Goal: Task Accomplishment & Management: Complete application form

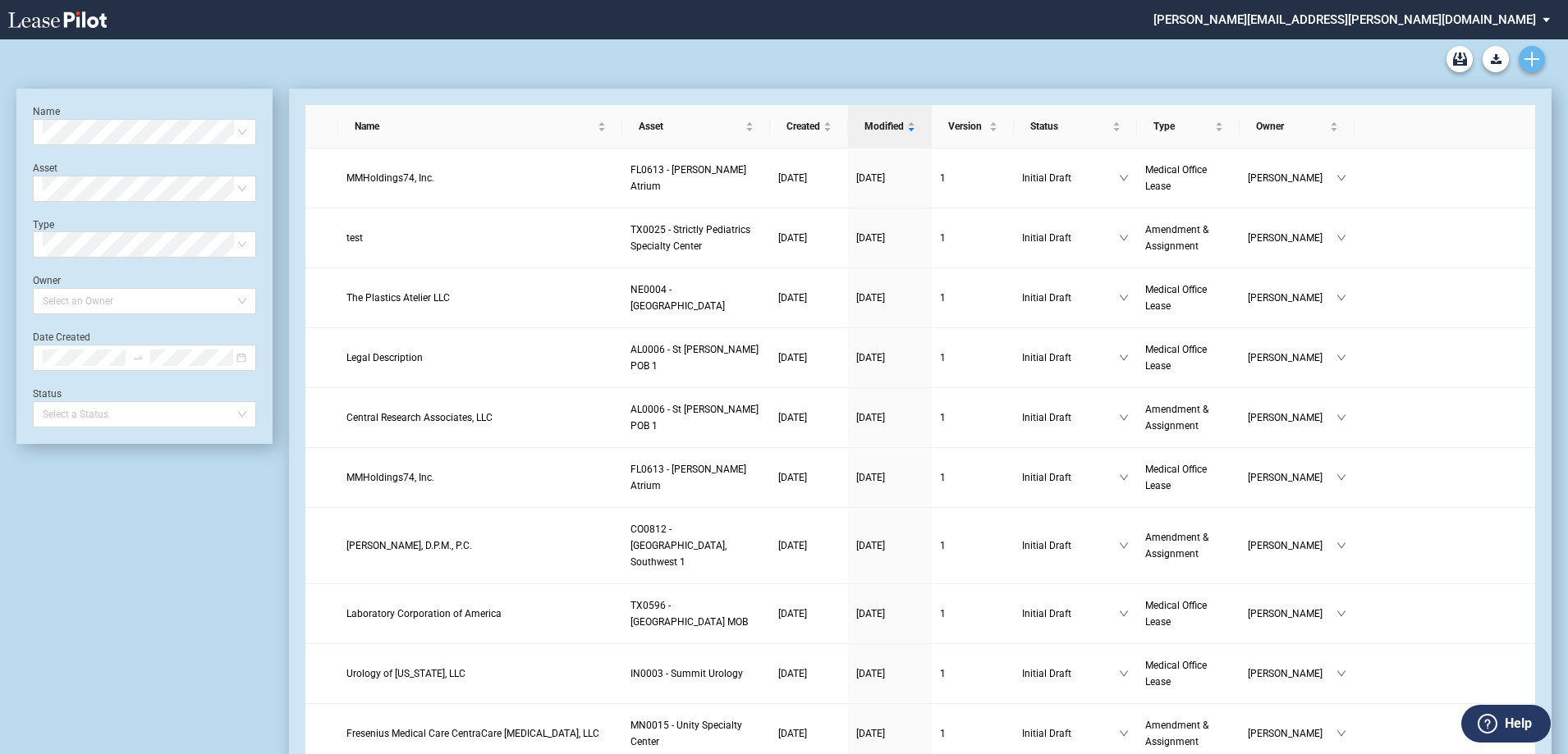
click at [777, 65] on icon "Create new document" at bounding box center [1532, 58] width 14 height 14
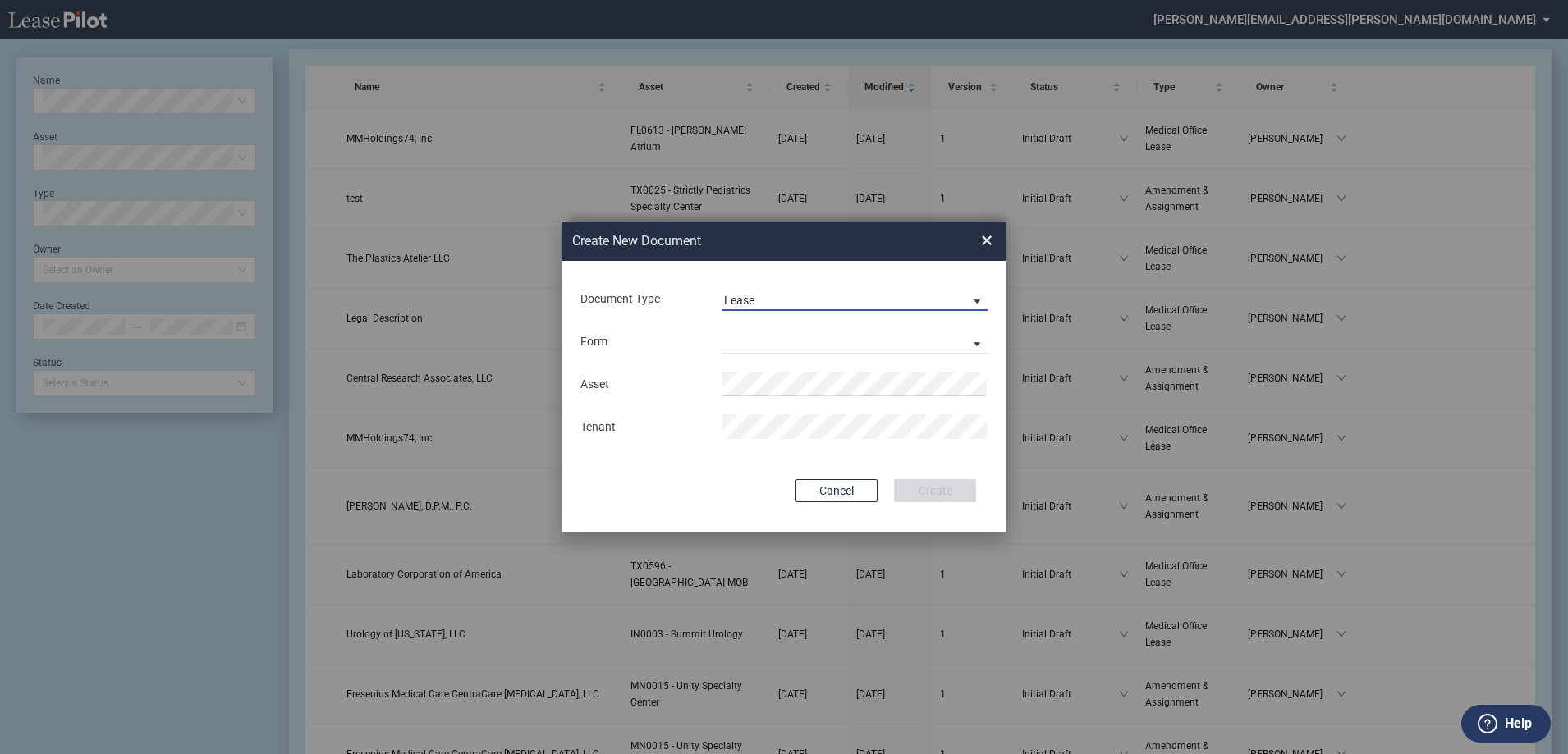
click at [777, 295] on span "Lease" at bounding box center [841, 301] width 235 height 16
click at [758, 338] on div "Amendment" at bounding box center [759, 339] width 71 height 18
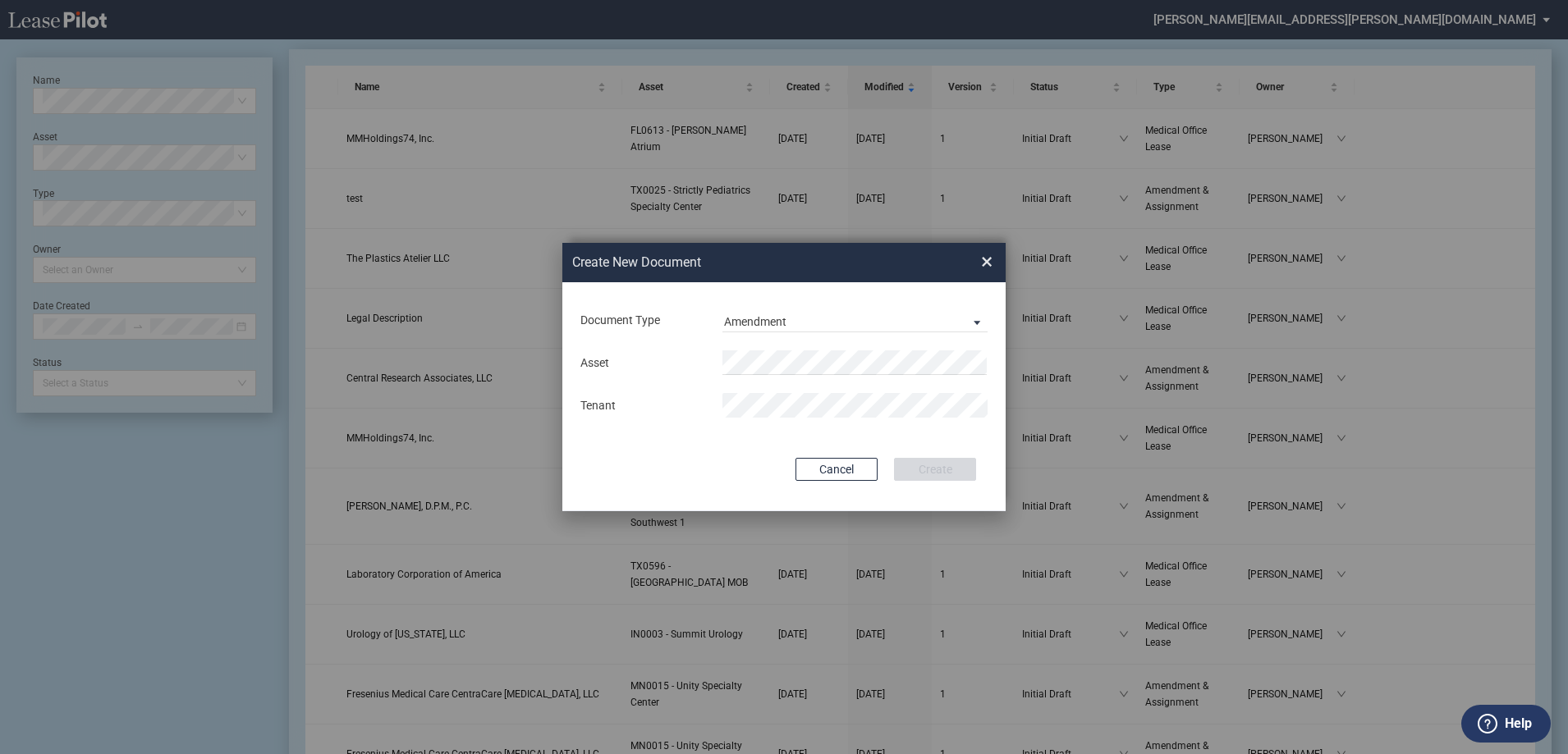
click at [748, 350] on md-input-container "Asset" at bounding box center [783, 362] width 410 height 28
click at [775, 392] on span "TX 0590 - [GEOGRAPHIC_DATA] 1" at bounding box center [839, 395] width 211 height 13
click at [777, 458] on button "Create" at bounding box center [935, 469] width 82 height 23
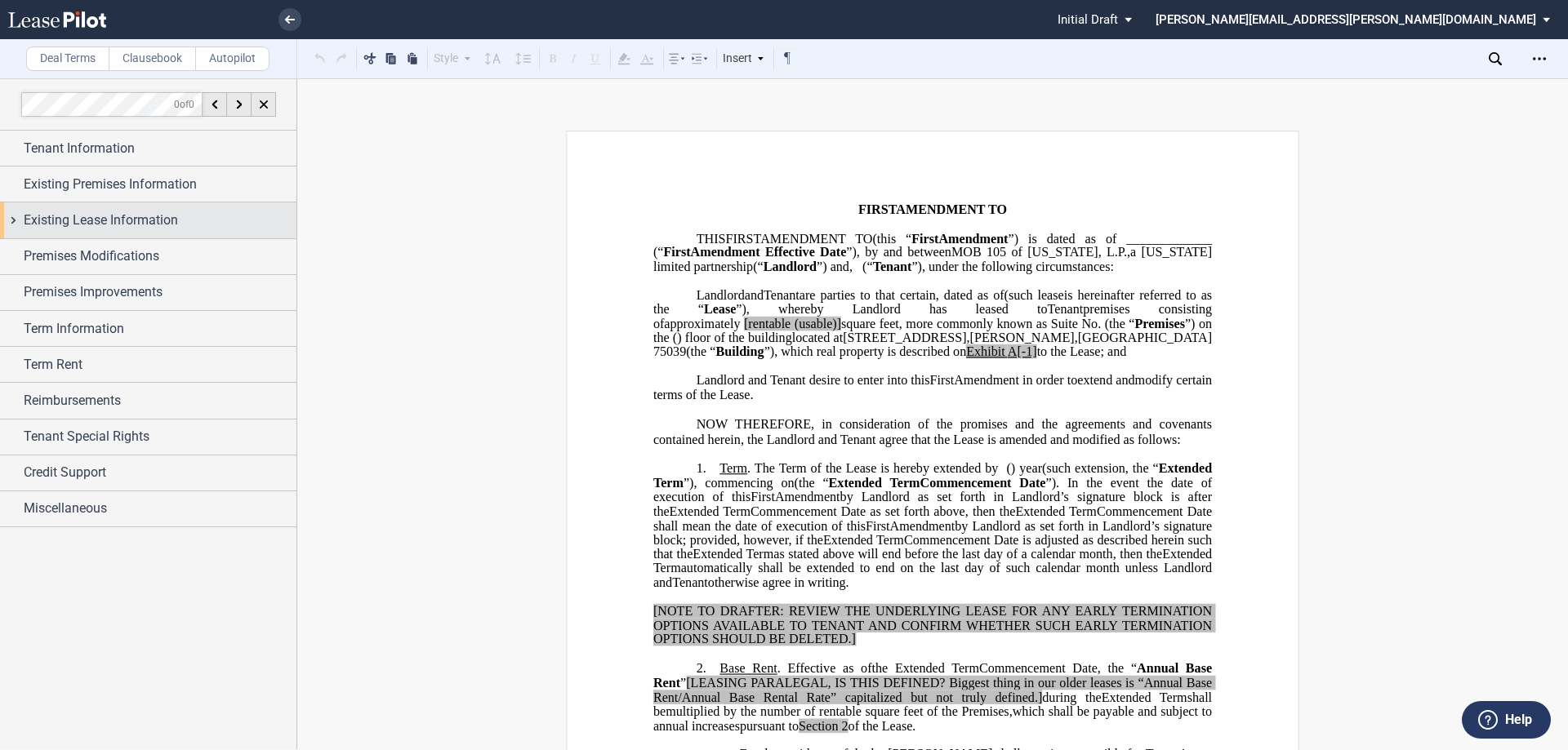
click at [15, 220] on div "Existing Lease Information" at bounding box center [148, 220] width 297 height 35
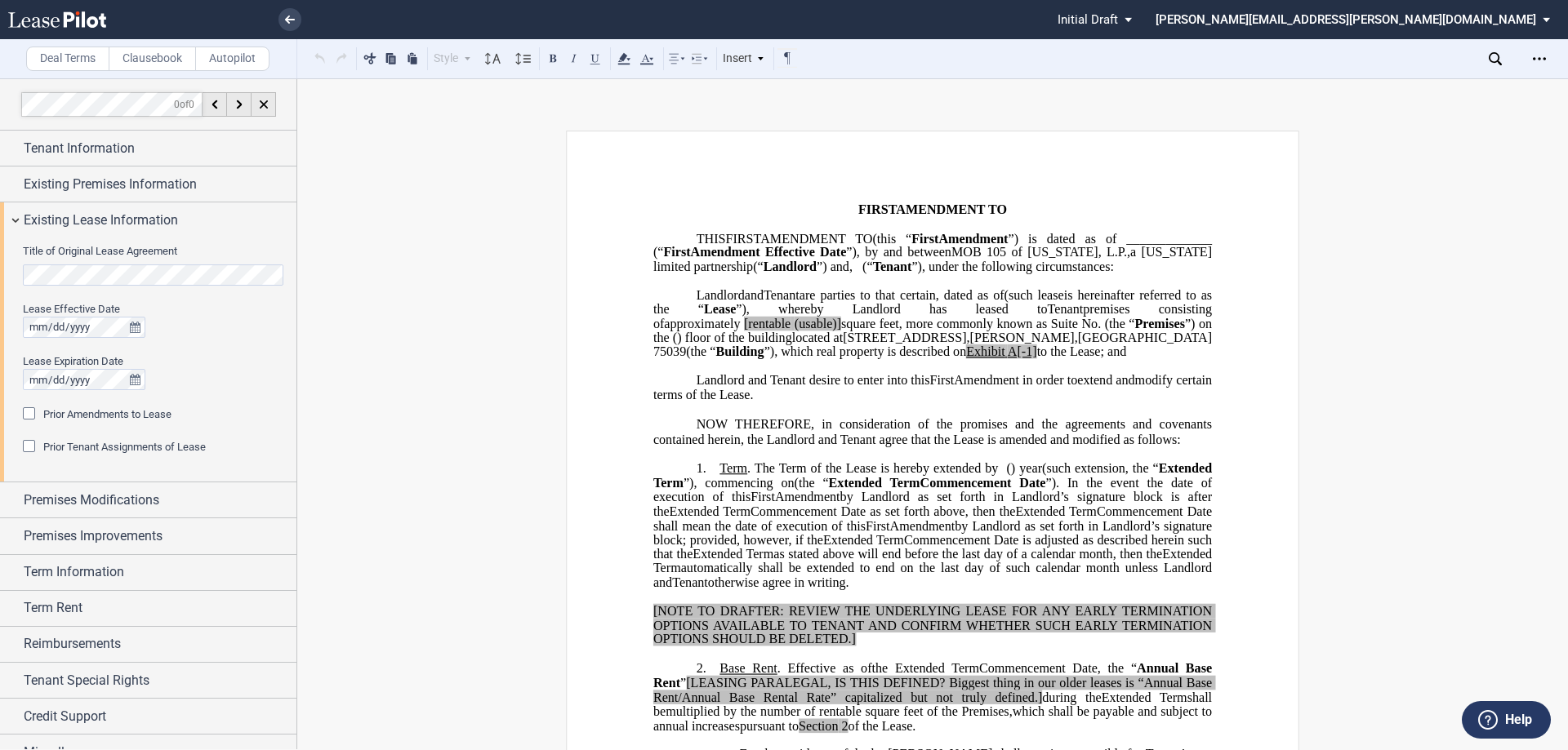
click at [0, 277] on div "Title of Original Lease Agreement Lease Effective Date Lease Expiration Date Pr…" at bounding box center [148, 360] width 297 height 244
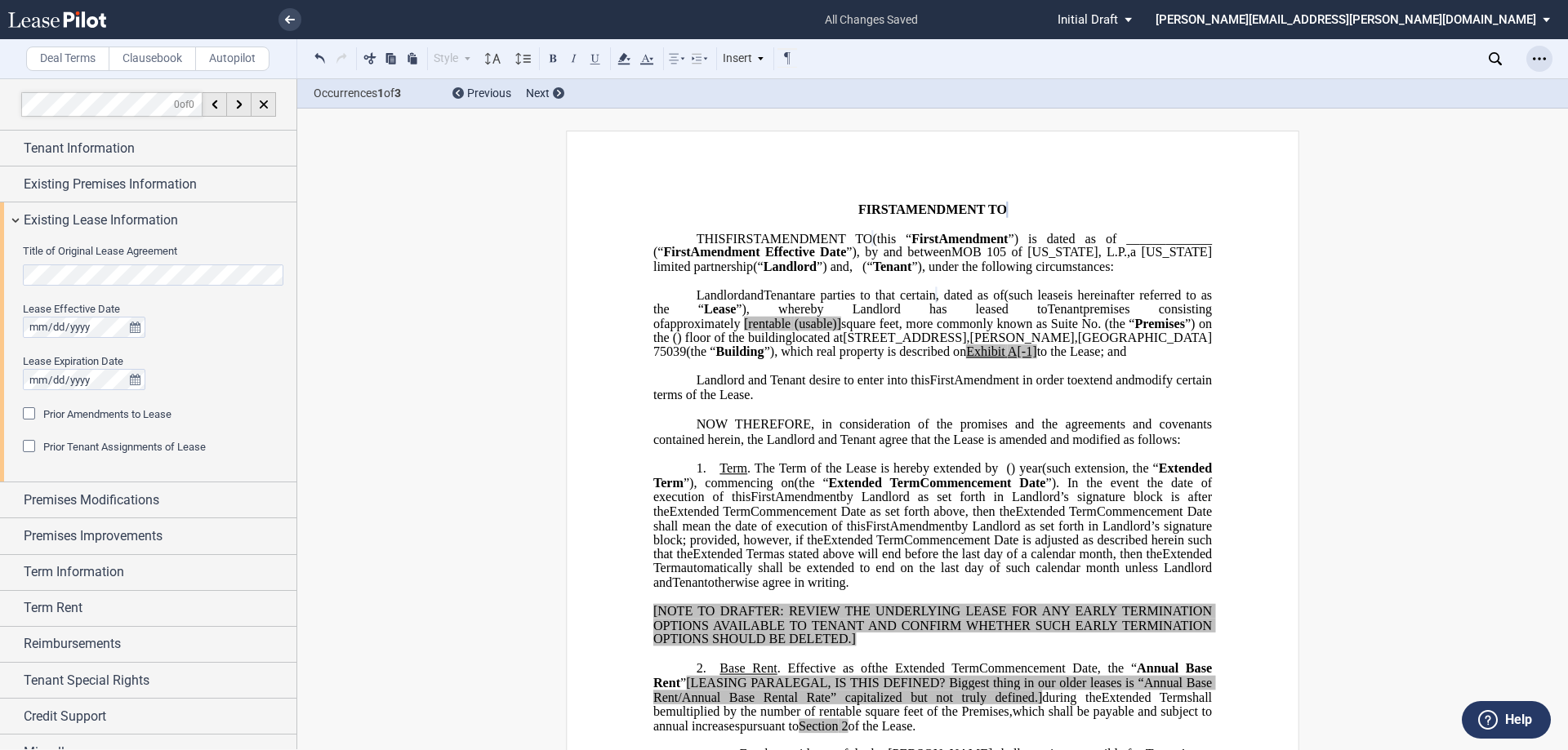
click at [1531, 57] on div "Open Lease options menu" at bounding box center [1539, 58] width 26 height 26
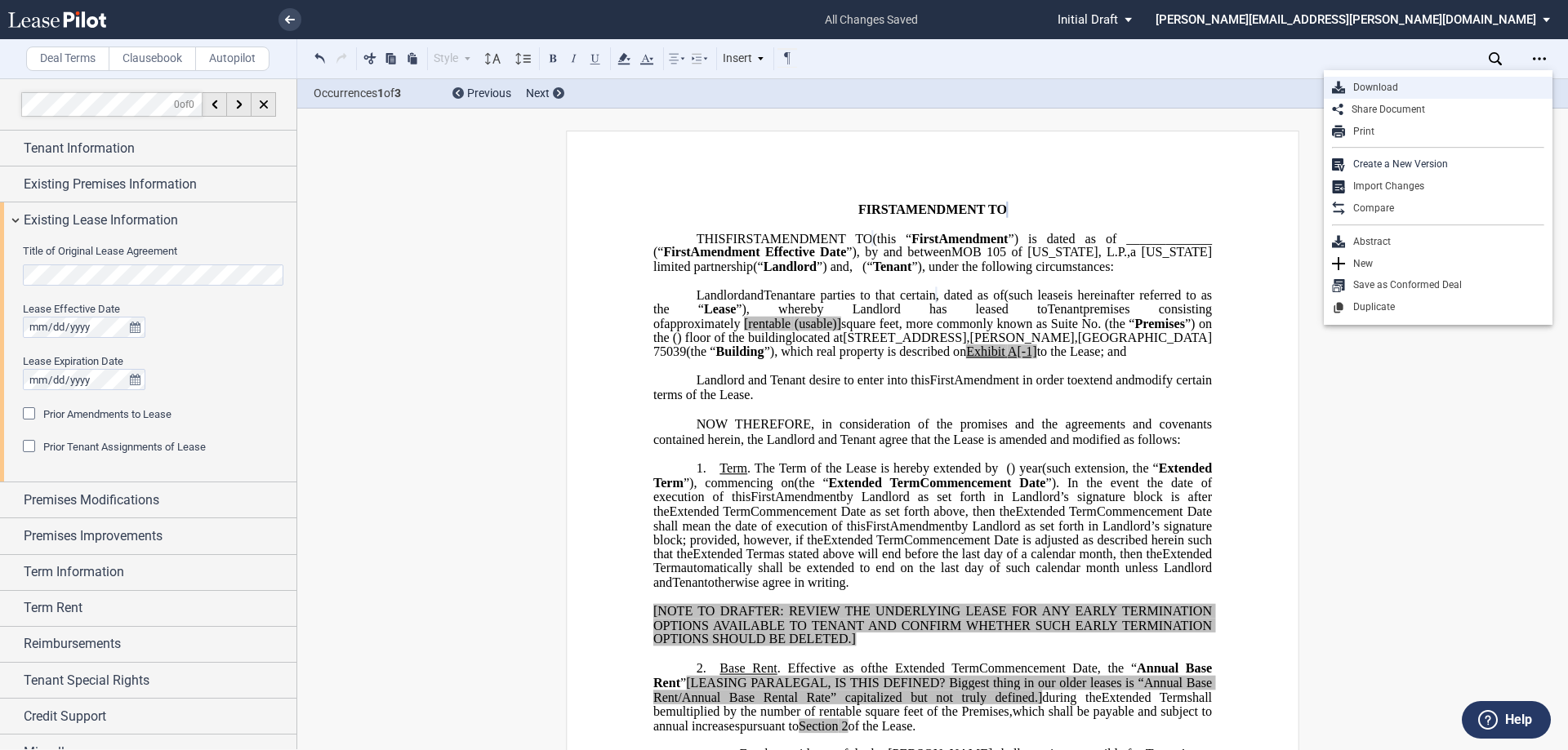
click at [1403, 89] on div "Download" at bounding box center [1444, 87] width 200 height 14
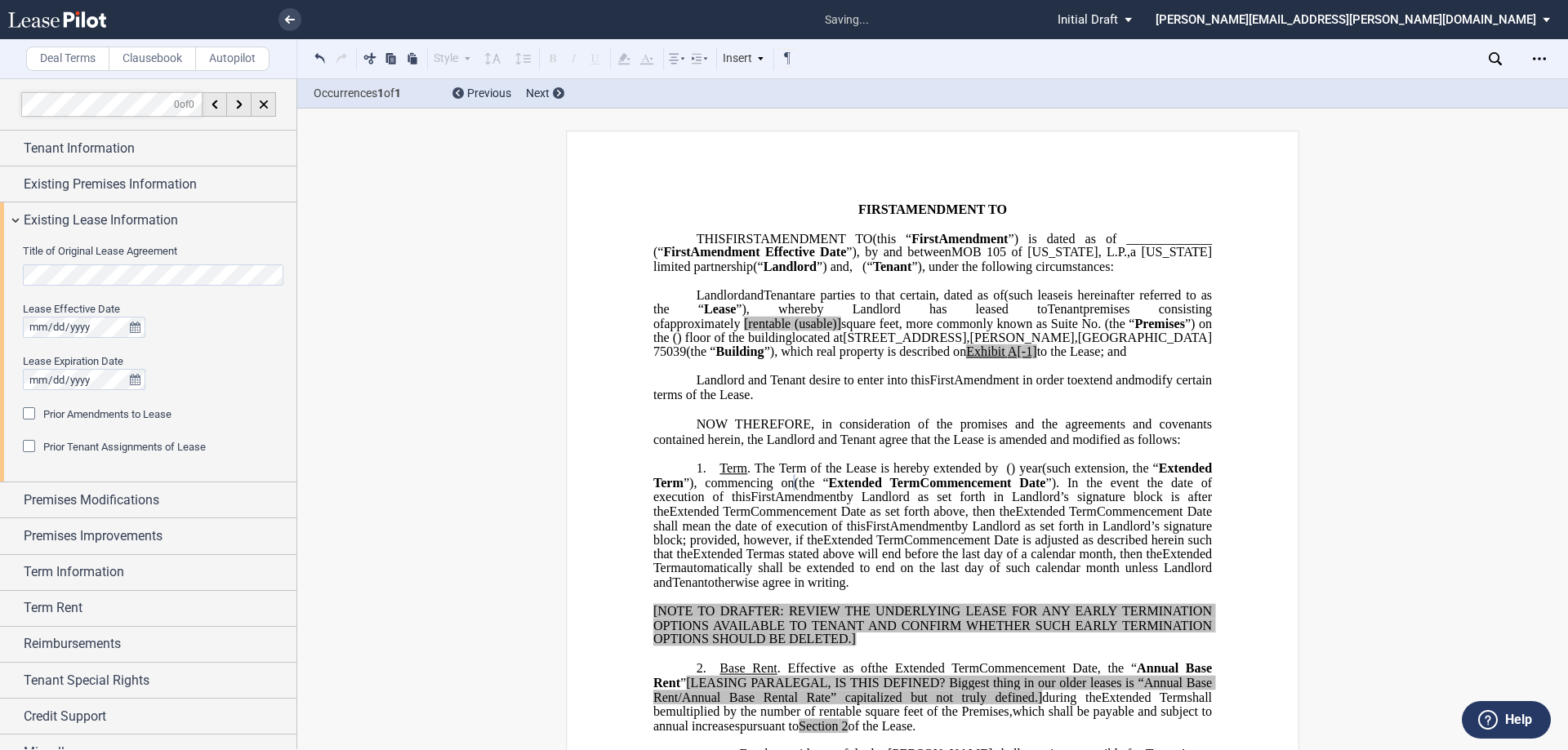
click at [121, 413] on span "Prior Amendments to Lease" at bounding box center [107, 413] width 128 height 12
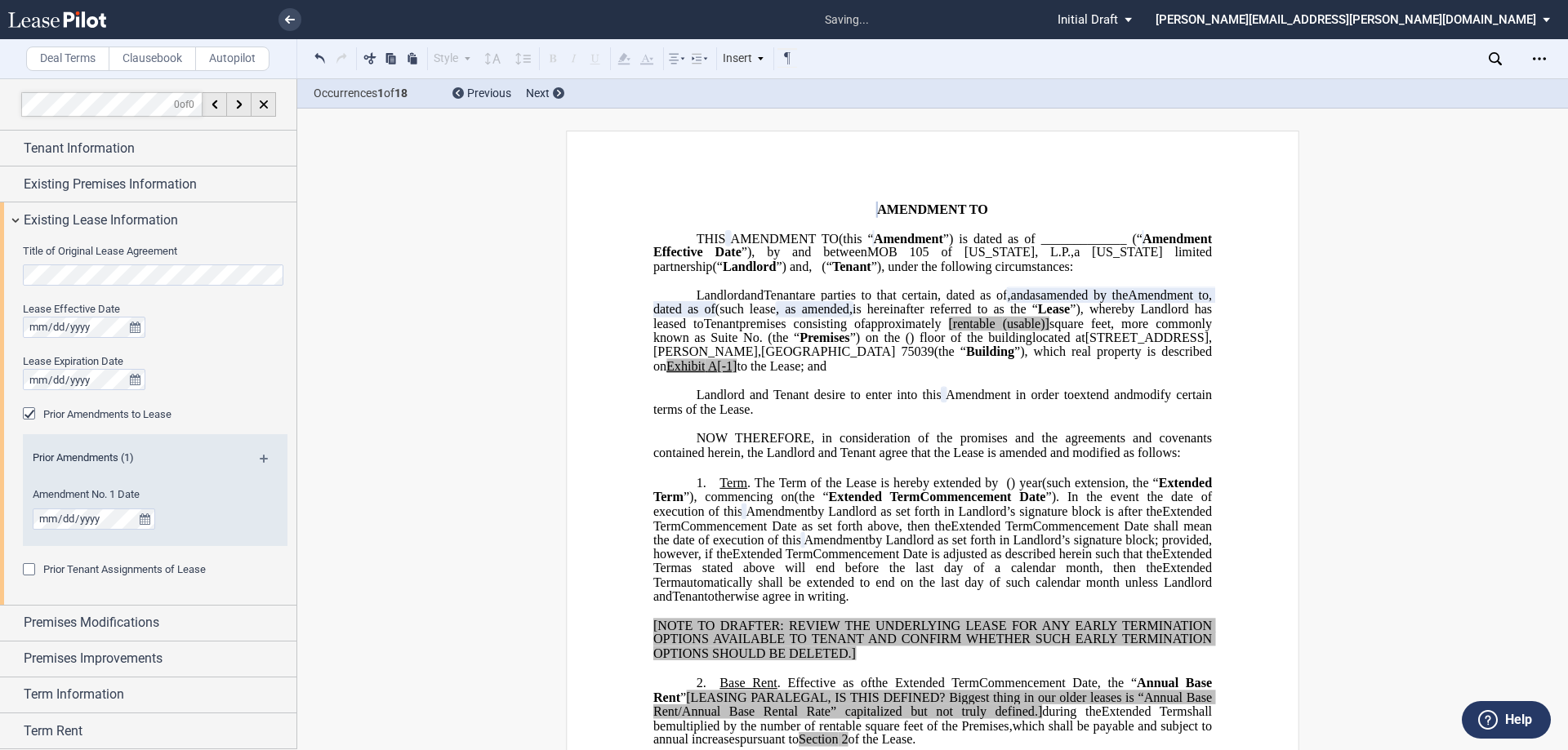
click at [260, 459] on md-icon at bounding box center [270, 464] width 22 height 20
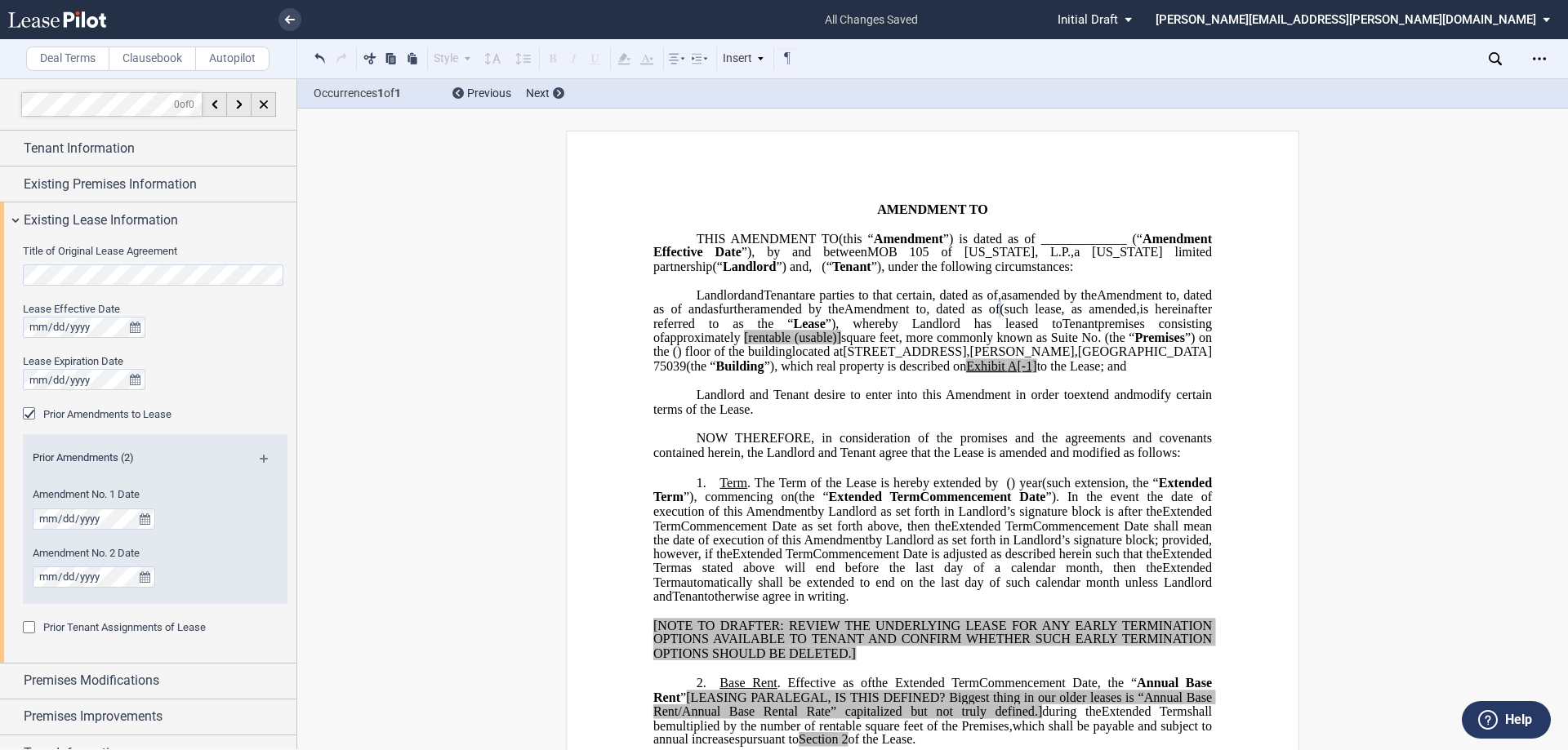
click at [707, 317] on span "and" at bounding box center [698, 309] width 19 height 14
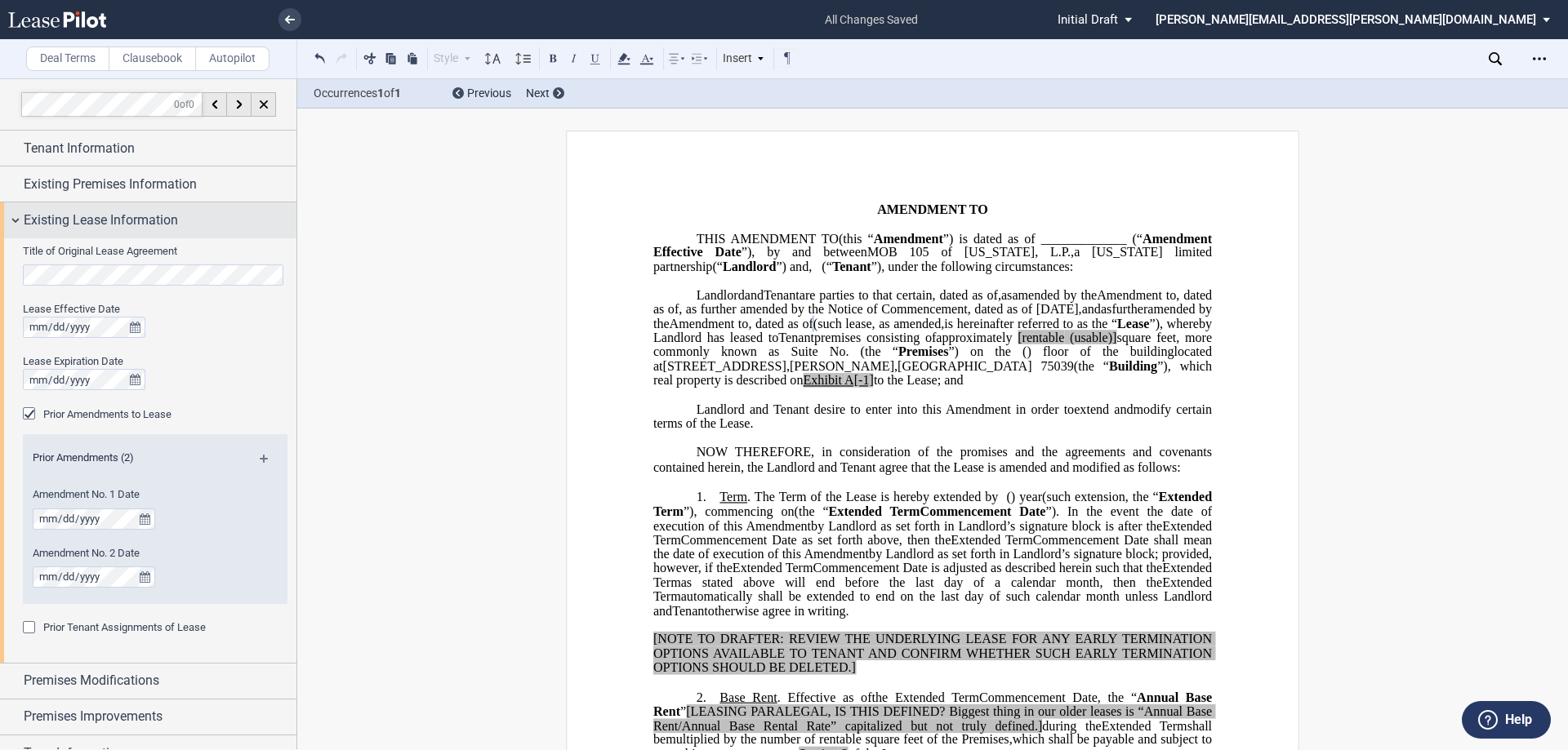
click at [84, 224] on span "Existing Lease Information" at bounding box center [101, 221] width 154 height 20
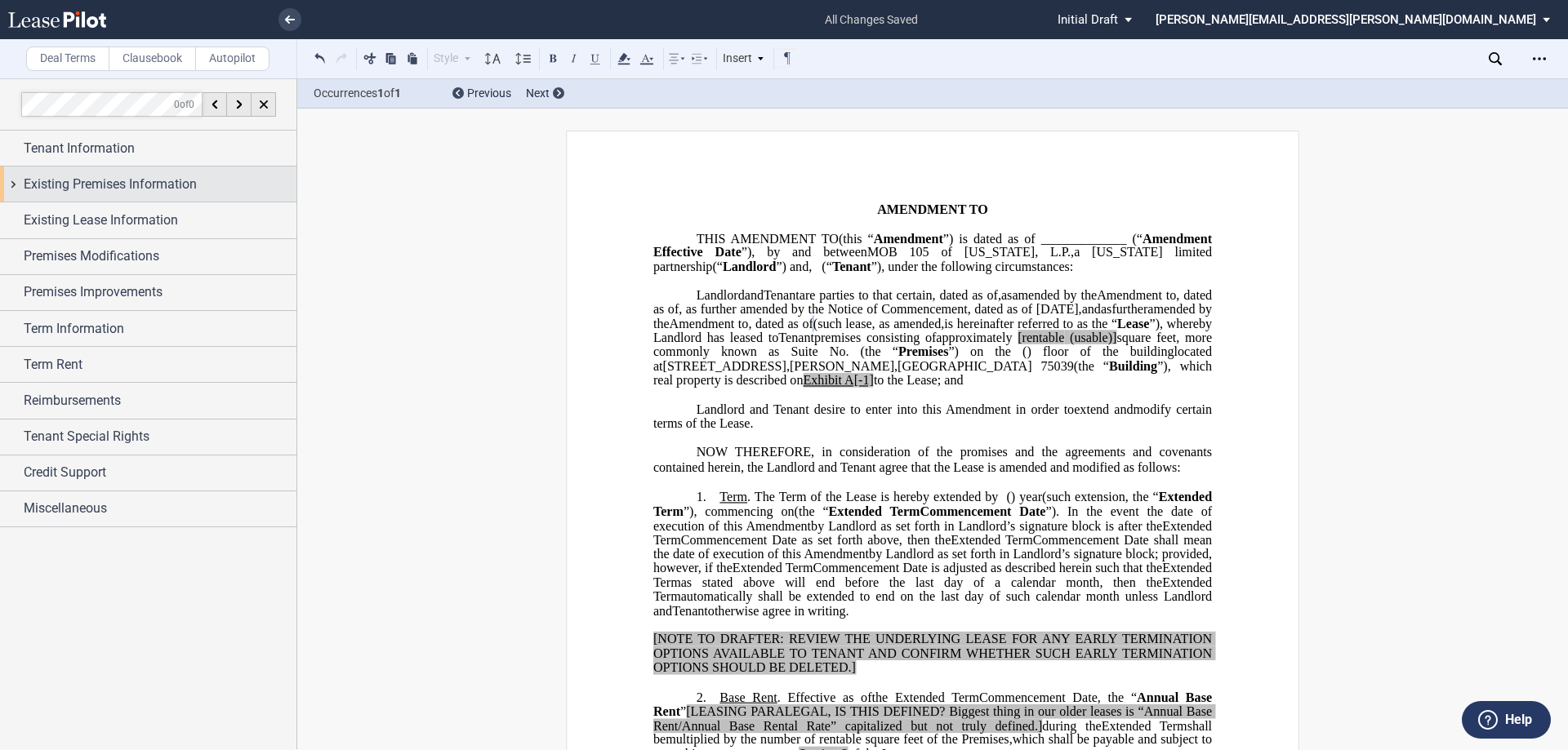
click at [87, 185] on span "Existing Premises Information" at bounding box center [110, 184] width 173 height 20
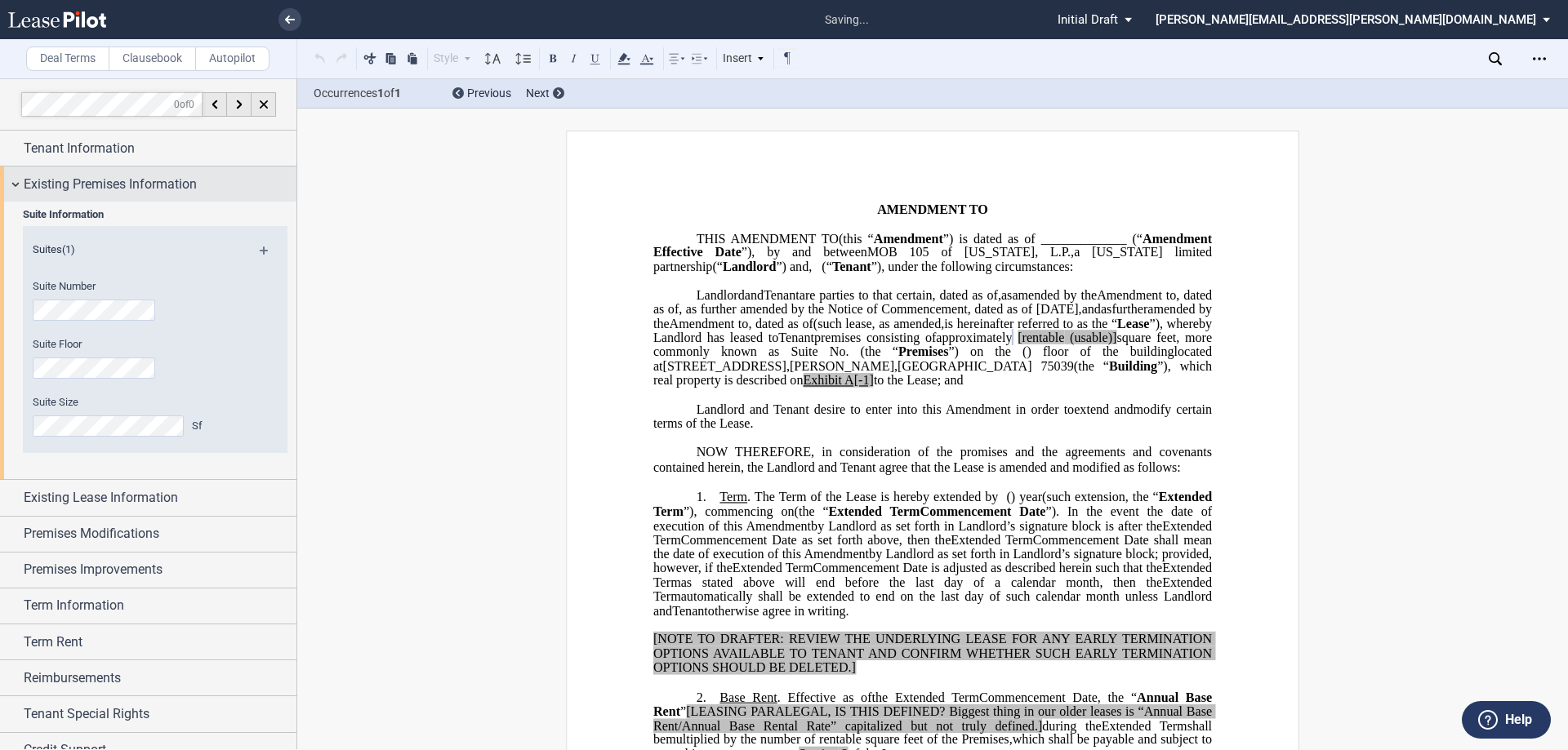
click at [78, 181] on span "Existing Premises Information" at bounding box center [110, 184] width 173 height 20
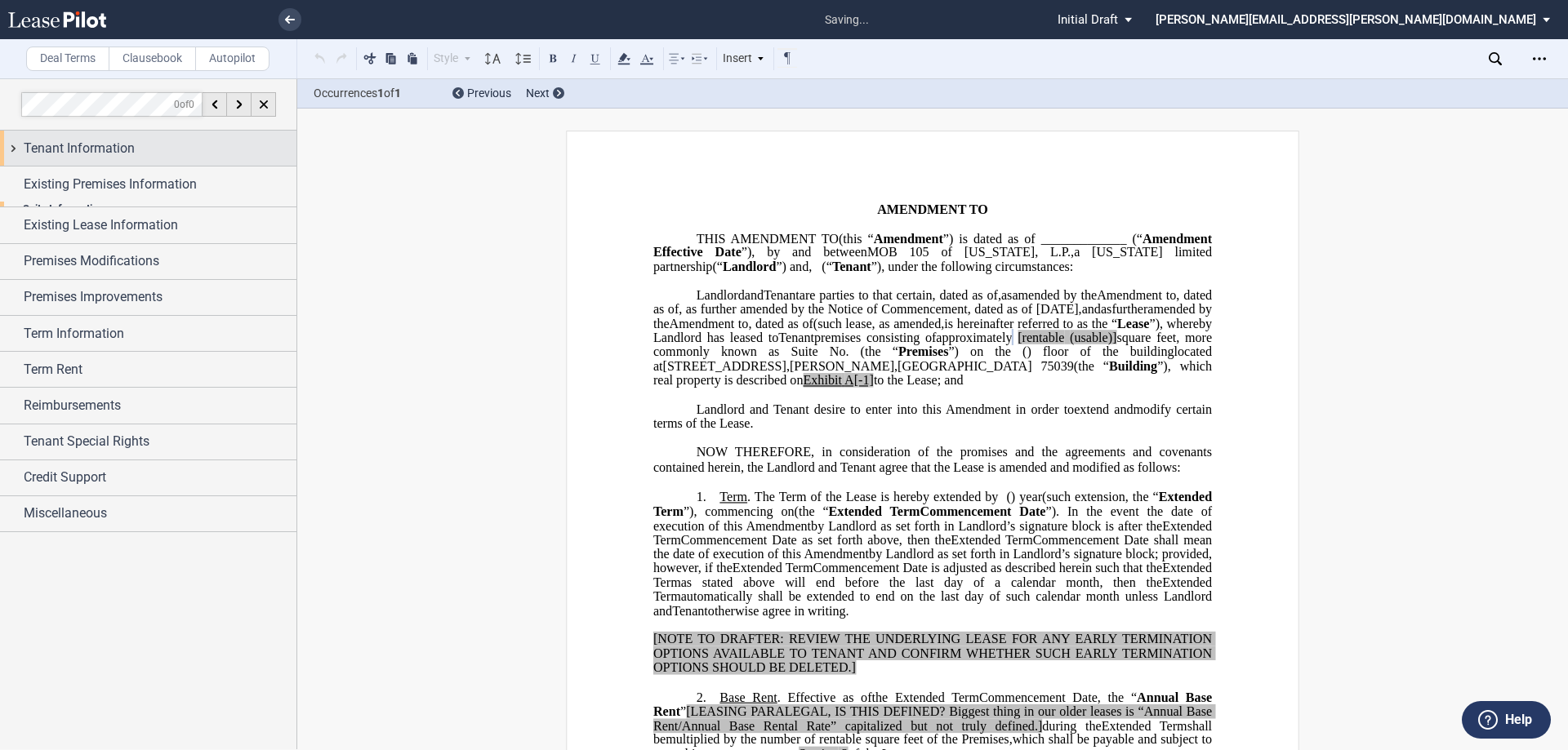
click at [89, 144] on span "Tenant Information" at bounding box center [79, 148] width 111 height 20
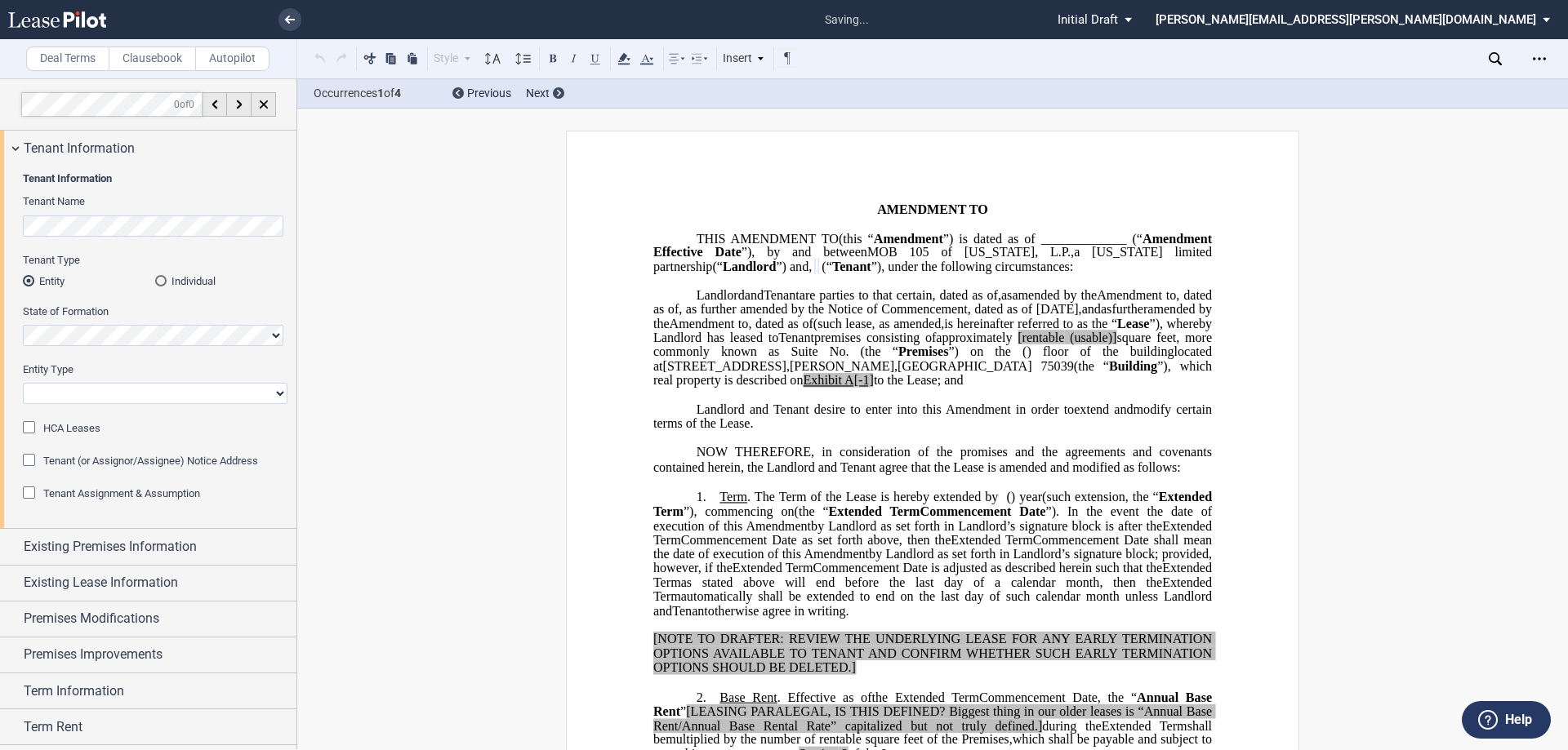
click at [97, 397] on select "Corporation Limited Liability Company General Partnership Limited Partnership O…" at bounding box center [155, 394] width 264 height 21
select select "Other"
click at [23, 383] on select "Corporation Limited Liability Company General Partnership Limited Partnership O…" at bounding box center [155, 394] width 264 height 21
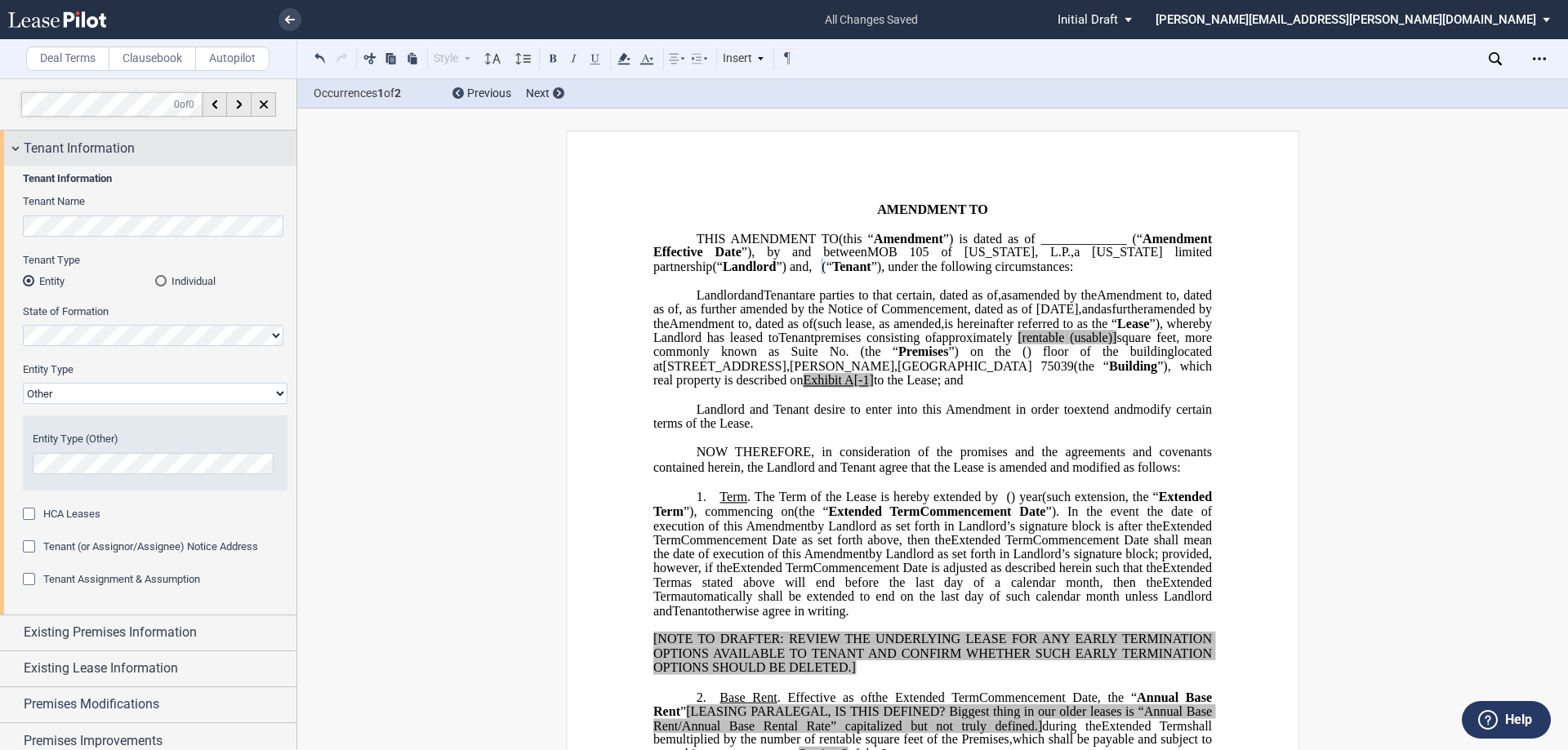
click at [91, 154] on span "Tenant Information" at bounding box center [79, 148] width 111 height 20
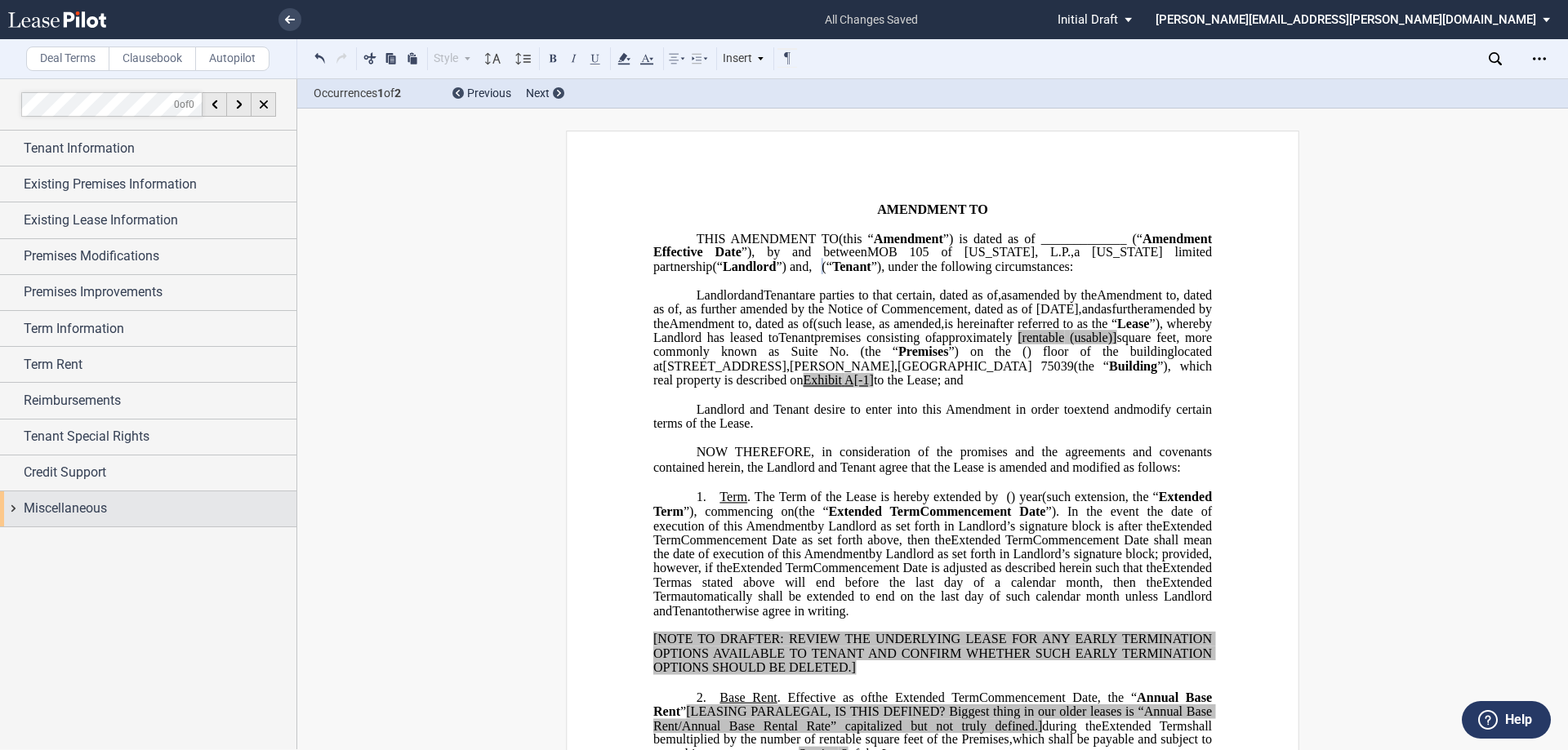
click at [93, 511] on span "Miscellaneous" at bounding box center [66, 509] width 84 height 20
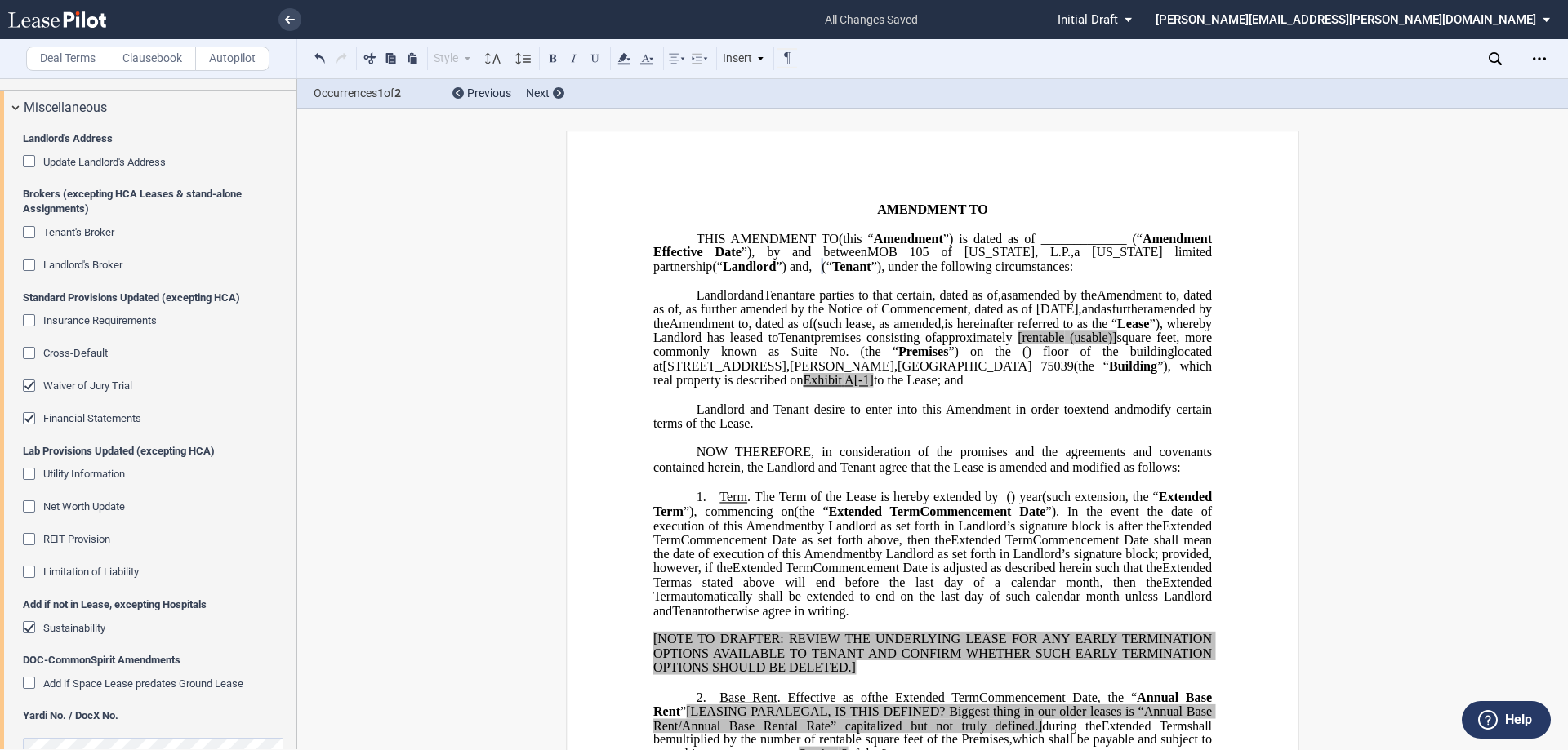
scroll to position [408, 0]
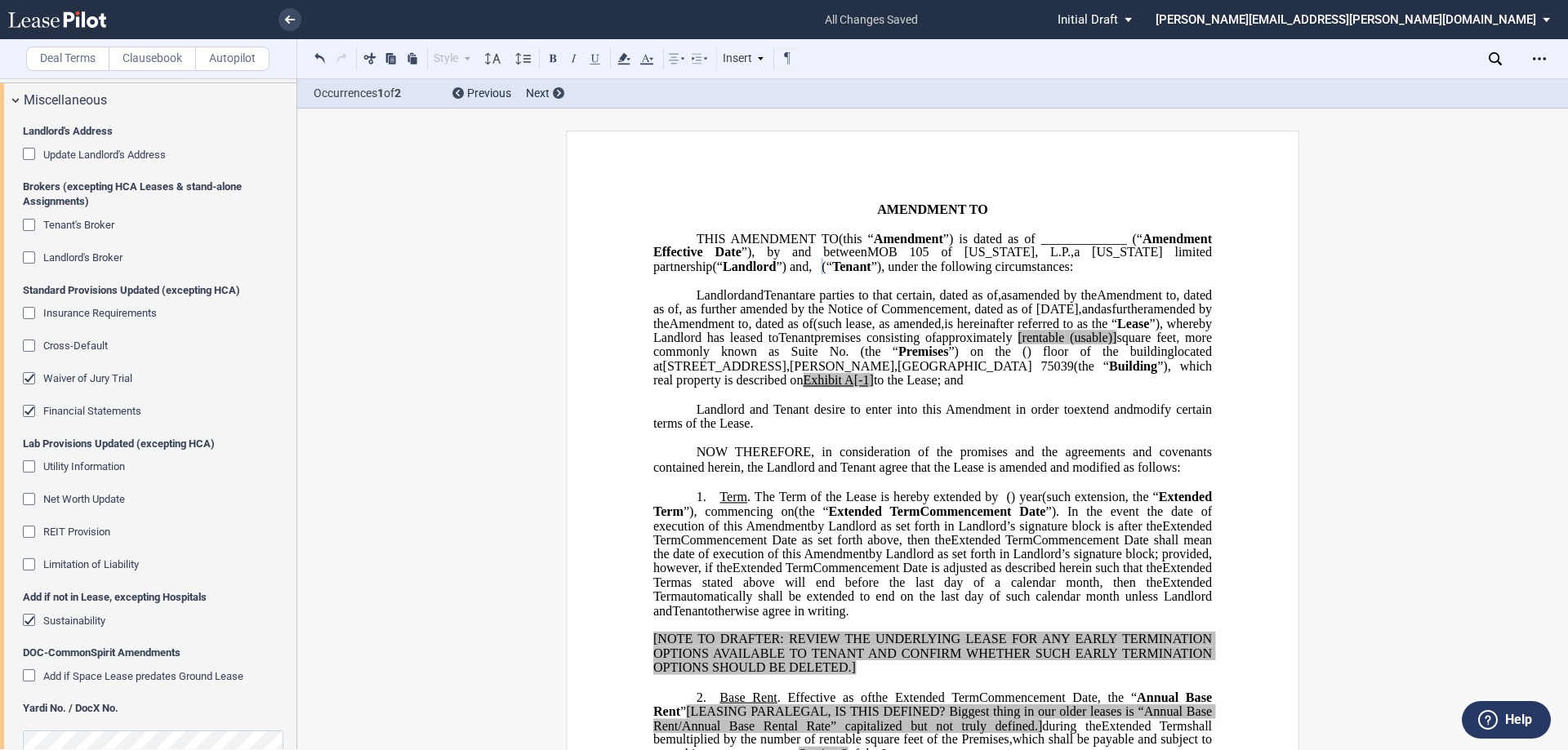
click at [61, 628] on md-checkbox "Sustainability" at bounding box center [64, 621] width 83 height 16
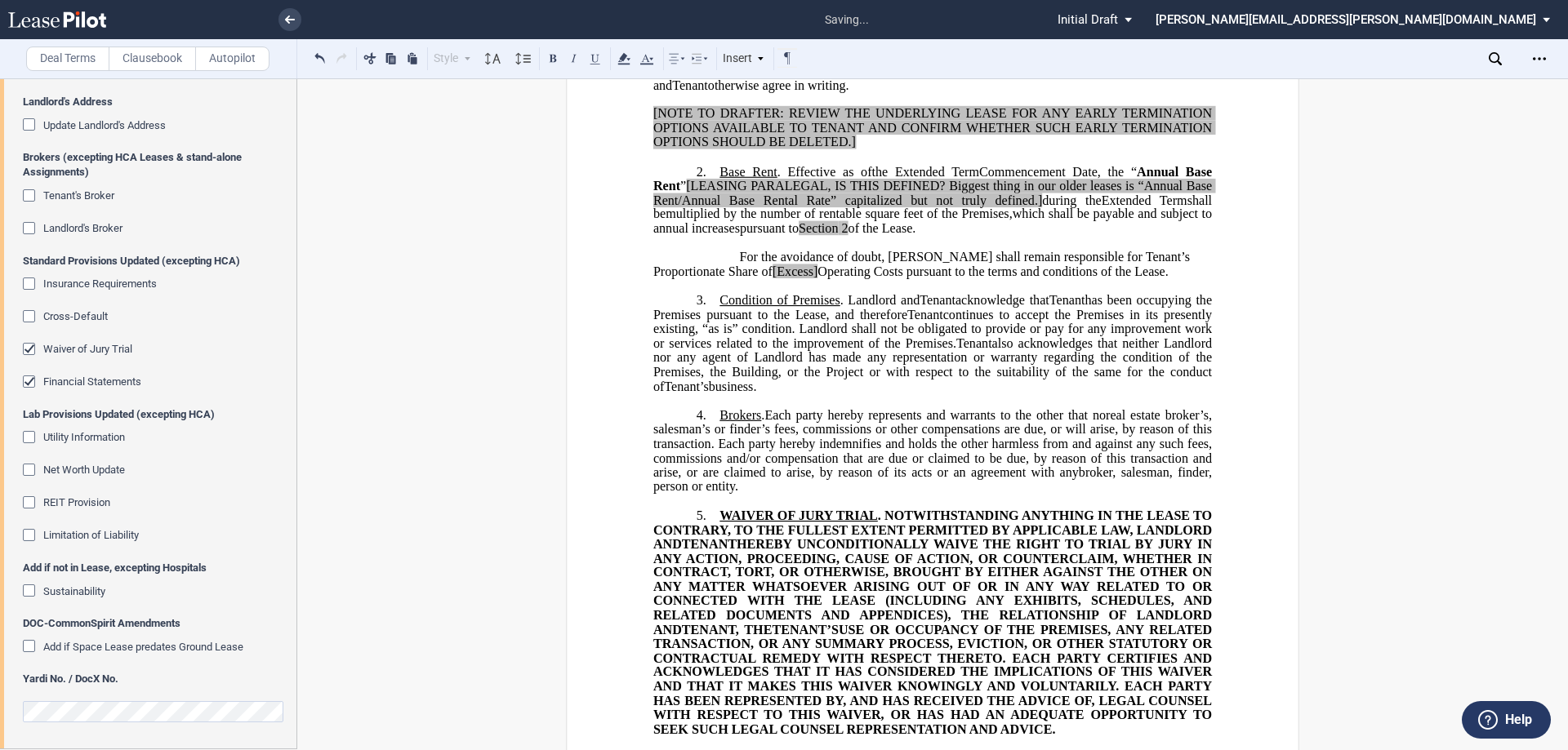
scroll to position [490, 0]
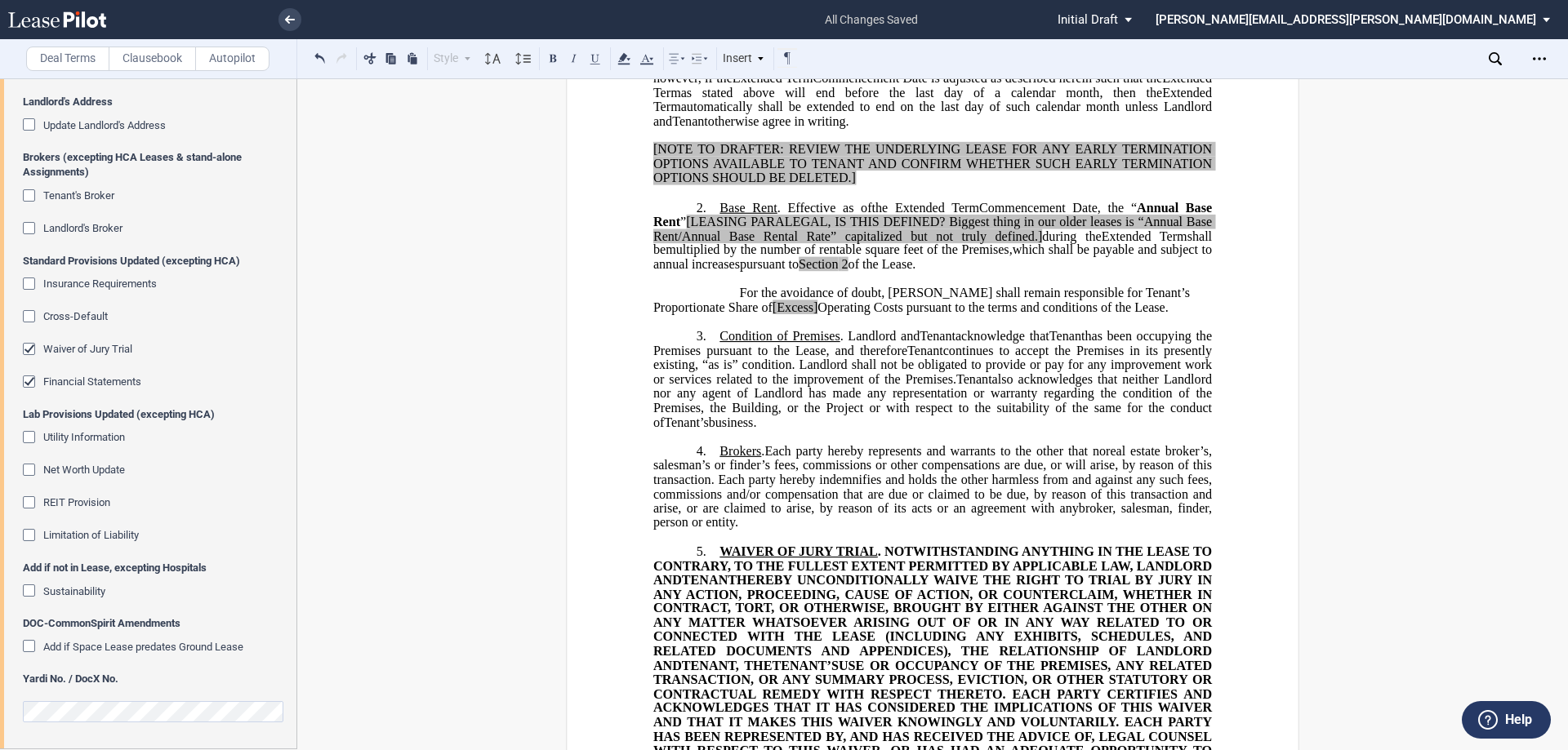
click at [63, 350] on span "Waiver of Jury Trial" at bounding box center [88, 349] width 89 height 12
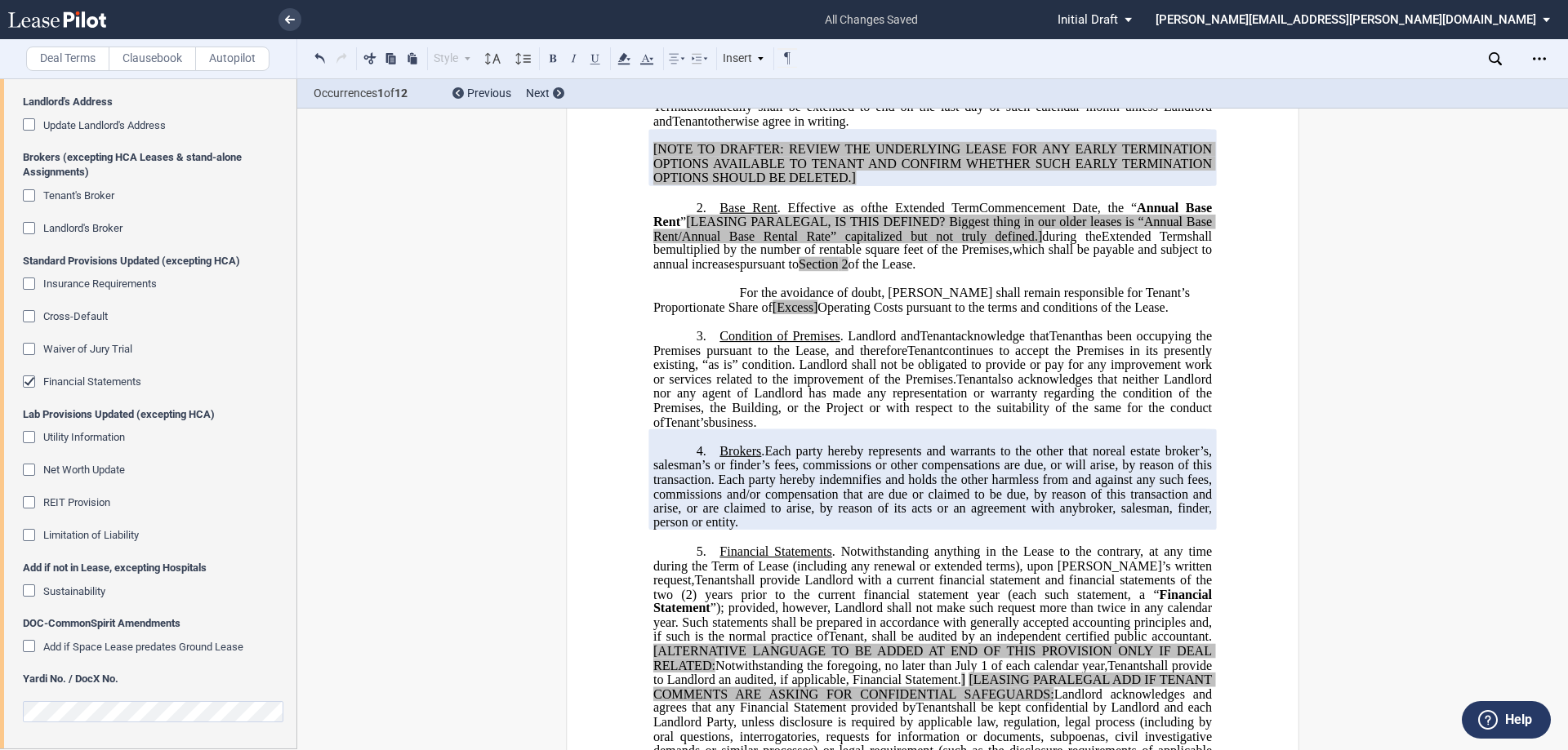
click at [60, 381] on span "Financial Statements" at bounding box center [92, 381] width 98 height 12
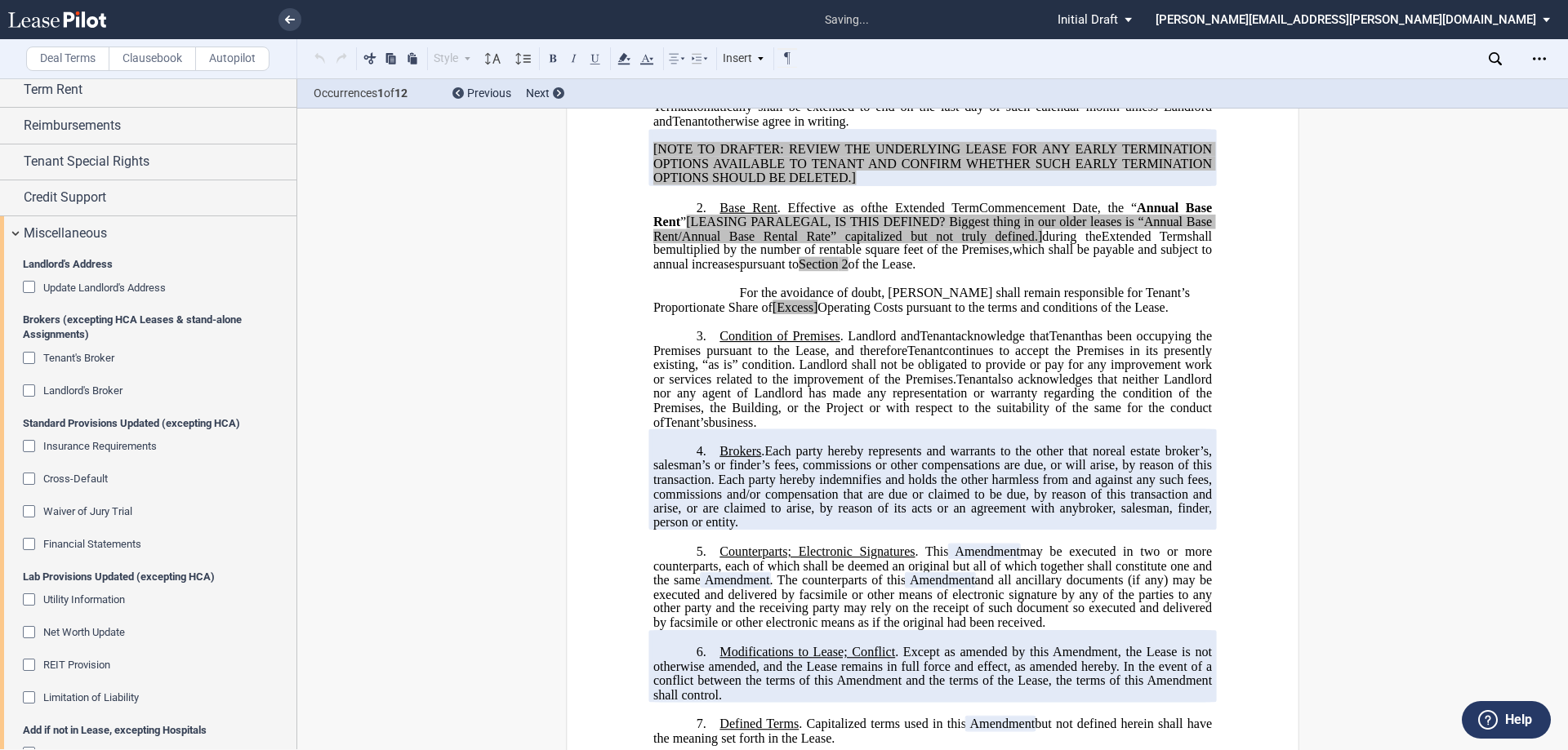
scroll to position [275, 0]
click at [95, 237] on span "Miscellaneous" at bounding box center [66, 234] width 84 height 20
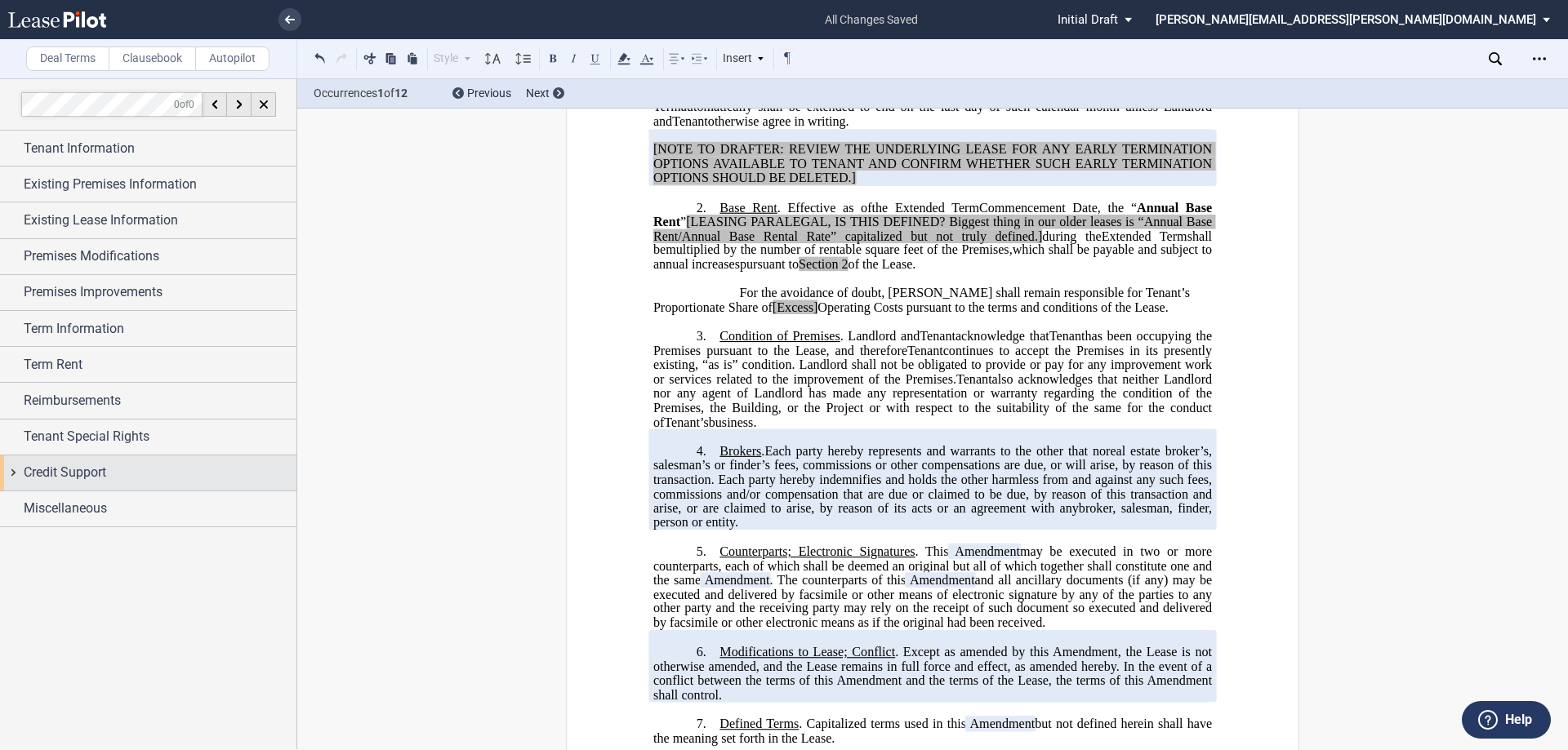
click at [84, 465] on span "Credit Support" at bounding box center [65, 472] width 83 height 20
click at [93, 474] on span "Credit Support" at bounding box center [65, 472] width 83 height 20
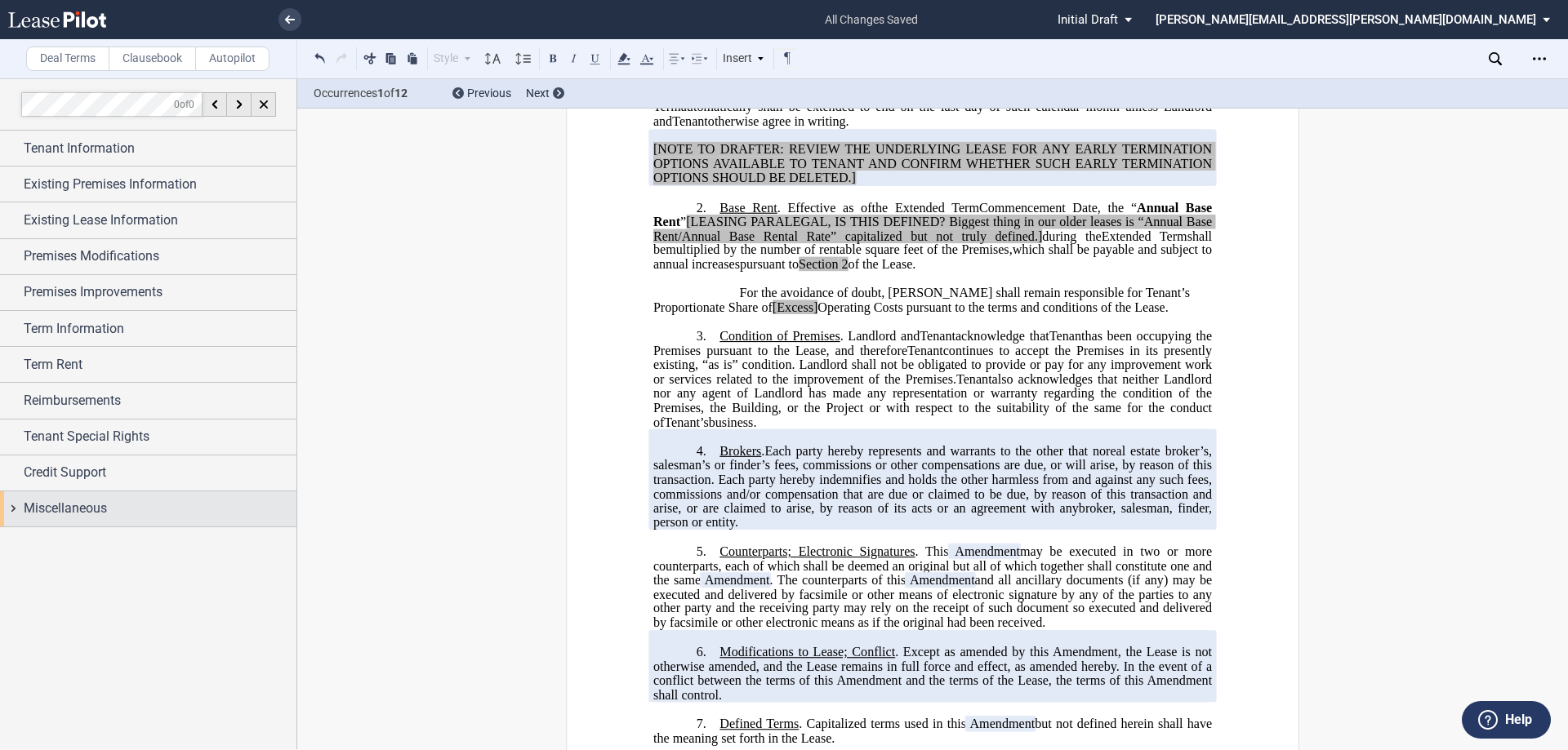
click at [72, 517] on span "Miscellaneous" at bounding box center [66, 509] width 84 height 20
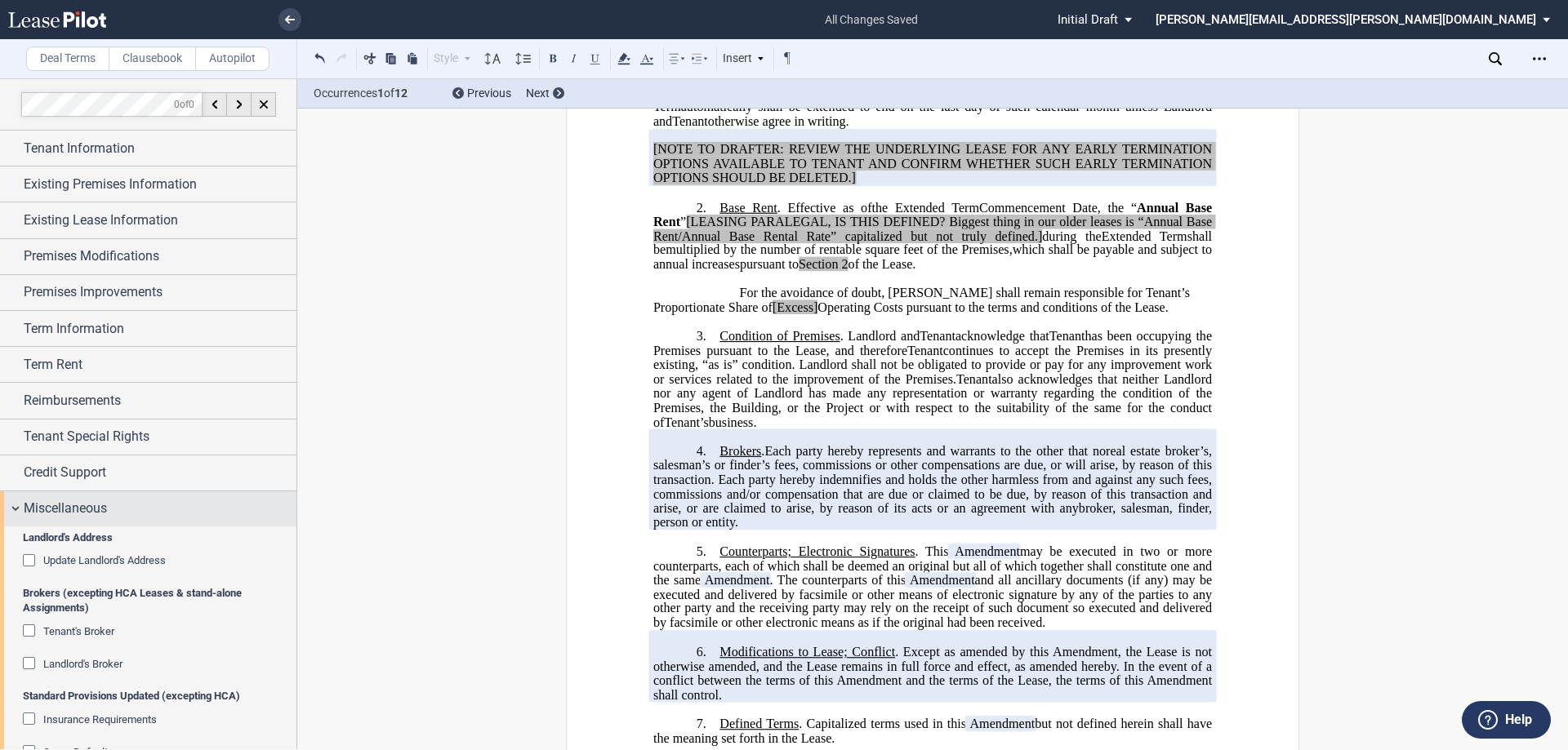
click at [72, 513] on span "Miscellaneous" at bounding box center [66, 509] width 84 height 20
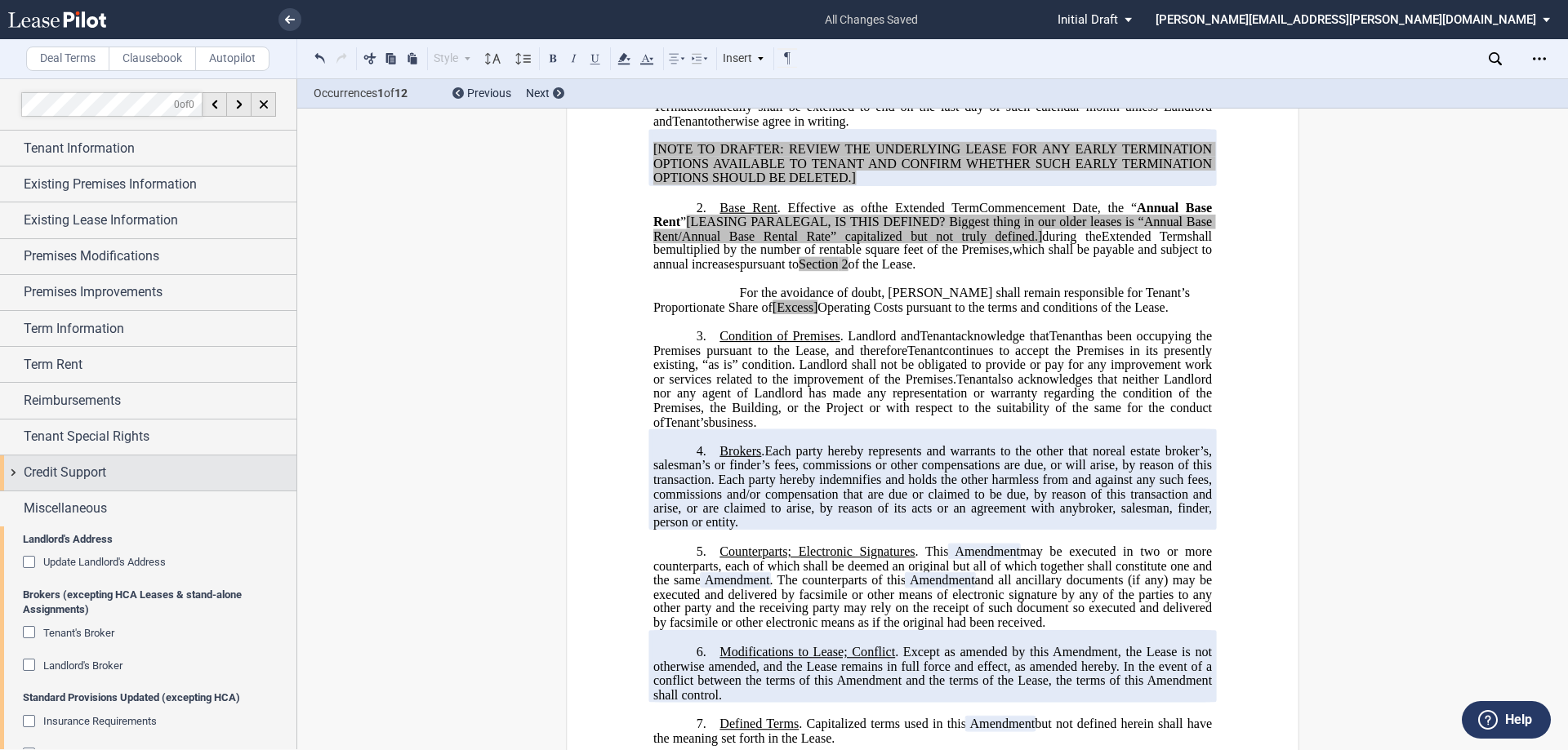
click at [74, 469] on span "Credit Support" at bounding box center [65, 472] width 83 height 20
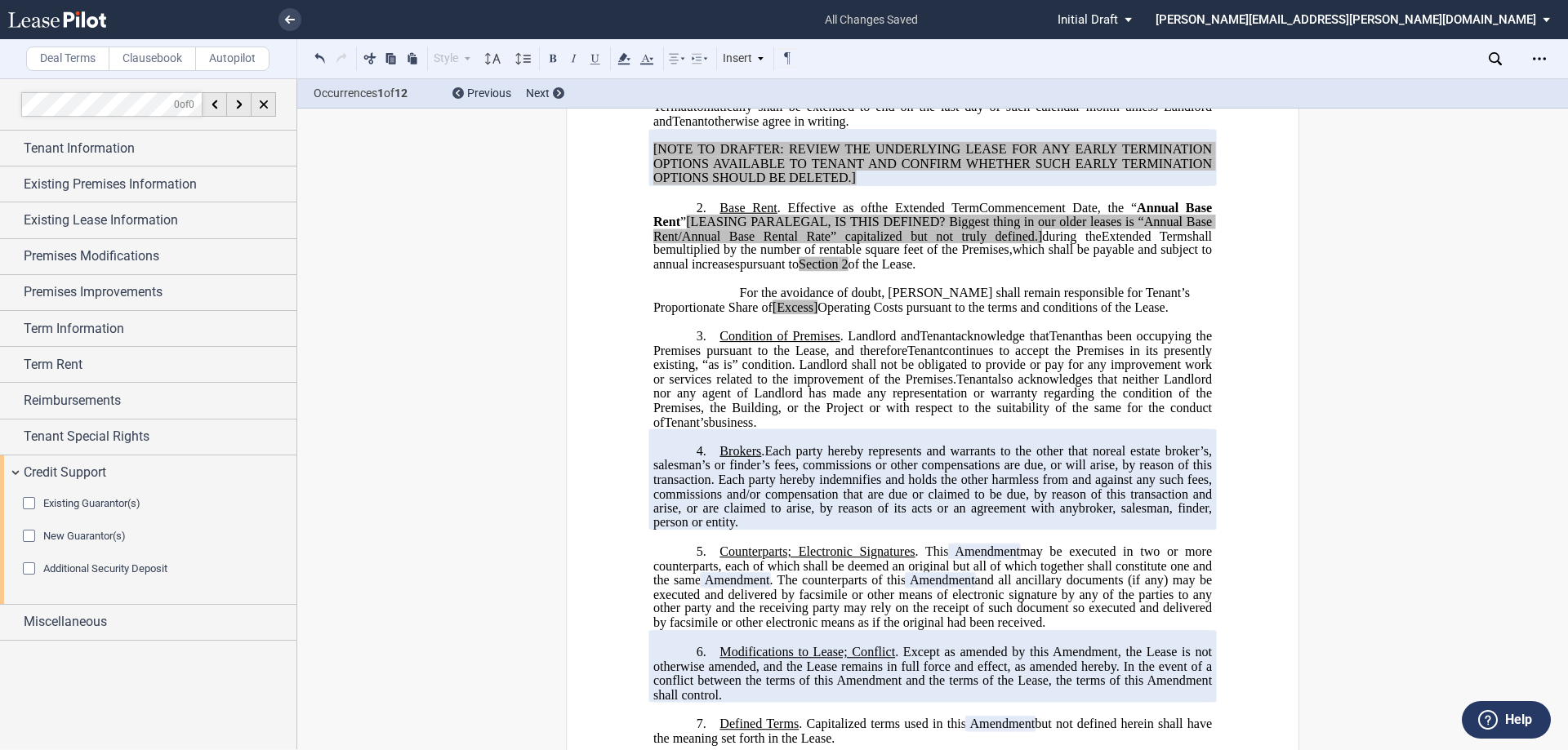
click at [68, 503] on span "Existing Guarantor(s)" at bounding box center [92, 503] width 97 height 12
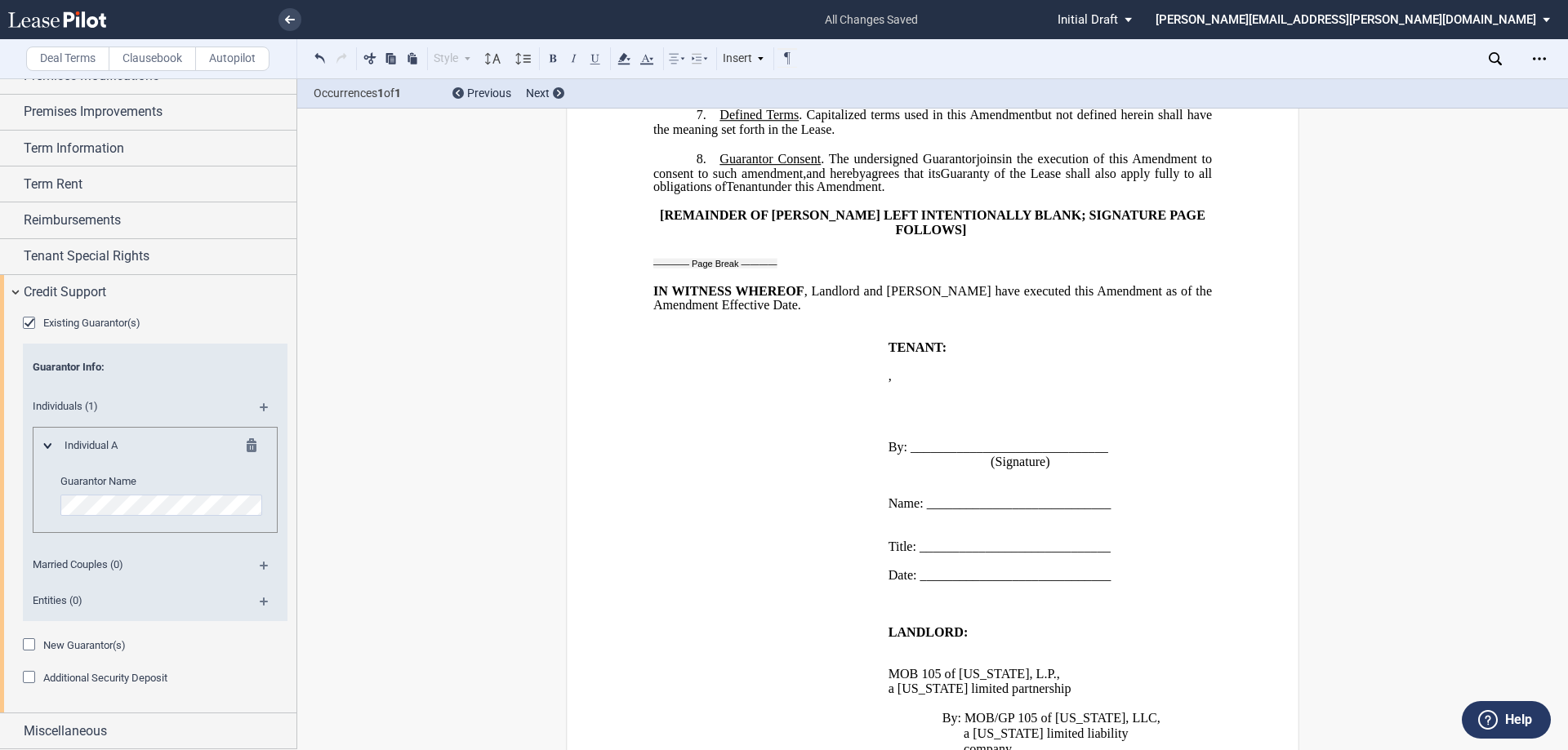
scroll to position [1574, 0]
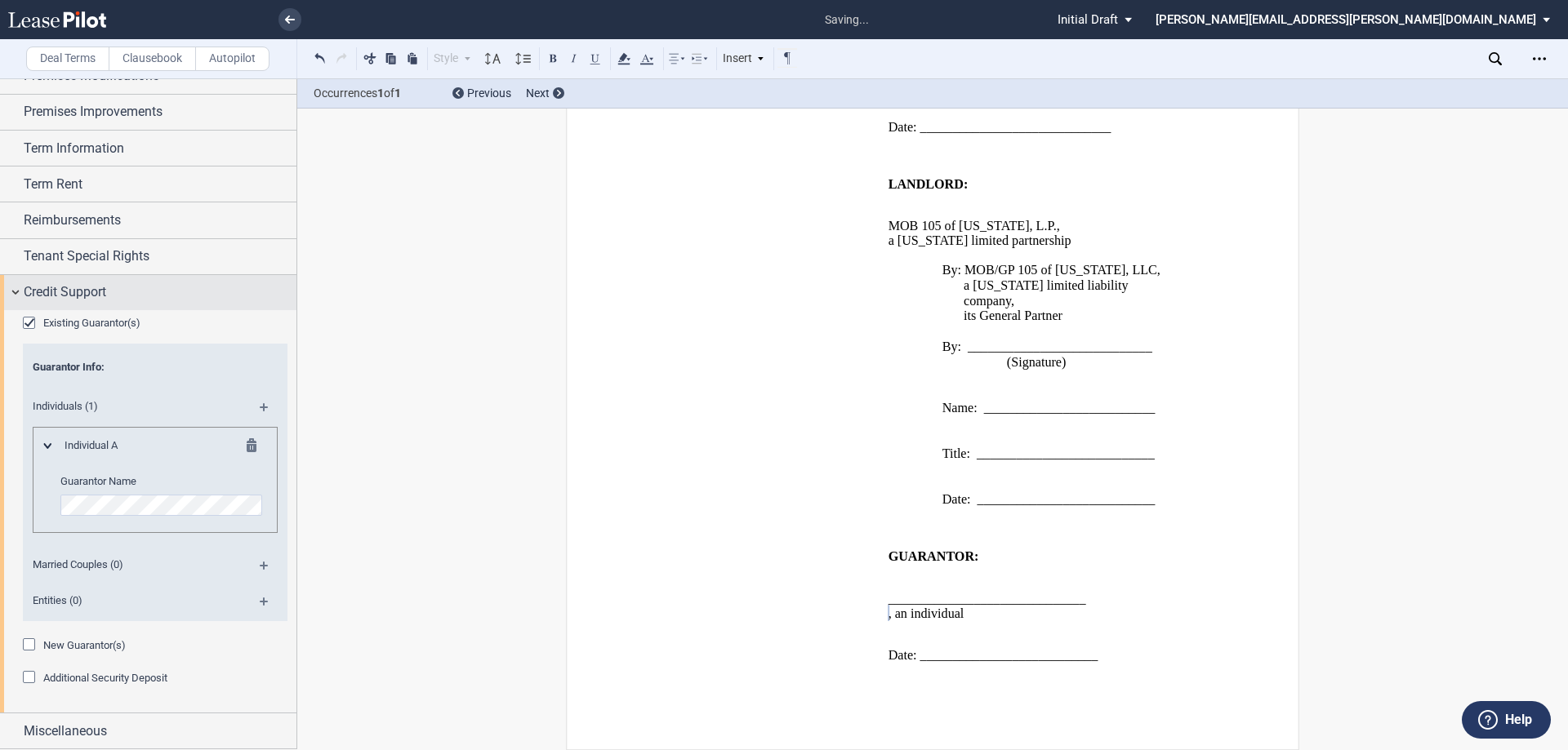
click at [89, 288] on span "Credit Support" at bounding box center [65, 292] width 83 height 20
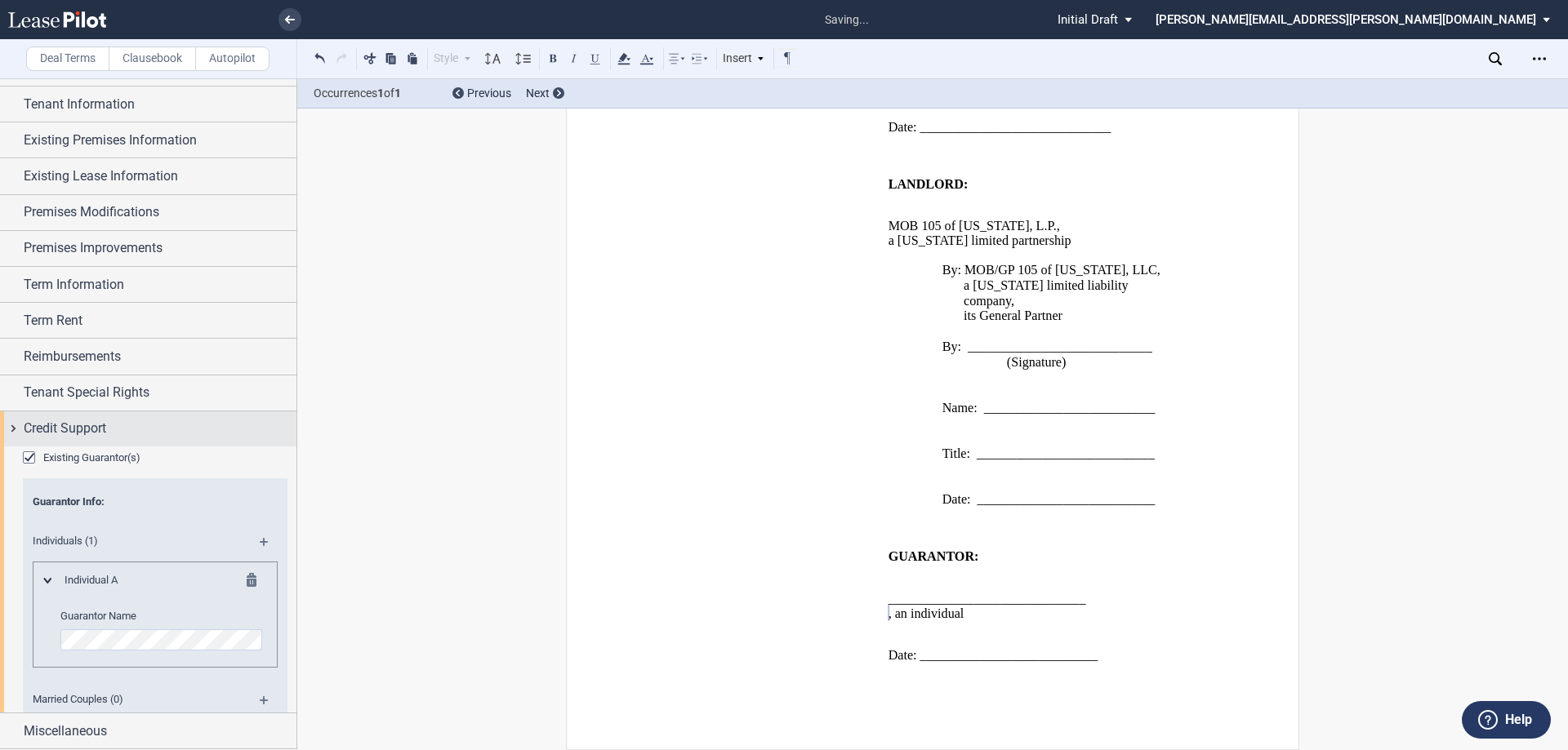
scroll to position [0, 0]
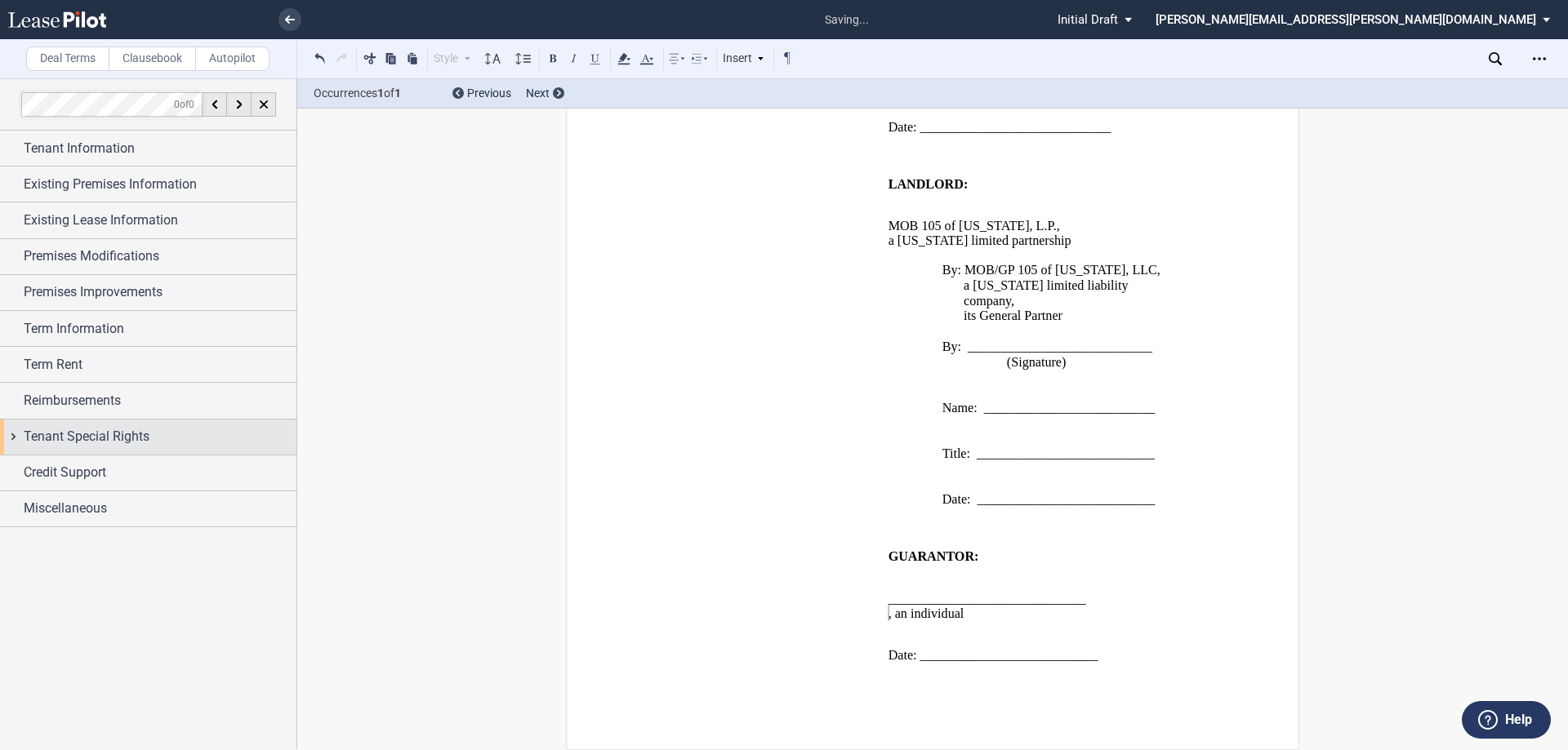
click at [99, 432] on span "Tenant Special Rights" at bounding box center [87, 436] width 126 height 20
click at [99, 436] on span "Tenant Special Rights" at bounding box center [87, 436] width 126 height 20
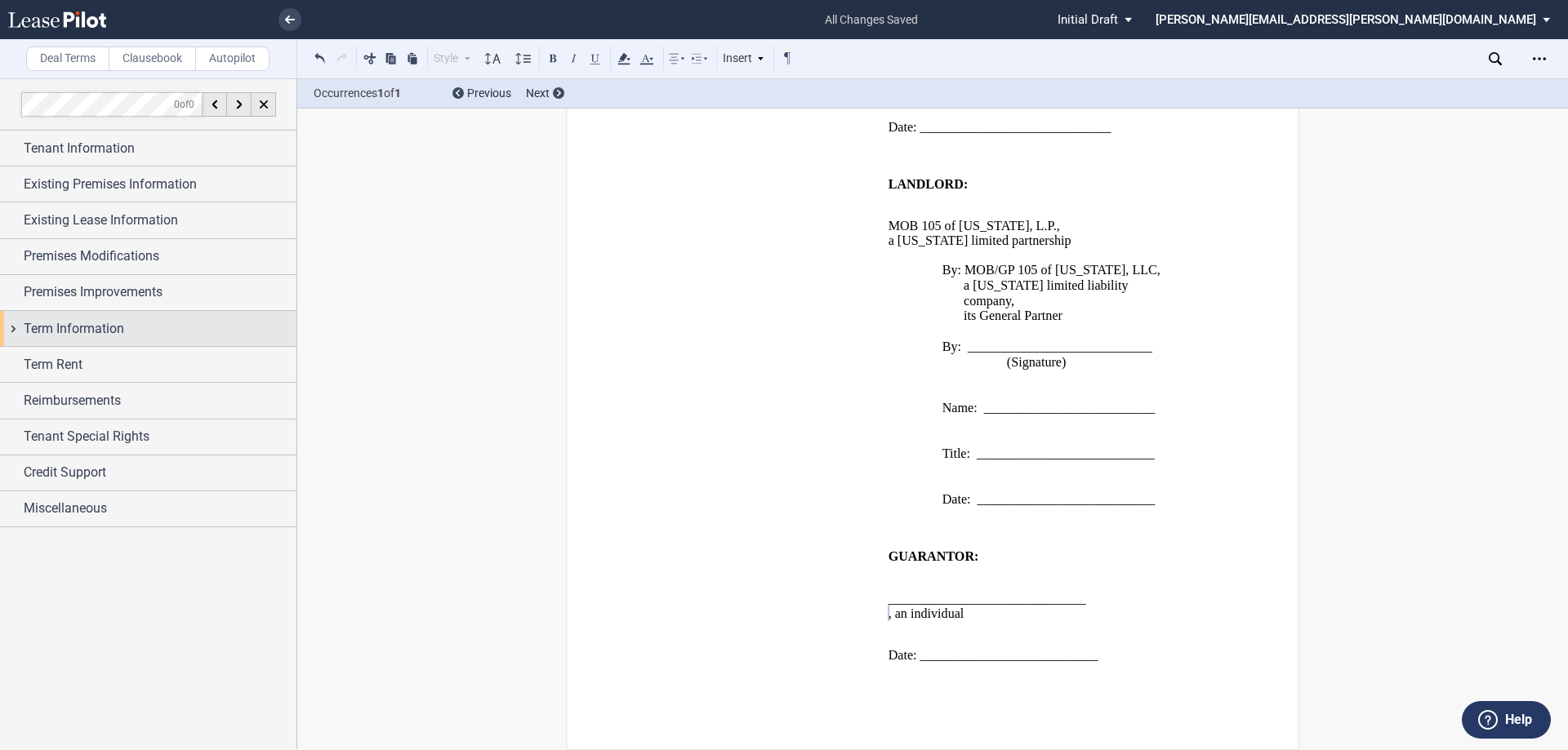
click at [92, 323] on span "Term Information" at bounding box center [74, 329] width 101 height 20
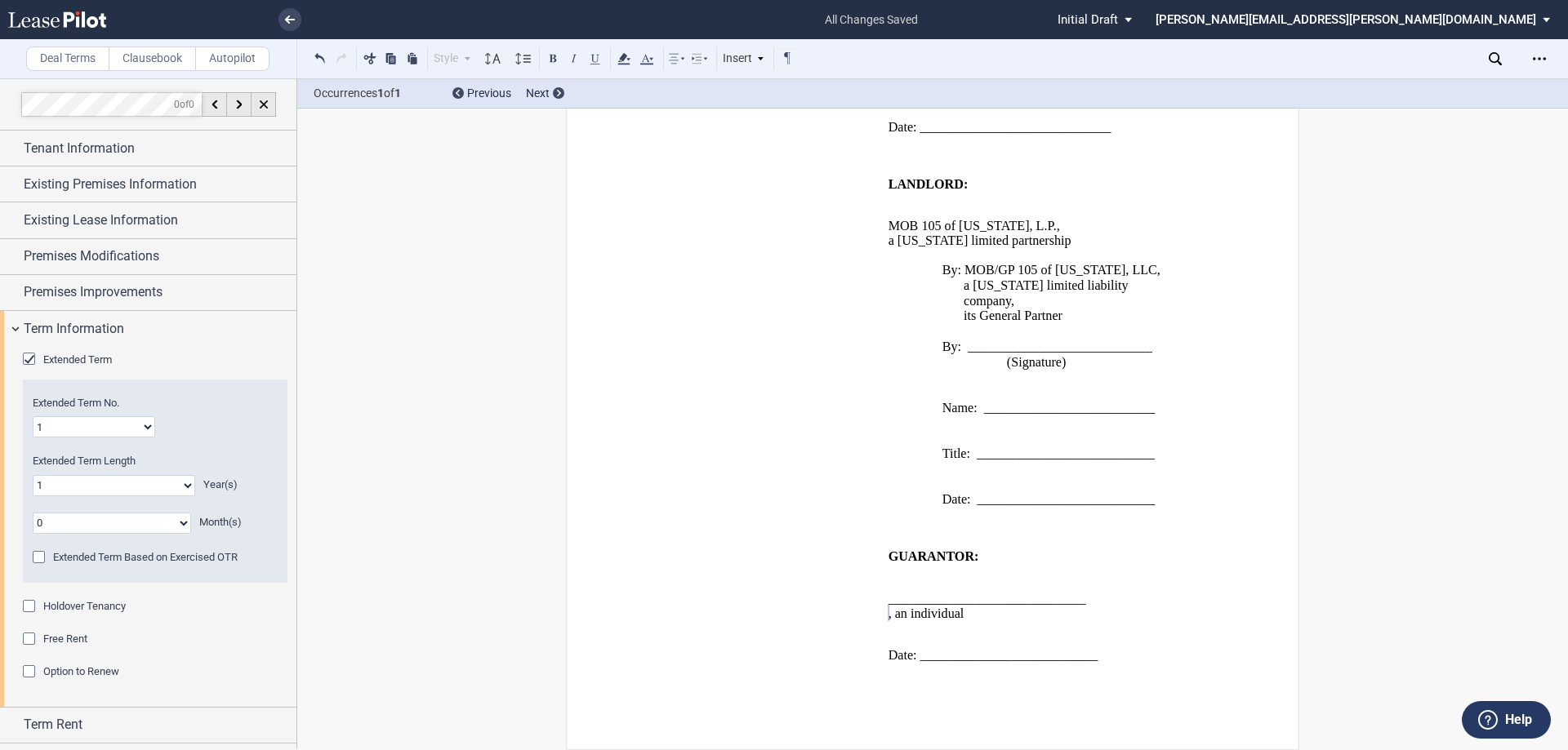
click at [67, 413] on div "Extended Term No. 1 2 3 4 5 6 7 8 9 10 11 12 13 14 15 16 17 18 19 20" at bounding box center [155, 416] width 245 height 42
drag, startPoint x: 61, startPoint y: 431, endPoint x: 62, endPoint y: 450, distance: 19.0
click at [61, 431] on select "1 2 3 4 5 6 7 8 9 10 11 12 13 14 15 16 17 18 19 20" at bounding box center [93, 427] width 123 height 21
select select "number:2"
click at [32, 416] on select "1 2 3 4 5 6 7 8 9 10 11 12 13 14 15 16 17 18 19 20" at bounding box center [93, 427] width 123 height 21
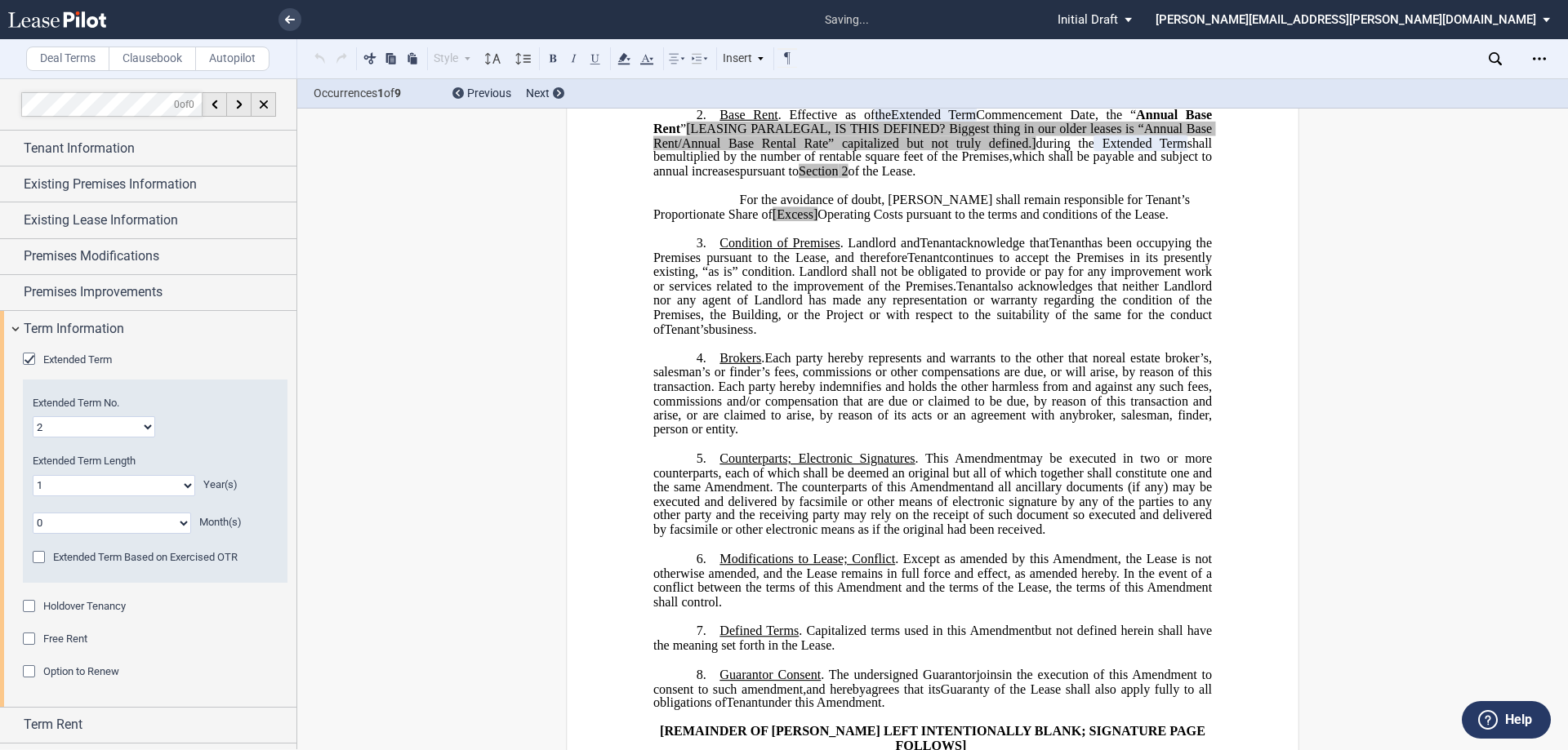
scroll to position [205, 0]
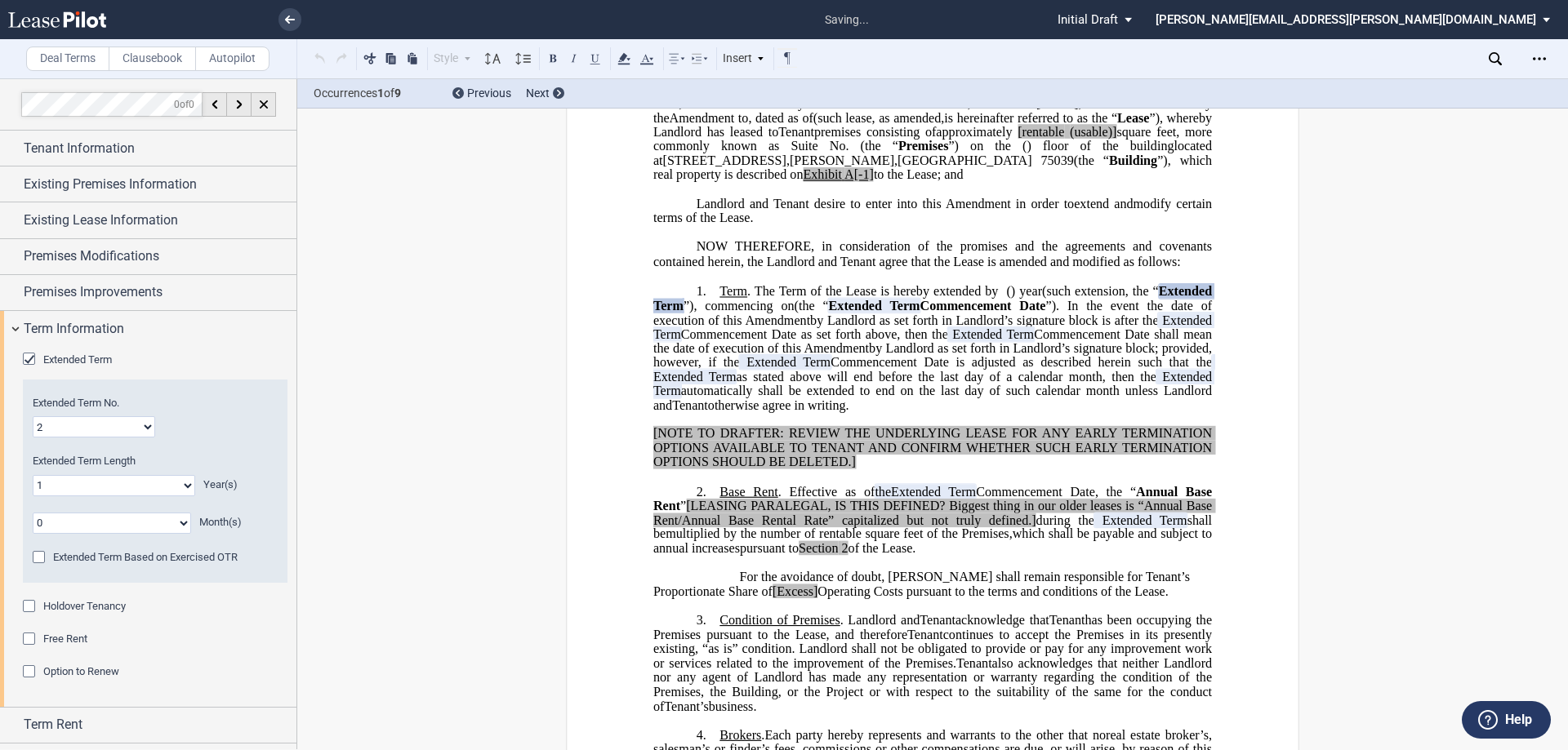
click at [114, 488] on select "0 1 2 3 4 5 6 7 8 9 10 11 12 13 14 15 16 17 18 19 20" at bounding box center [113, 486] width 163 height 21
select select "number:0"
click at [32, 475] on select "0 1 2 3 4 5 6 7 8 9 10 11 12 13 14 15 16 17 18 19 20" at bounding box center [113, 486] width 163 height 21
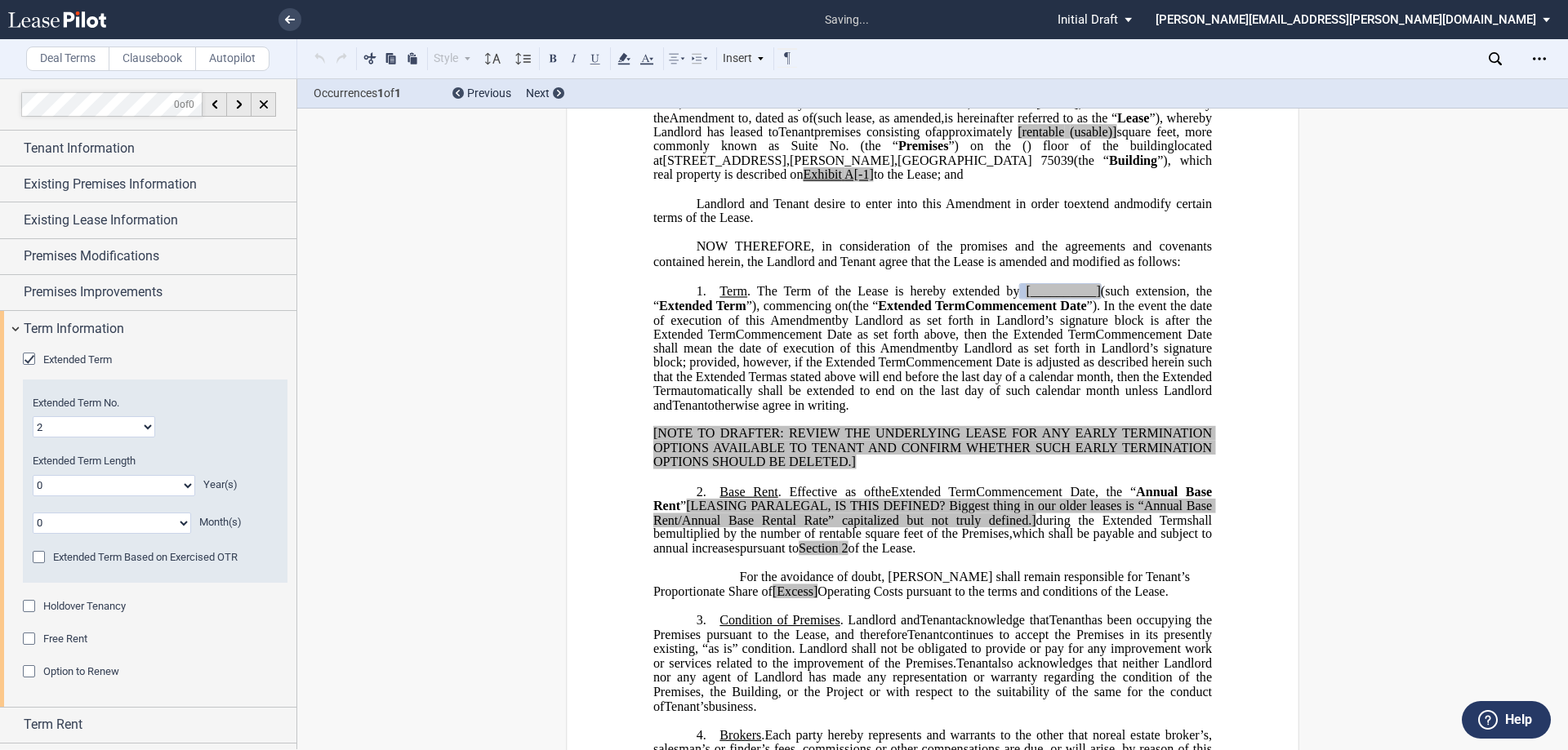
click at [141, 517] on select "0 1 2 3 4 5 6 7 8 9 10 11" at bounding box center [111, 523] width 159 height 21
select select "number:7"
click at [32, 512] on select "0 1 2 3 4 5 6 7 8 9 10 11" at bounding box center [111, 523] width 159 height 21
click at [75, 332] on span "Term Information" at bounding box center [74, 329] width 101 height 20
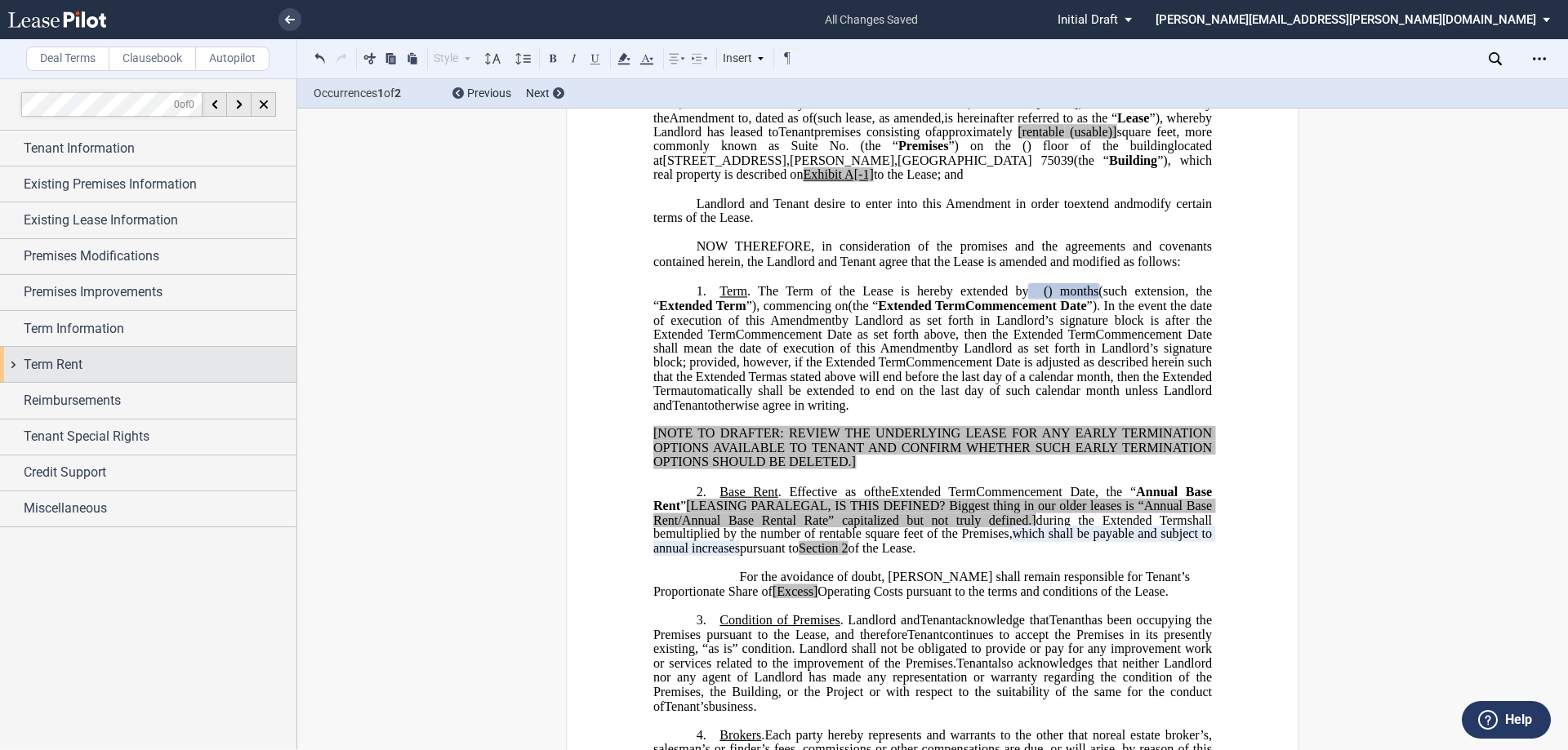
click at [72, 361] on span "Term Rent" at bounding box center [53, 365] width 59 height 20
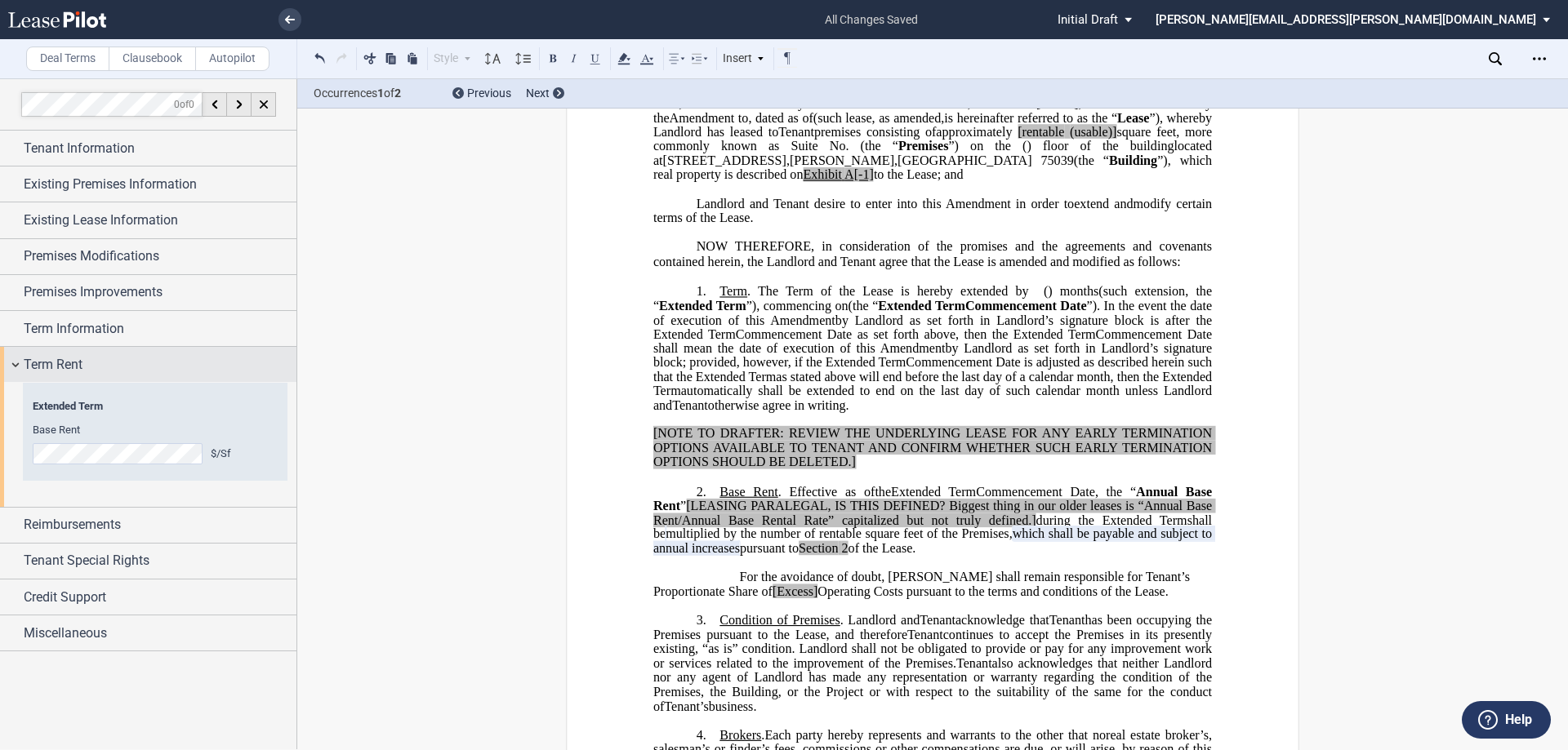
click at [72, 361] on span "Term Rent" at bounding box center [53, 365] width 59 height 20
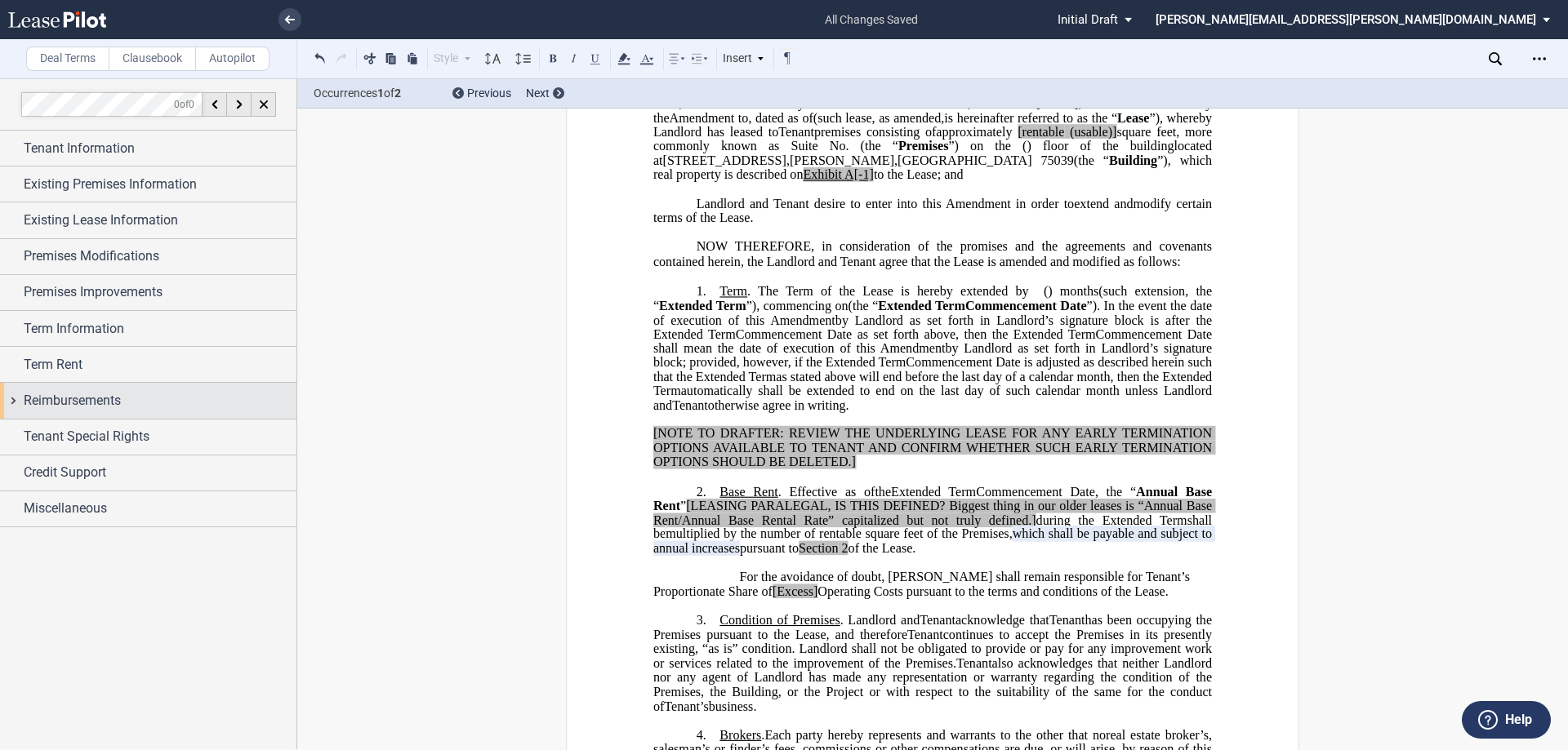
click at [75, 402] on span "Reimbursements" at bounding box center [72, 400] width 97 height 20
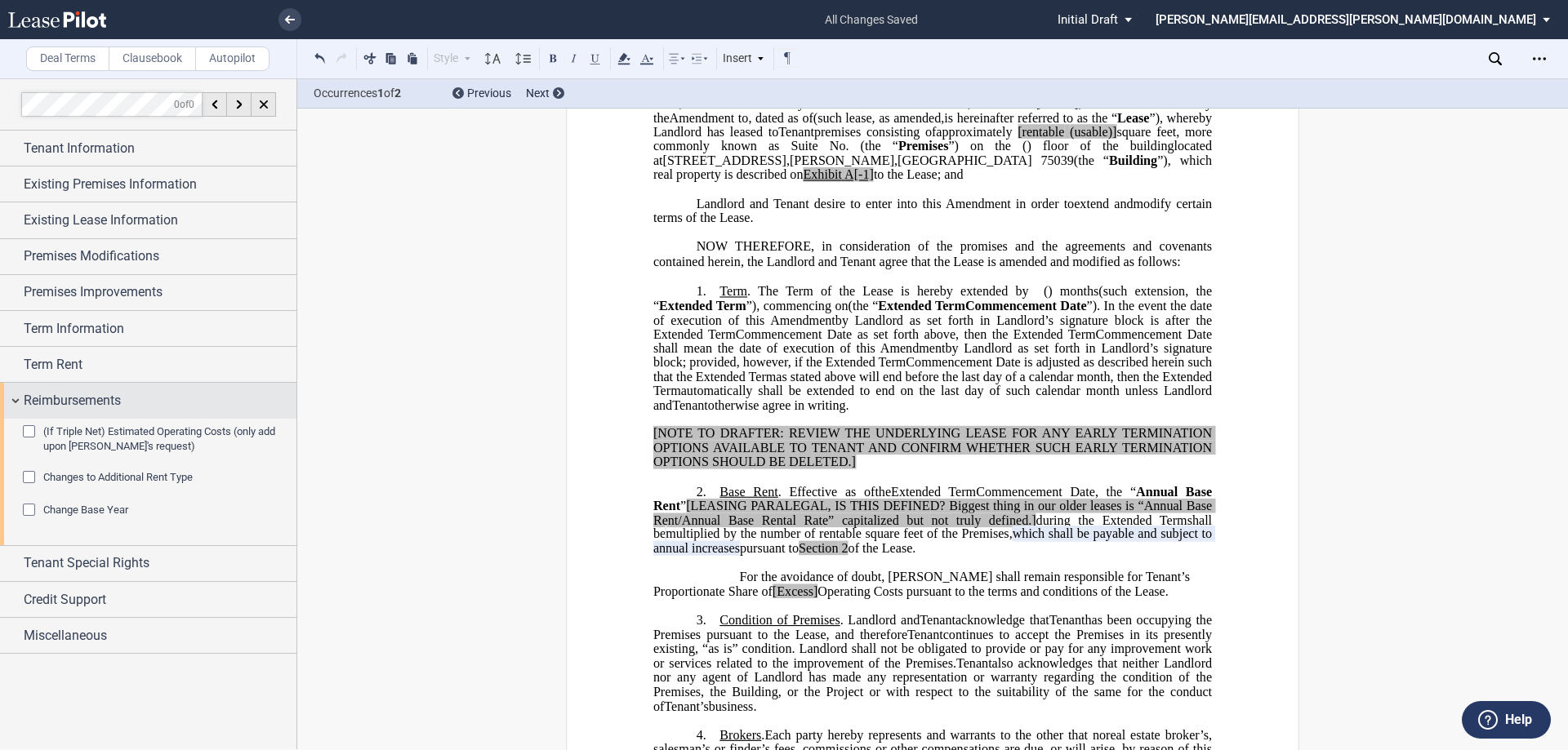
click at [75, 401] on span "Reimbursements" at bounding box center [72, 400] width 97 height 20
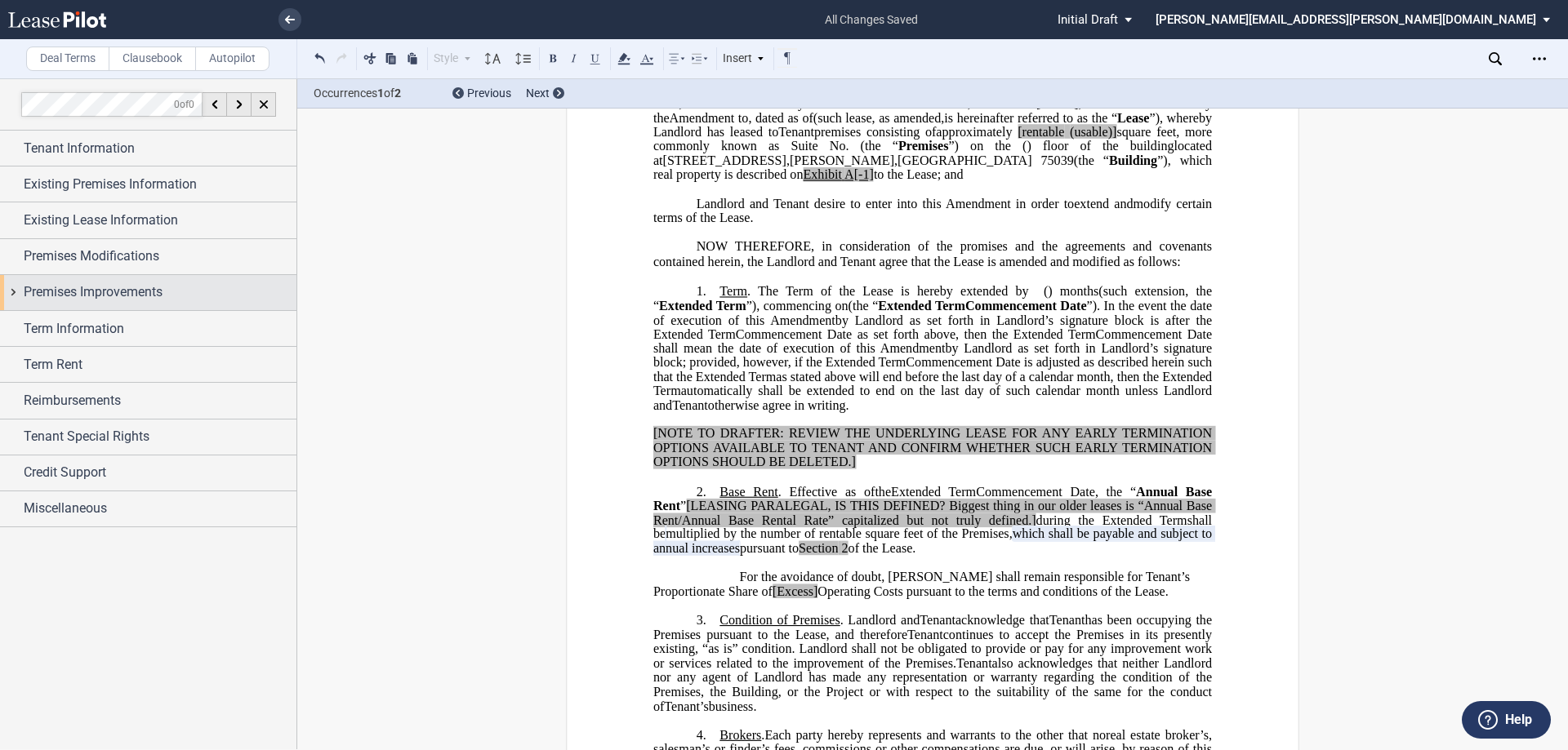
click at [122, 287] on span "Premises Improvements" at bounding box center [93, 292] width 139 height 20
click at [122, 260] on span "Premises Modifications" at bounding box center [91, 256] width 136 height 20
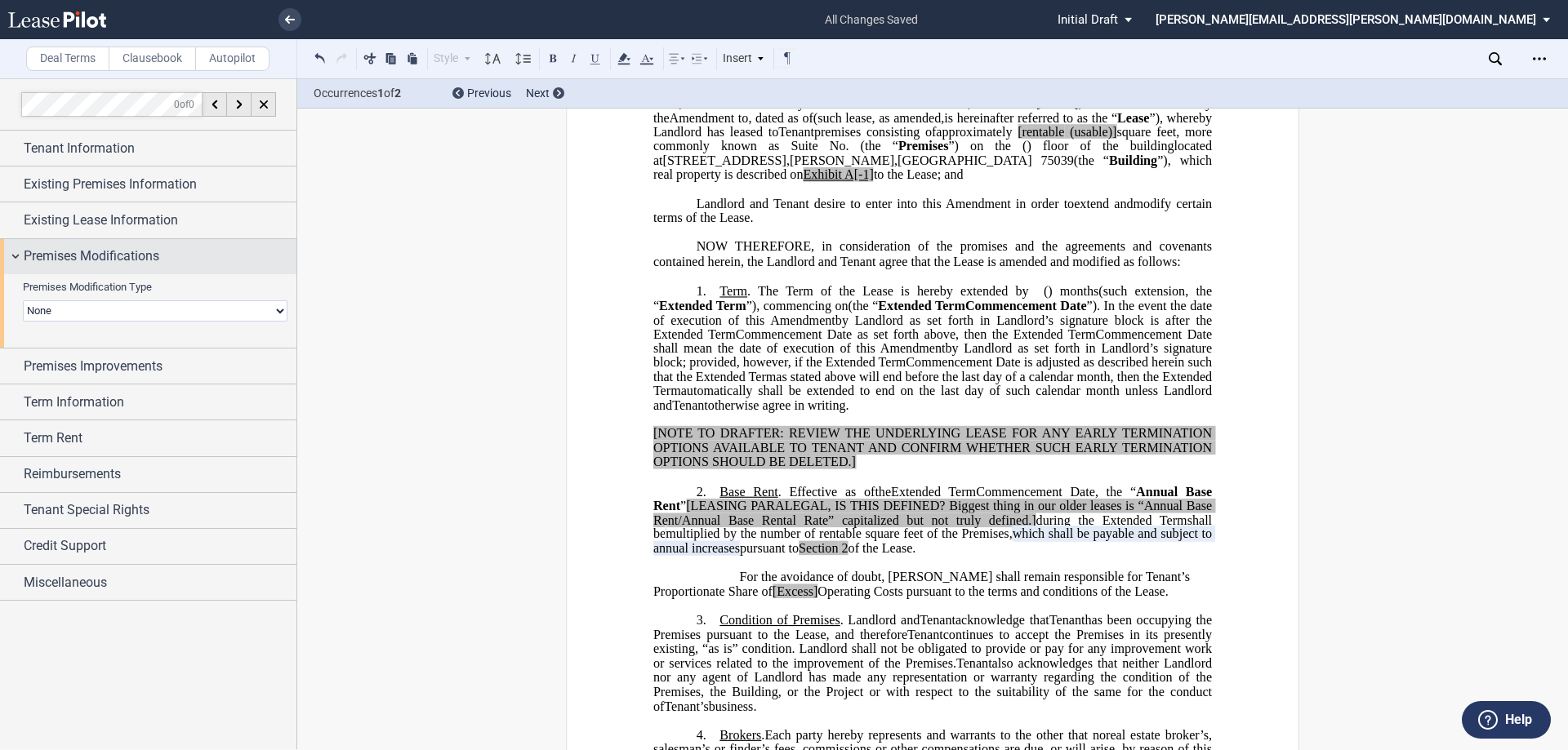
click at [122, 260] on span "Premises Modifications" at bounding box center [91, 256] width 136 height 20
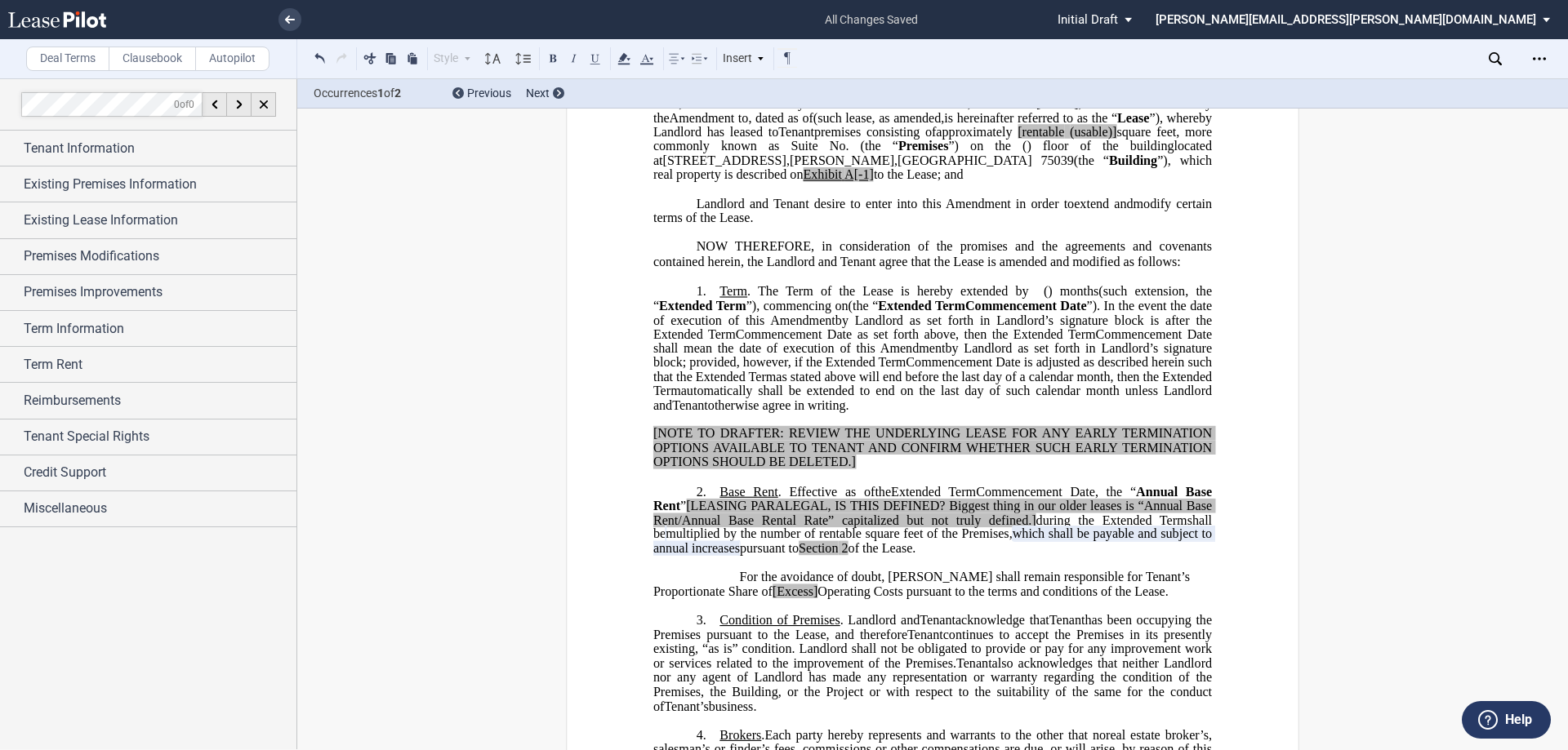
click at [849, 182] on span "A[-1]" at bounding box center [859, 174] width 29 height 14
drag, startPoint x: 781, startPoint y: 231, endPoint x: 829, endPoint y: 234, distance: 48.1
click at [829, 182] on span "located at 6750 North MacArthur Boulevard , Irving , TX 75039 (the “ Building ”…" at bounding box center [934, 160] width 562 height 43
click at [628, 57] on icon at bounding box center [624, 59] width 20 height 20
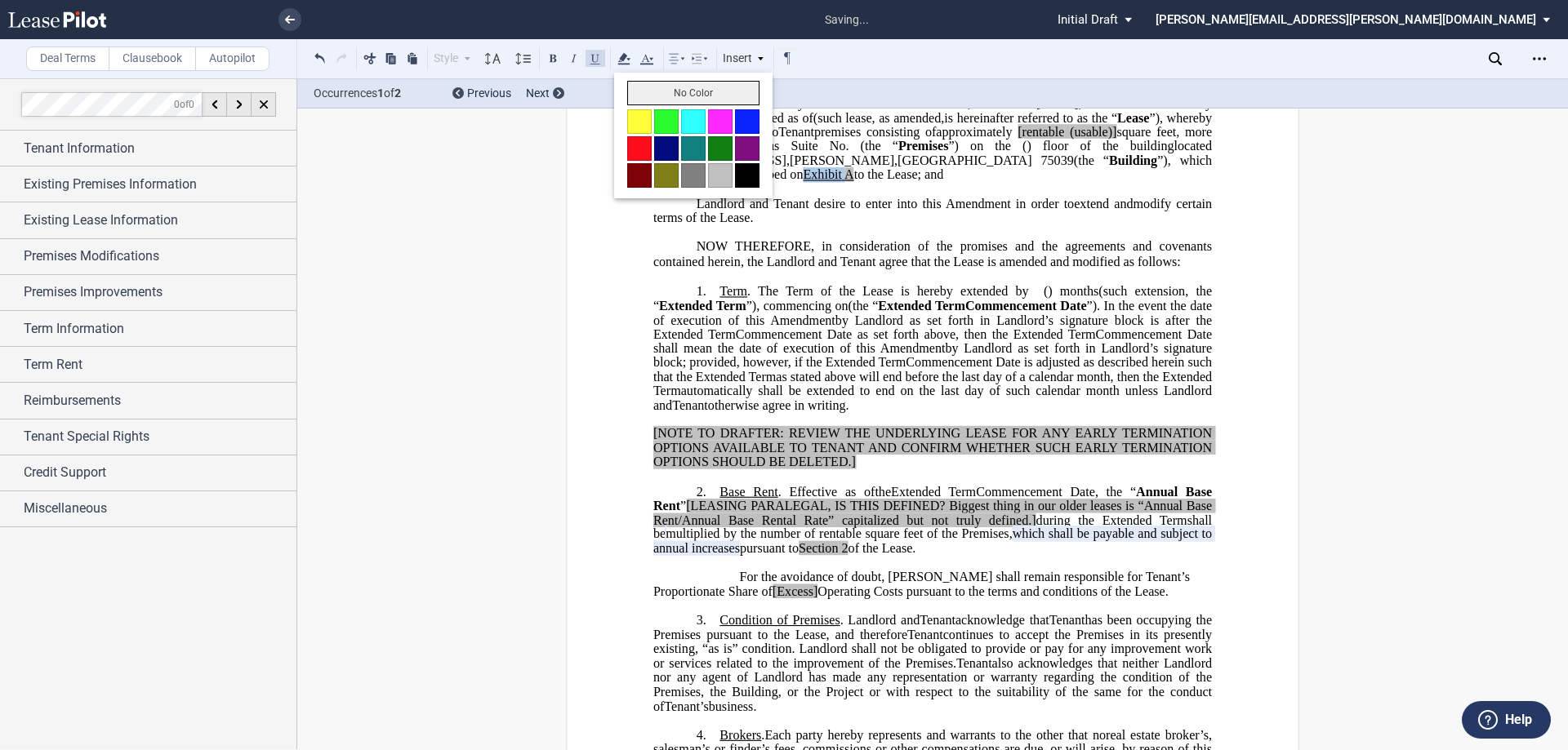
click at [642, 88] on button "No Color" at bounding box center [692, 93] width 132 height 25
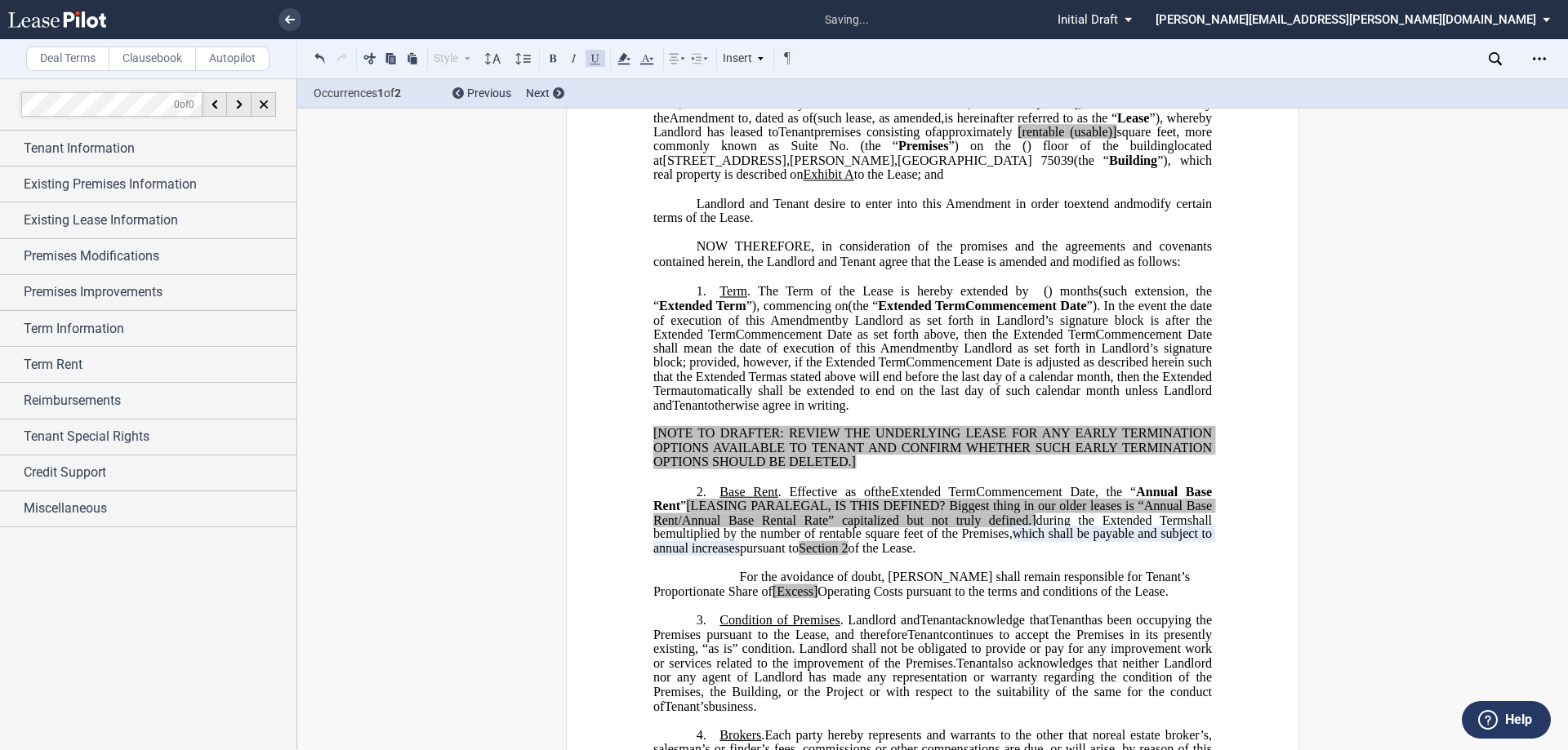
click at [1116, 125] on span "is hereinafter referred to as the “" at bounding box center [1031, 117] width 173 height 14
click at [1064, 140] on span "[rentable" at bounding box center [1040, 131] width 47 height 14
drag, startPoint x: 1210, startPoint y: 187, endPoint x: 1158, endPoint y: 192, distance: 52.2
click at [1158, 153] on span "approximately ﻿ ﻿ rentable (usable)] square feet, more commonly known as Suite …" at bounding box center [934, 139] width 562 height 29
drag, startPoint x: 1105, startPoint y: 192, endPoint x: 1147, endPoint y: 192, distance: 42.0
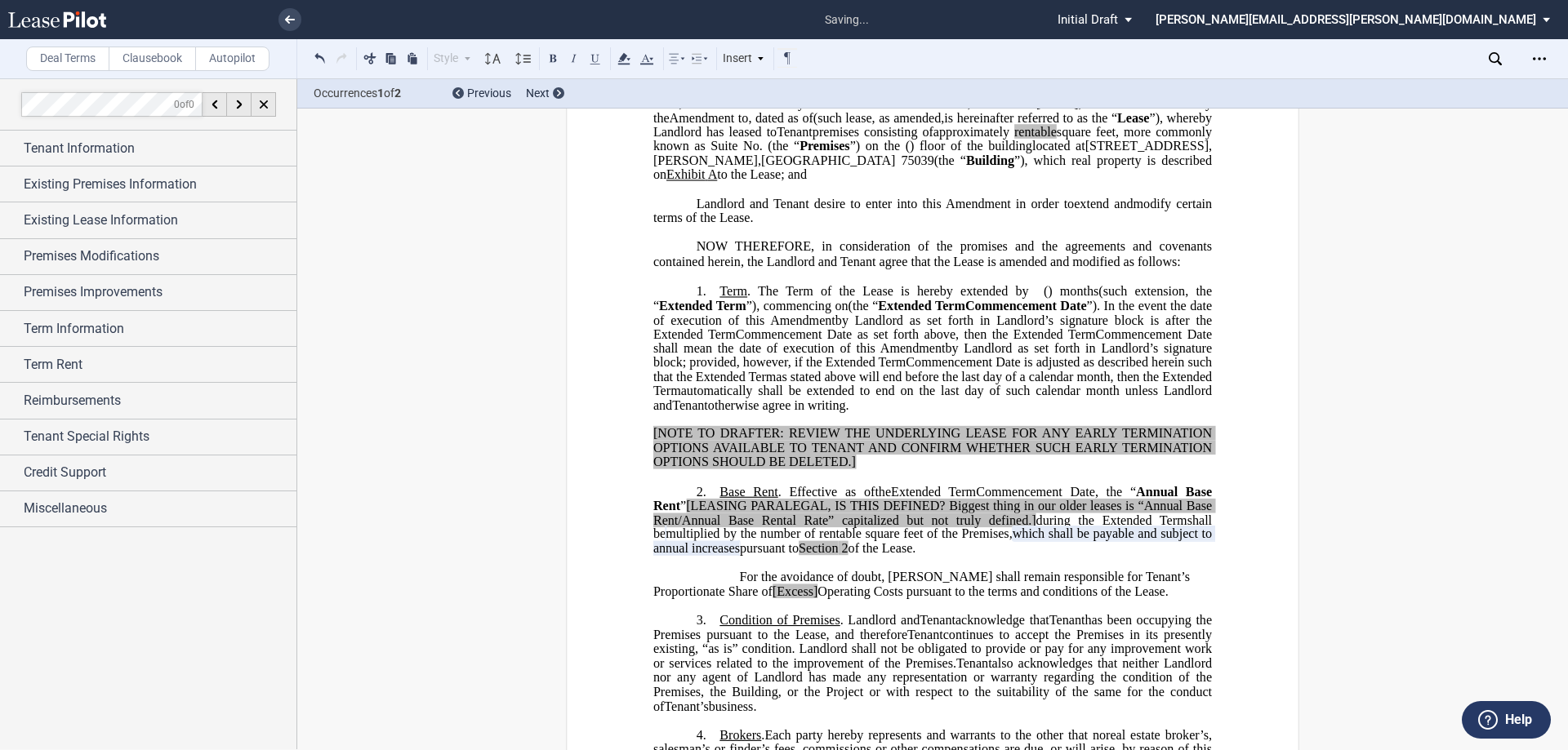
click at [1147, 153] on span "approximately ﻿ ﻿ rentable square feet, more commonly known as Suite No. ﻿ ﻿ (t…" at bounding box center [934, 139] width 562 height 29
click at [623, 62] on icon at bounding box center [624, 59] width 20 height 20
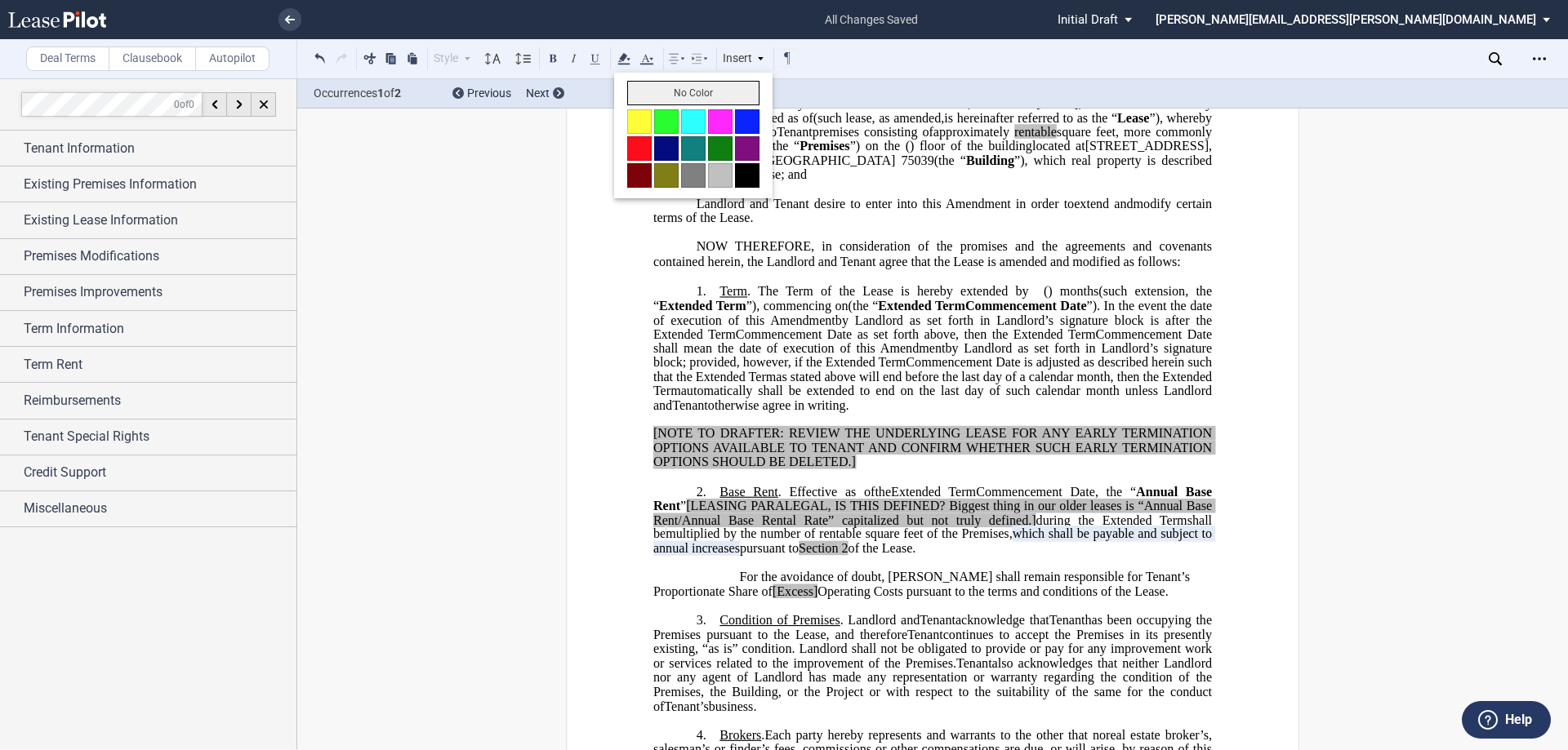
click at [649, 91] on button "No Color" at bounding box center [692, 93] width 132 height 25
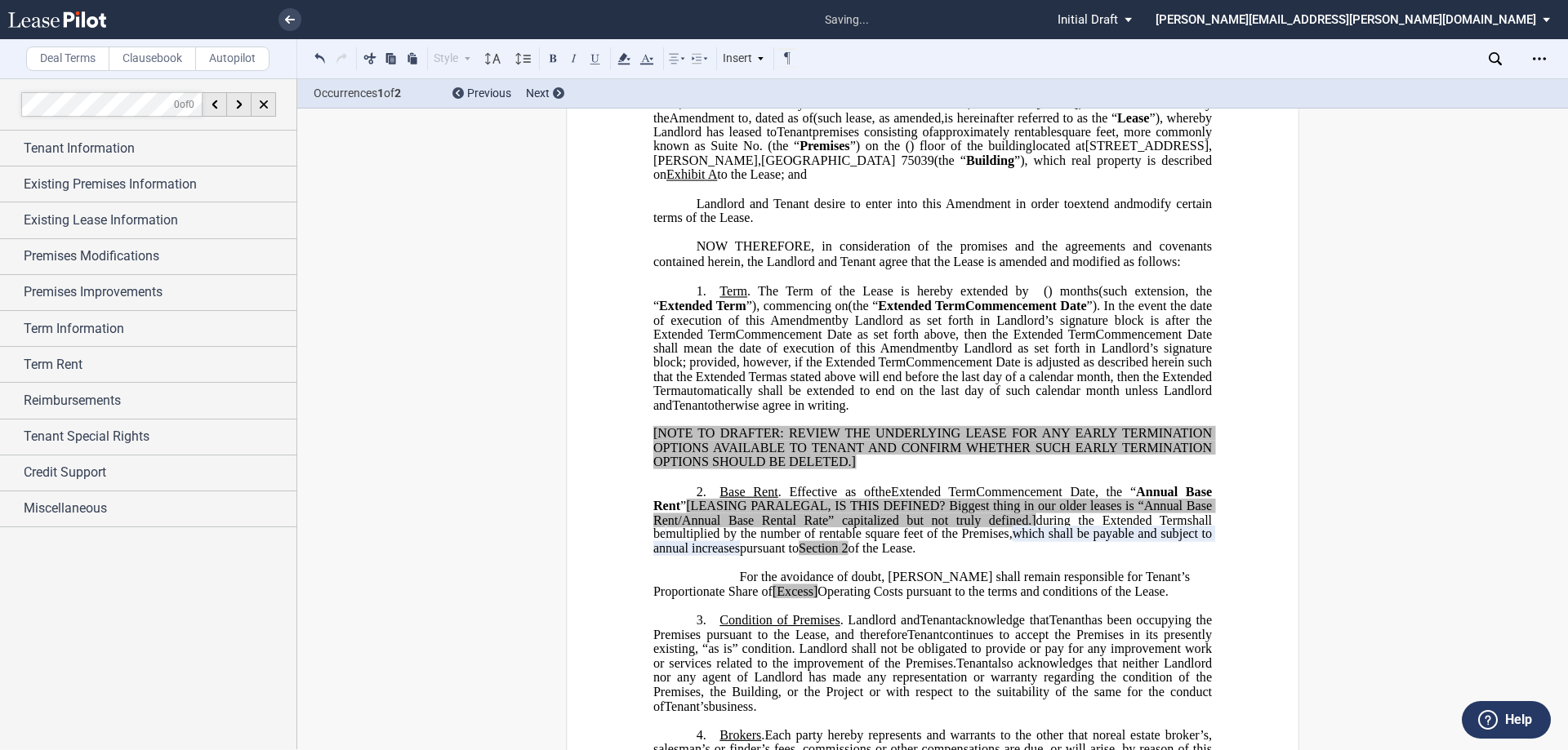
click at [1106, 268] on span "NOW THEREFORE, in consideration of the promises and the agreements and covenant…" at bounding box center [934, 254] width 562 height 29
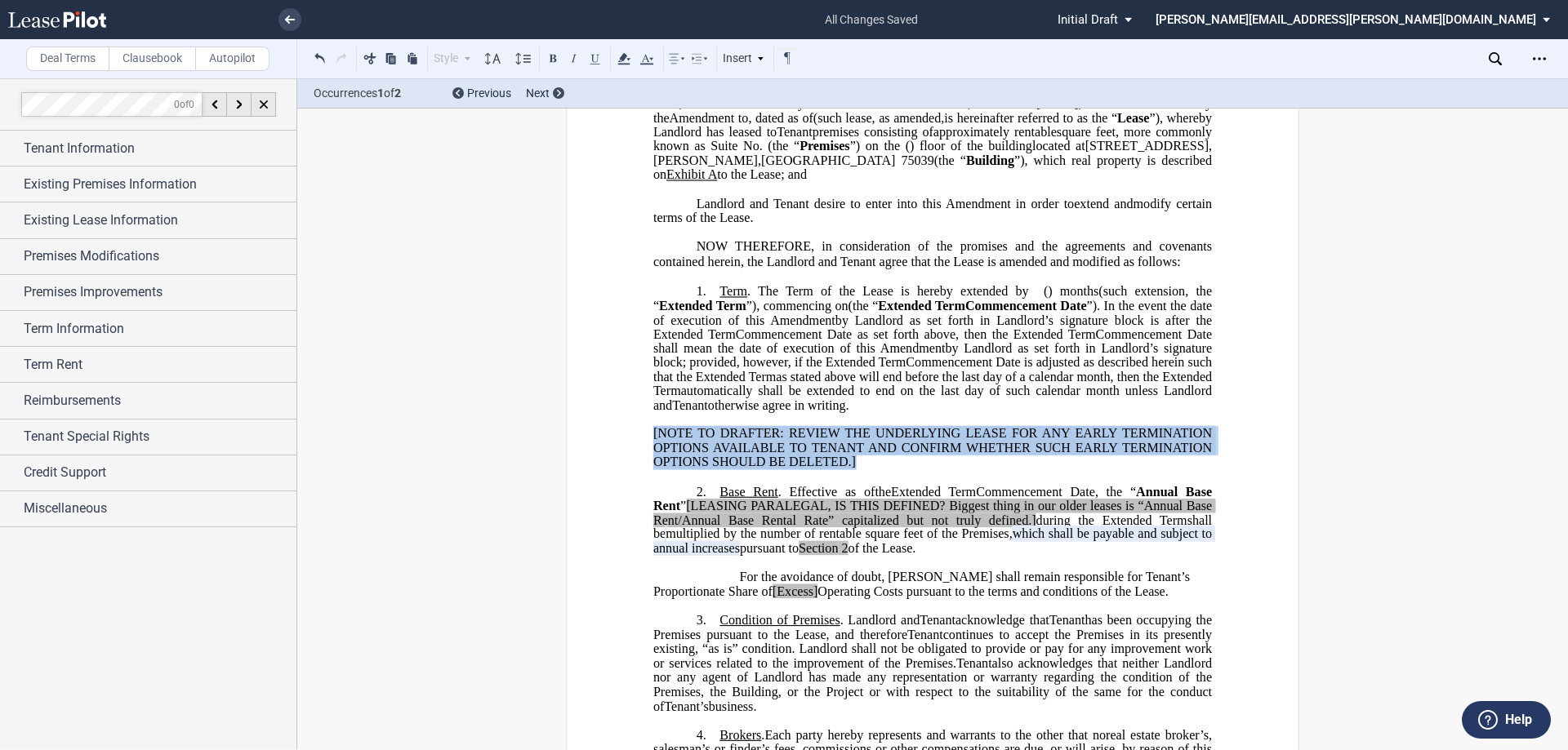
drag, startPoint x: 861, startPoint y: 533, endPoint x: 633, endPoint y: 498, distance: 230.7
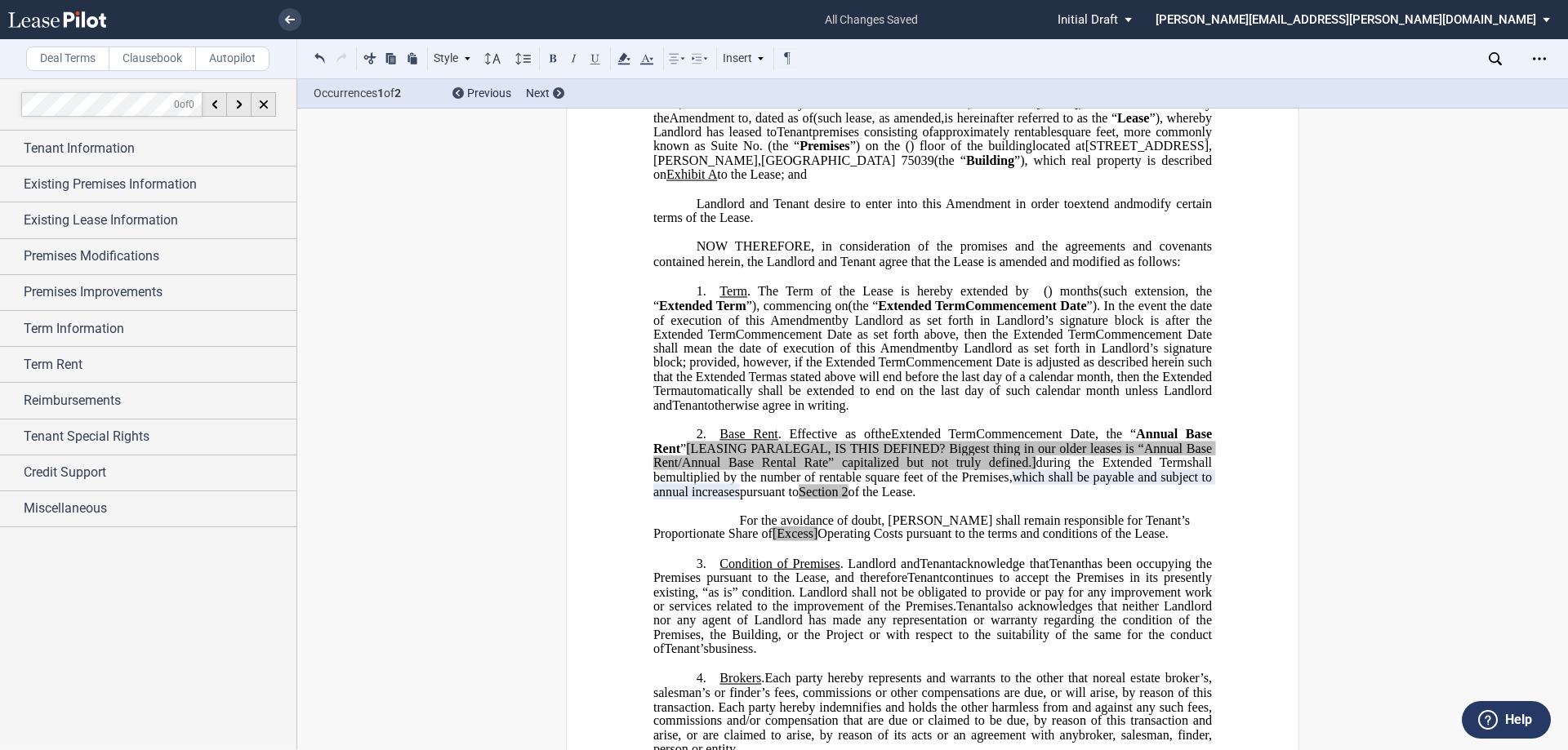
click at [686, 456] on span "”" at bounding box center [683, 449] width 6 height 14
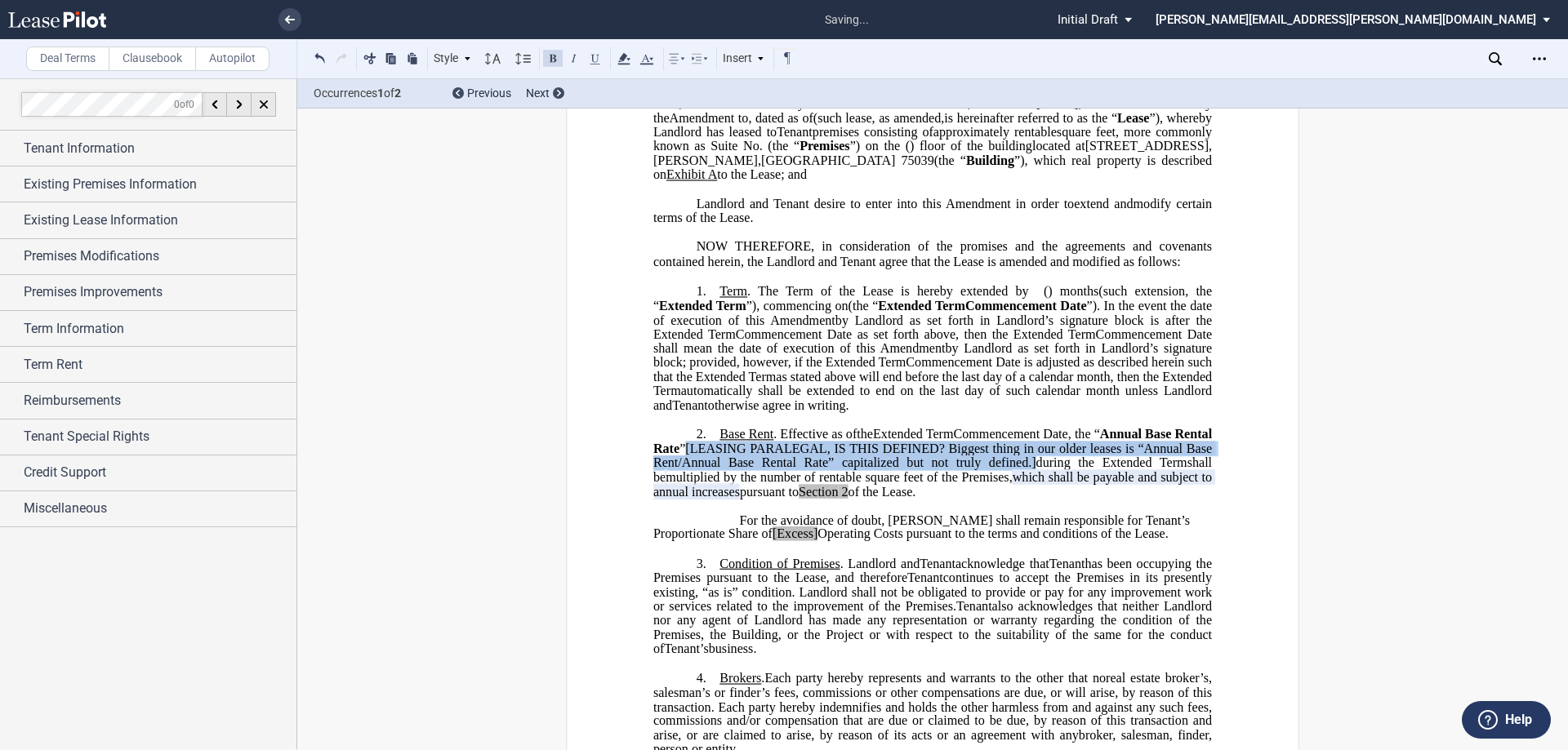
drag, startPoint x: 755, startPoint y: 520, endPoint x: 1100, endPoint y: 532, distance: 345.2
click at [1100, 470] on span ", the “ Annual Base Rental Rate ” [LEASING PARALEGAL, IS THIS DEFINED? Biggest …" at bounding box center [934, 448] width 562 height 43
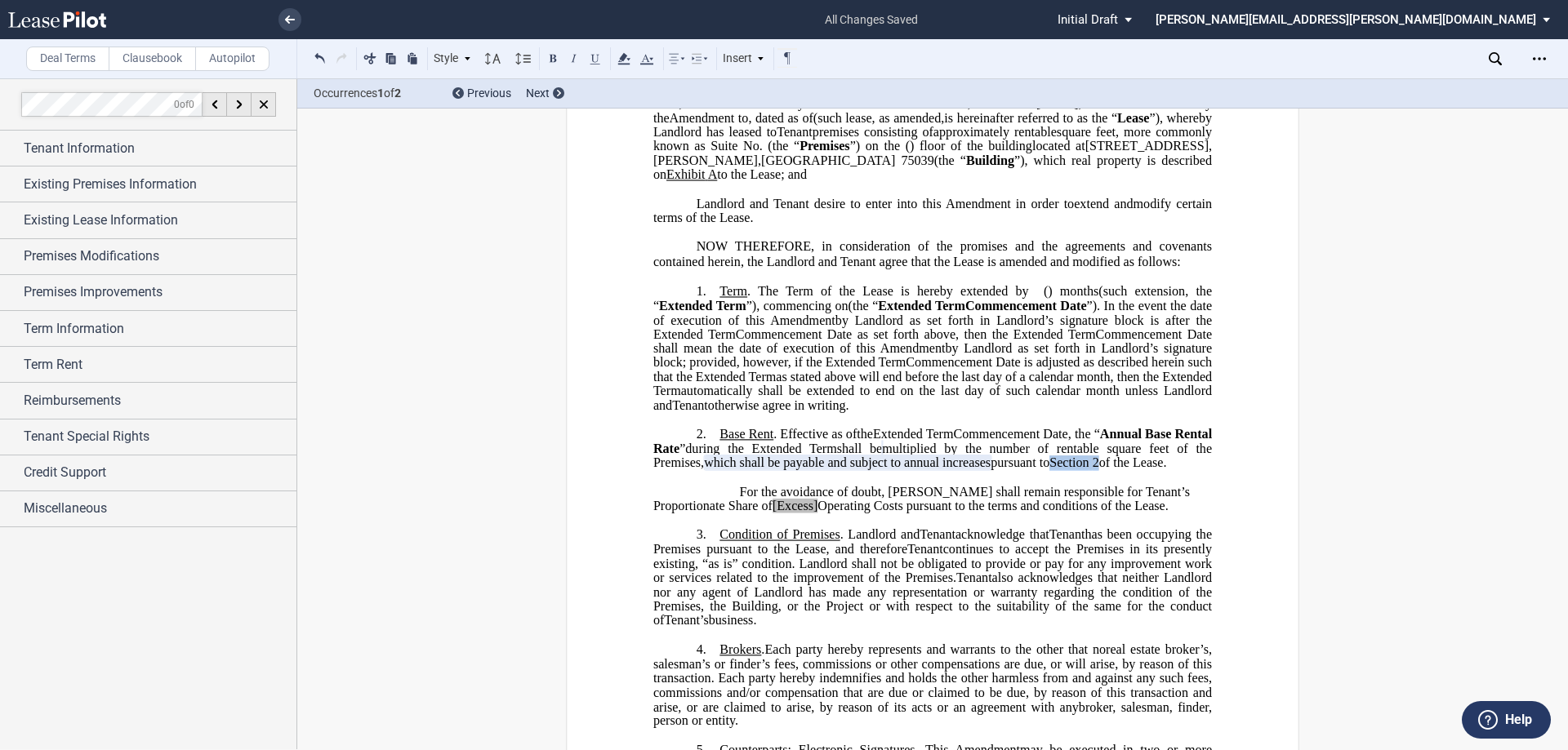
drag, startPoint x: 698, startPoint y: 548, endPoint x: 612, endPoint y: 342, distance: 223.2
click at [622, 62] on icon at bounding box center [624, 59] width 20 height 20
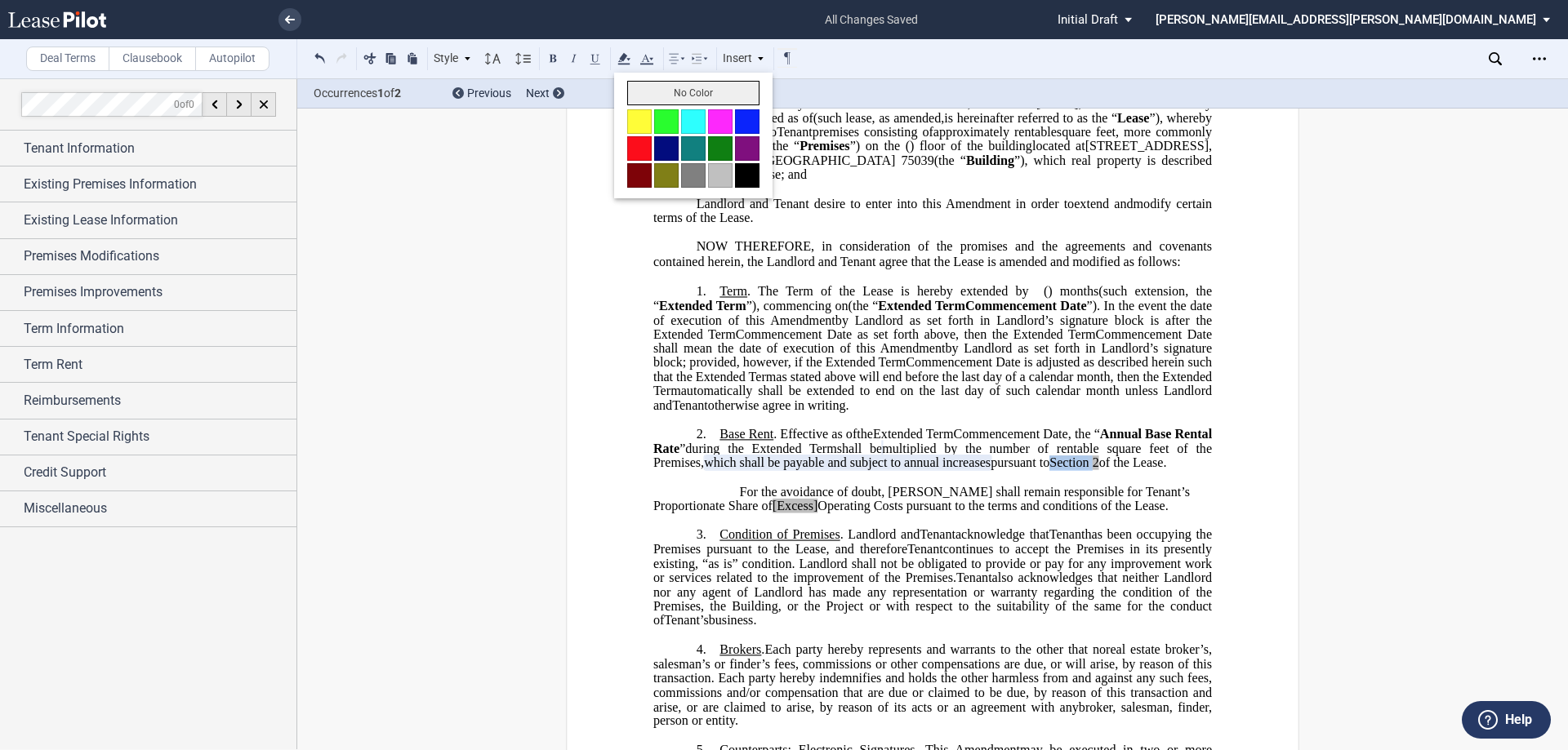
click at [642, 87] on button "No Color" at bounding box center [692, 93] width 132 height 25
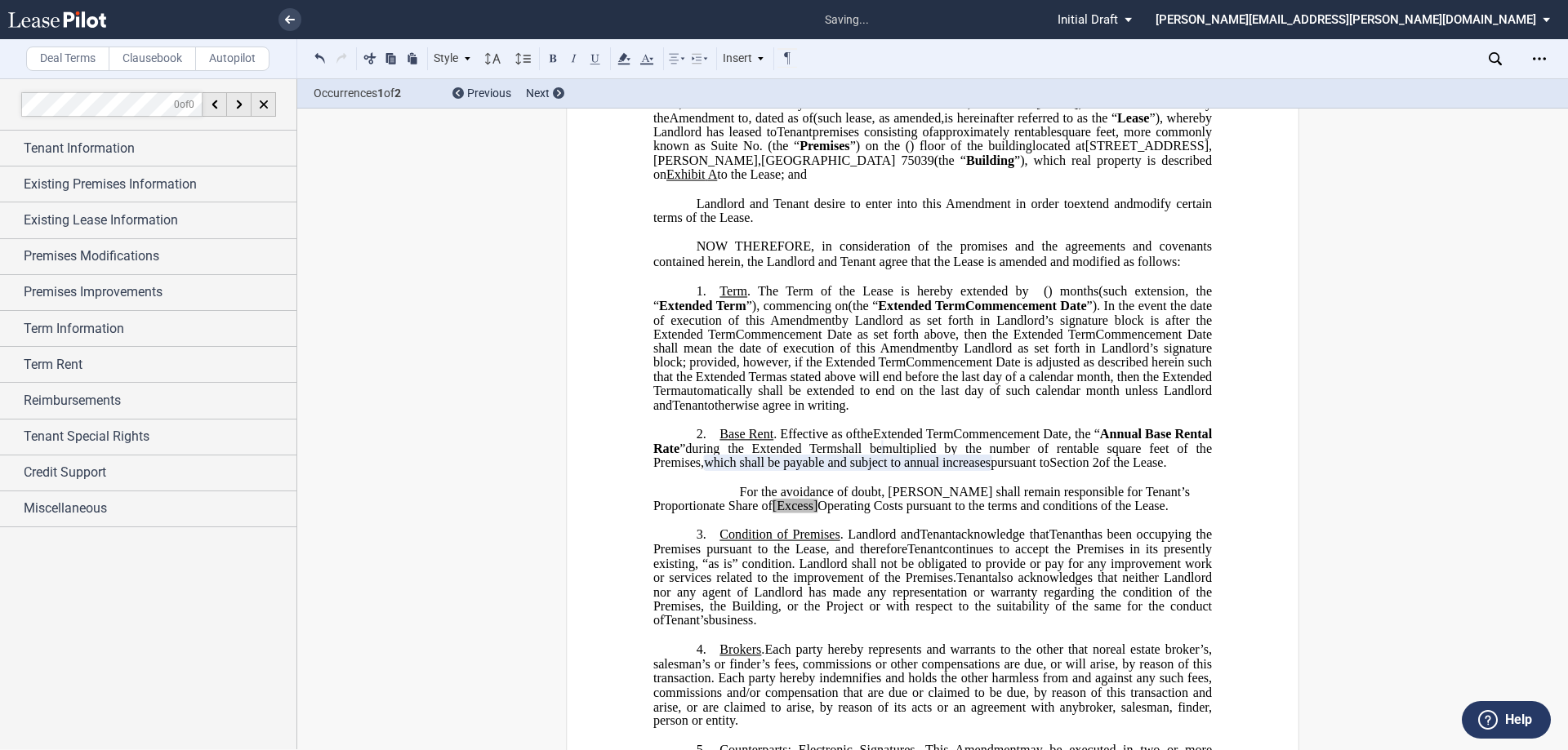
click at [837, 456] on span "Extended Term" at bounding box center [794, 449] width 85 height 14
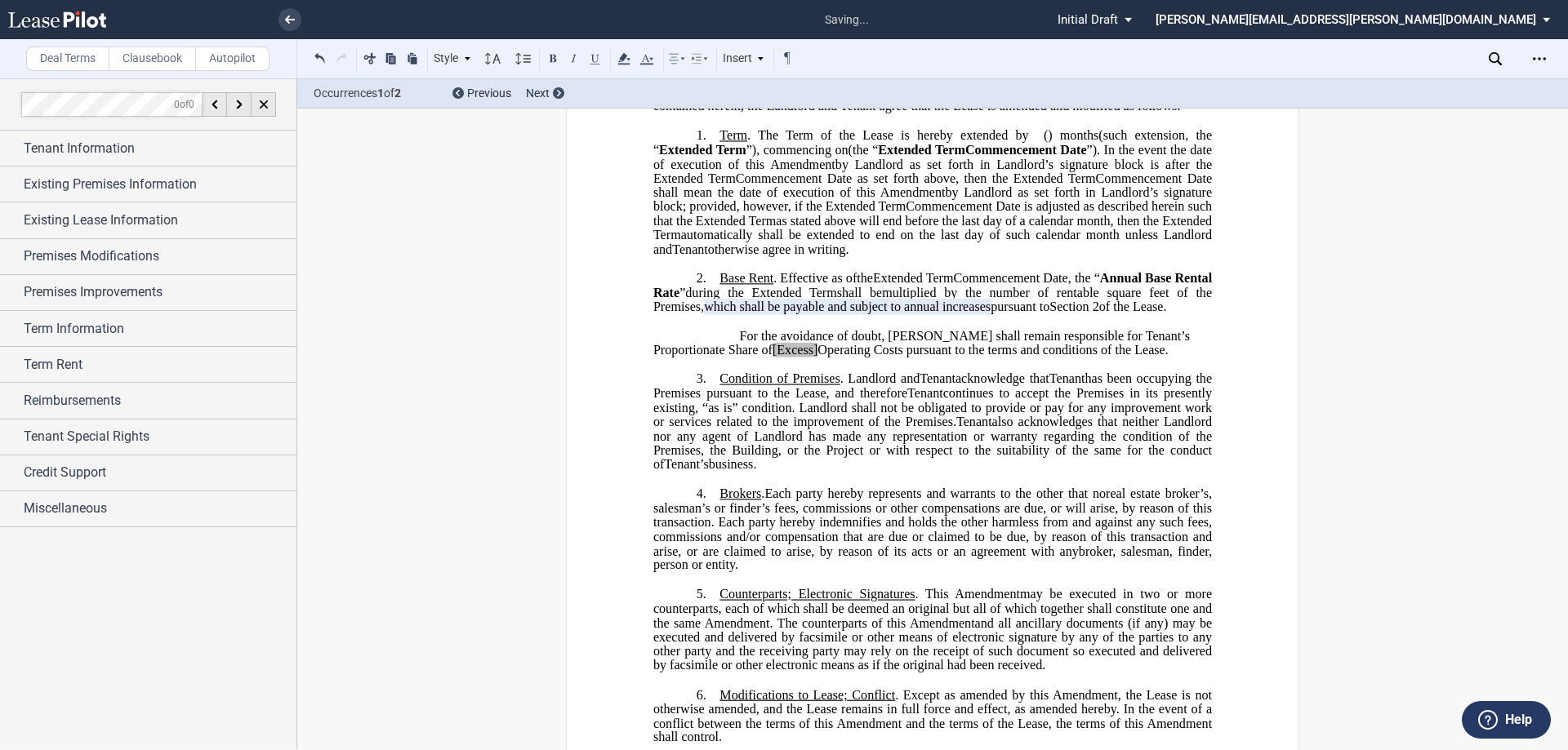
scroll to position [369, 0]
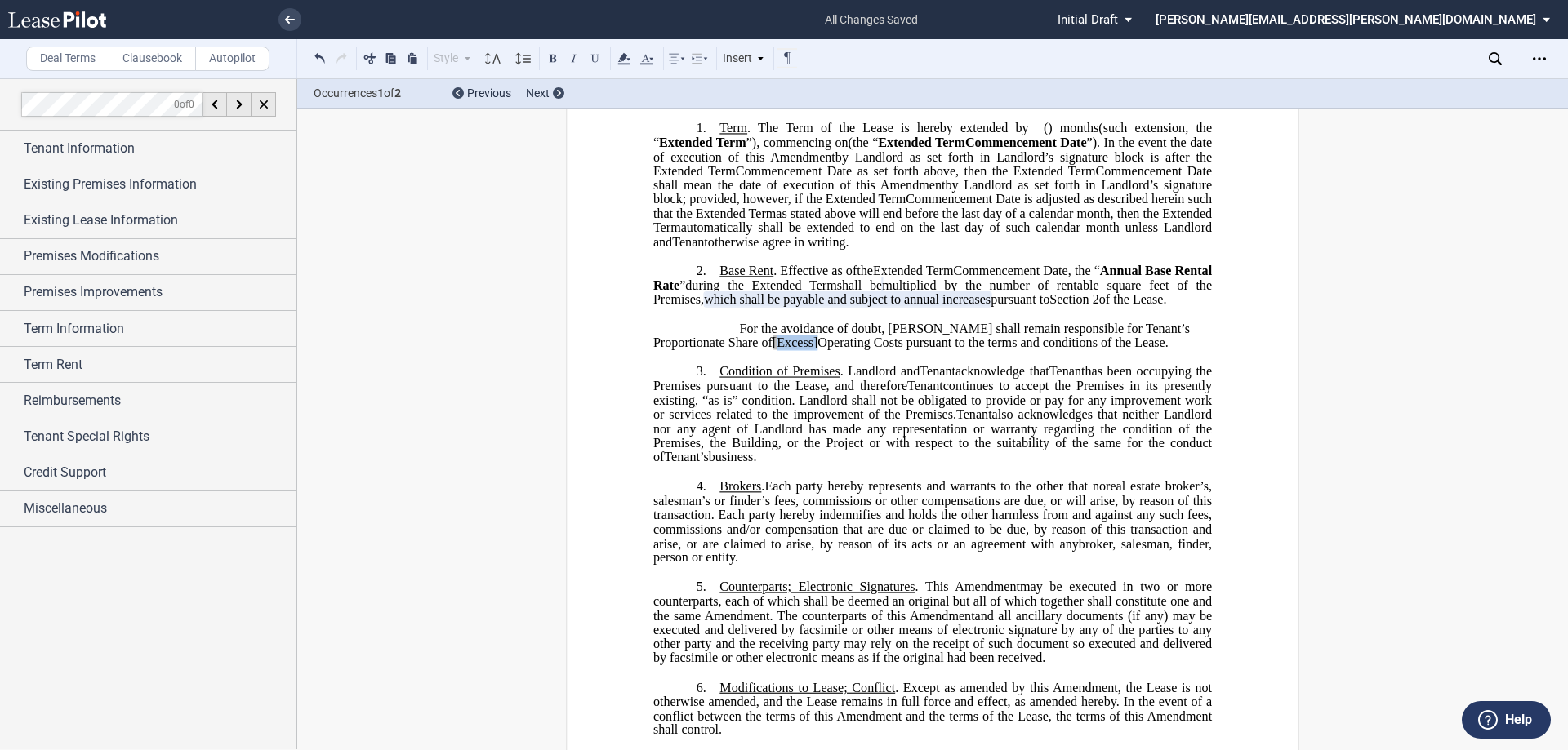
drag, startPoint x: 743, startPoint y: 426, endPoint x: 699, endPoint y: 426, distance: 44.0
click at [699, 350] on span "For the avoidance of doubt, Tenant shall remain responsible for Tenant’s Propor…" at bounding box center [923, 335] width 540 height 29
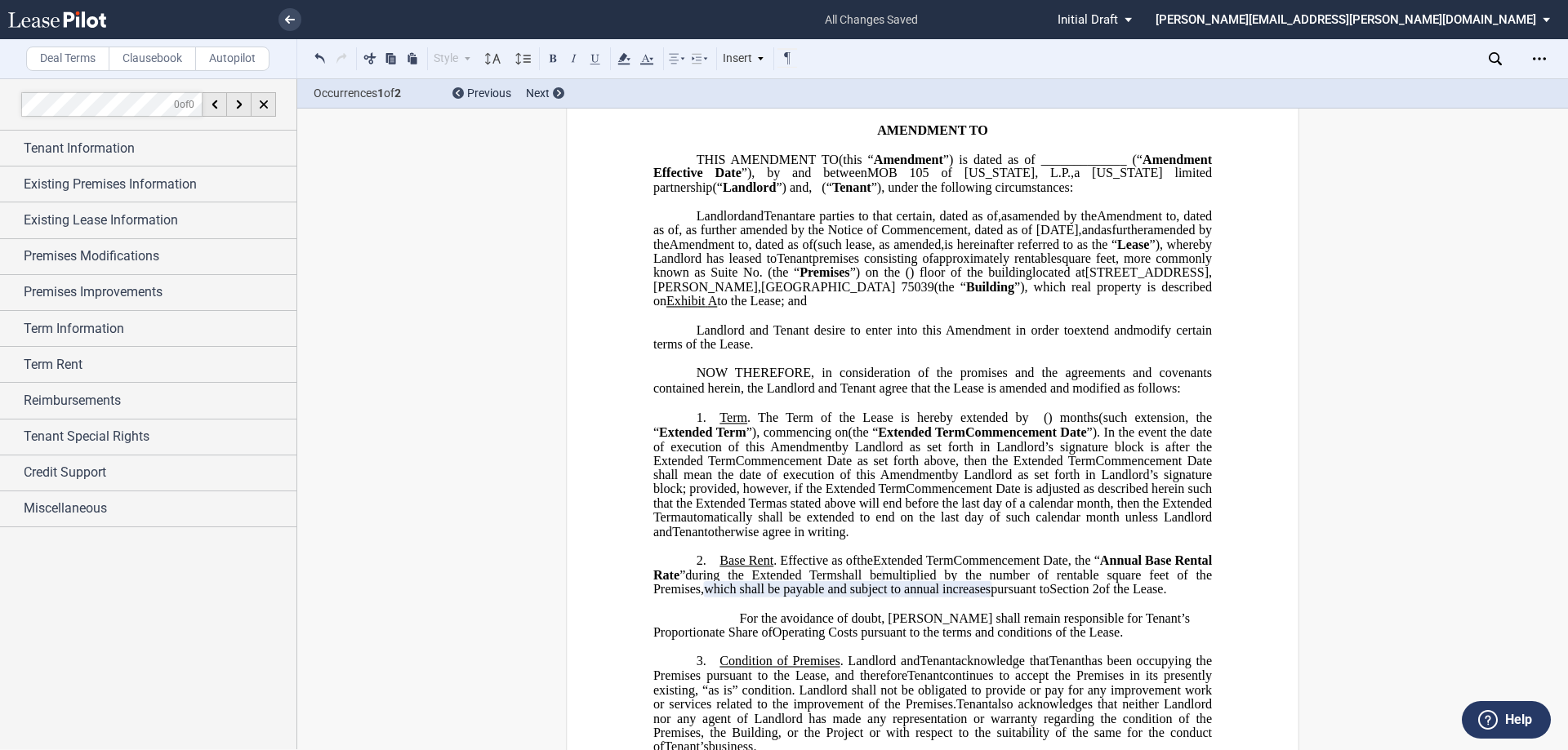
scroll to position [43, 0]
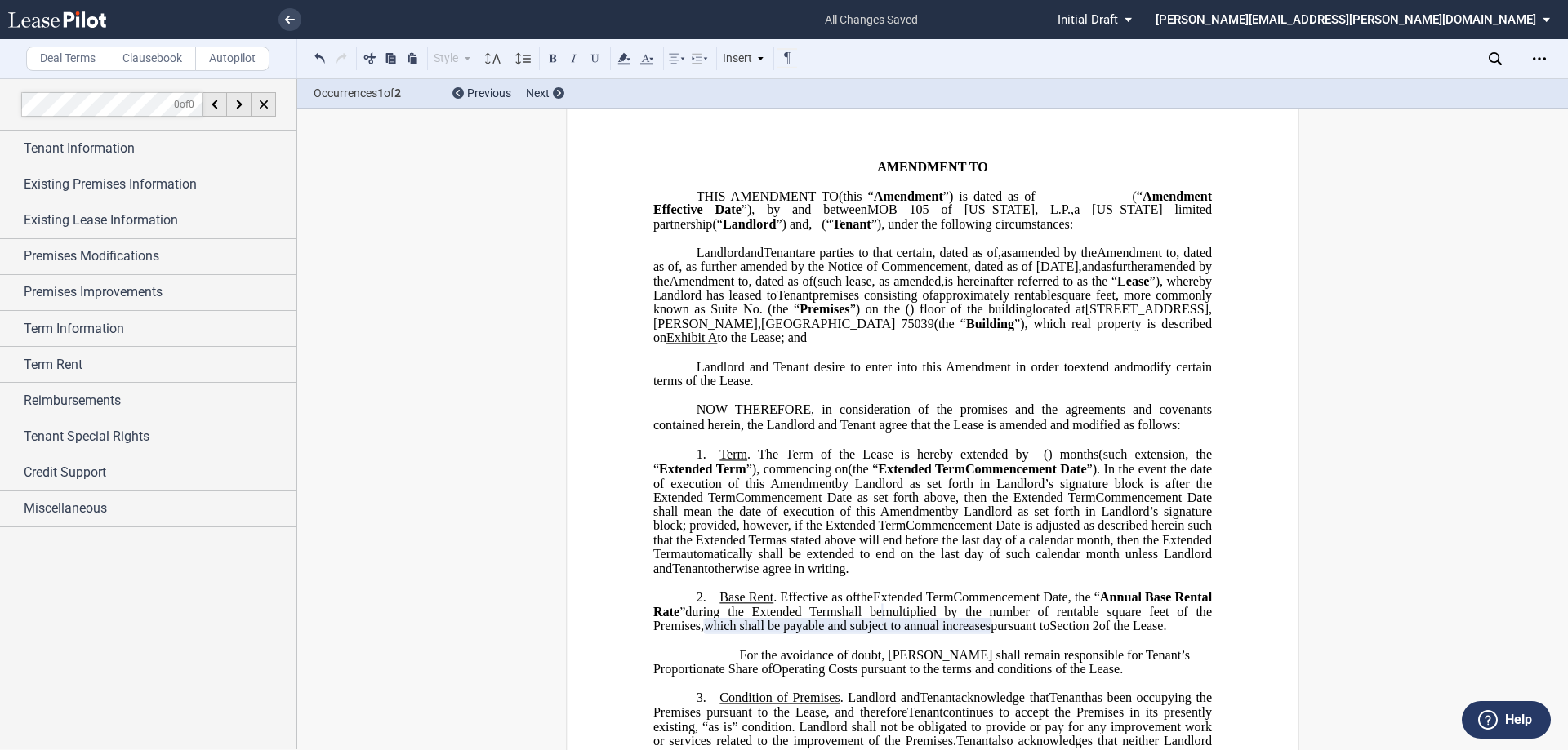
click at [748, 288] on span "Amendment to" at bounding box center [708, 280] width 79 height 14
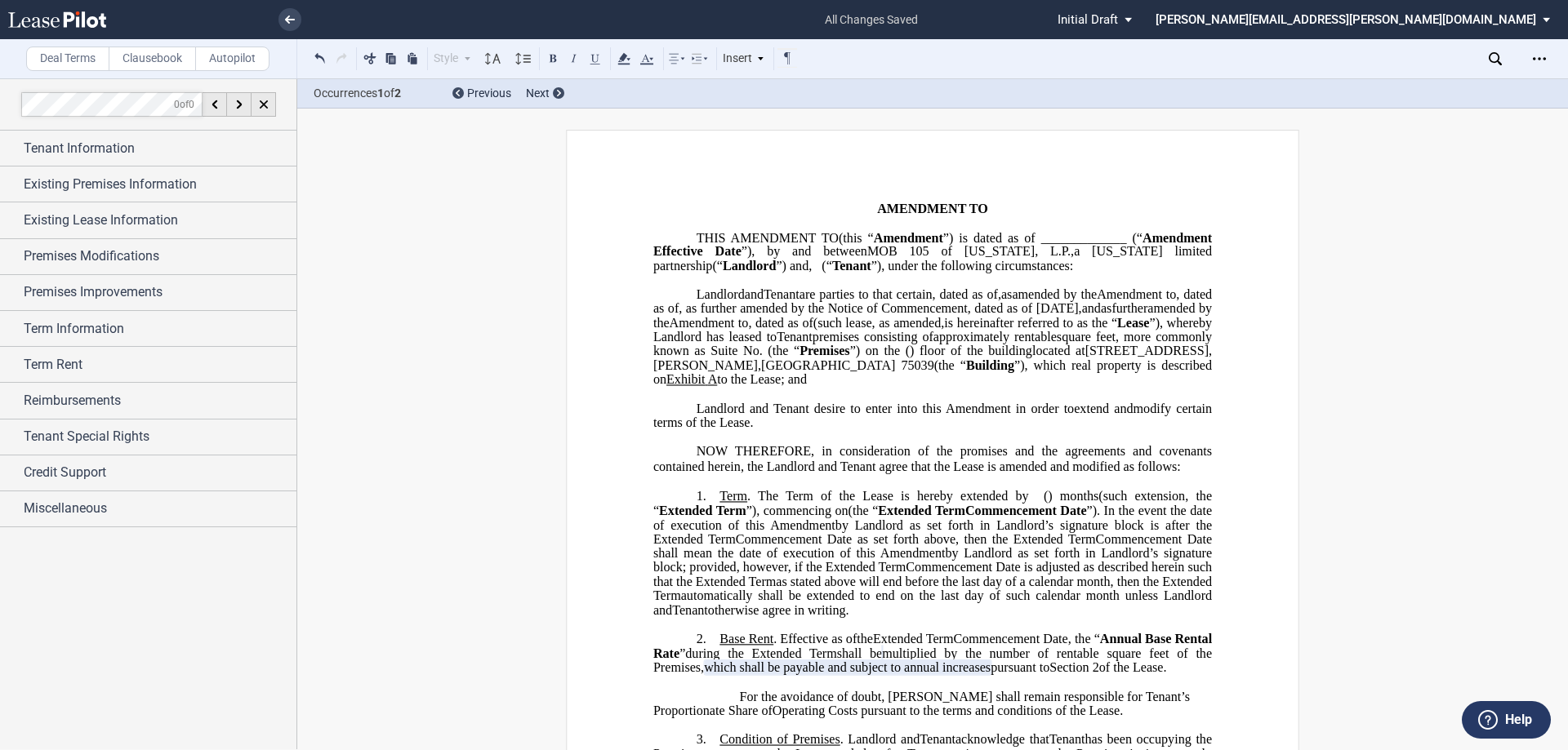
scroll to position [0, 0]
click at [1530, 58] on div "Open Lease options menu" at bounding box center [1539, 58] width 26 height 26
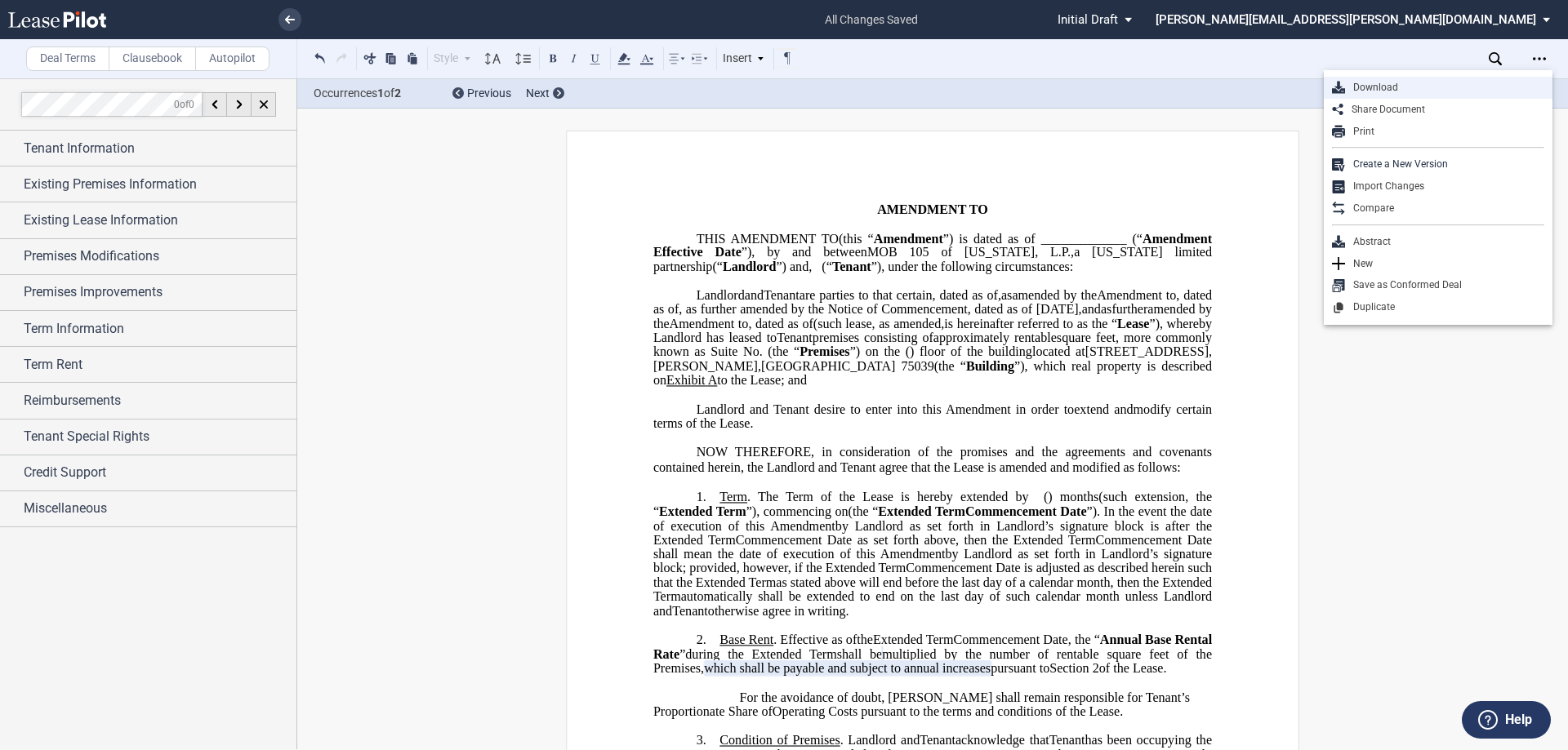
click at [1415, 94] on div "Download" at bounding box center [1444, 87] width 200 height 14
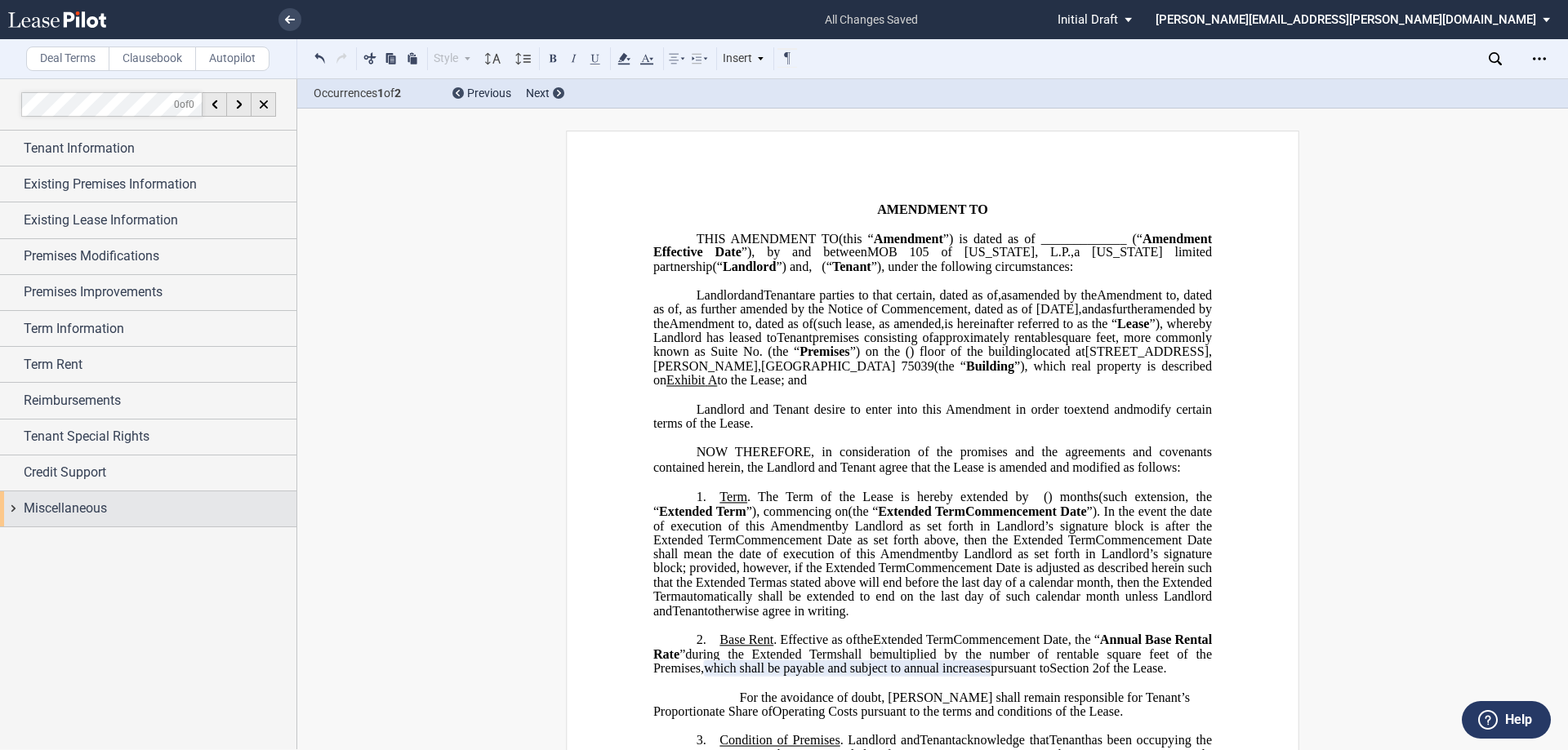
click at [124, 524] on div "Miscellaneous" at bounding box center [148, 509] width 297 height 35
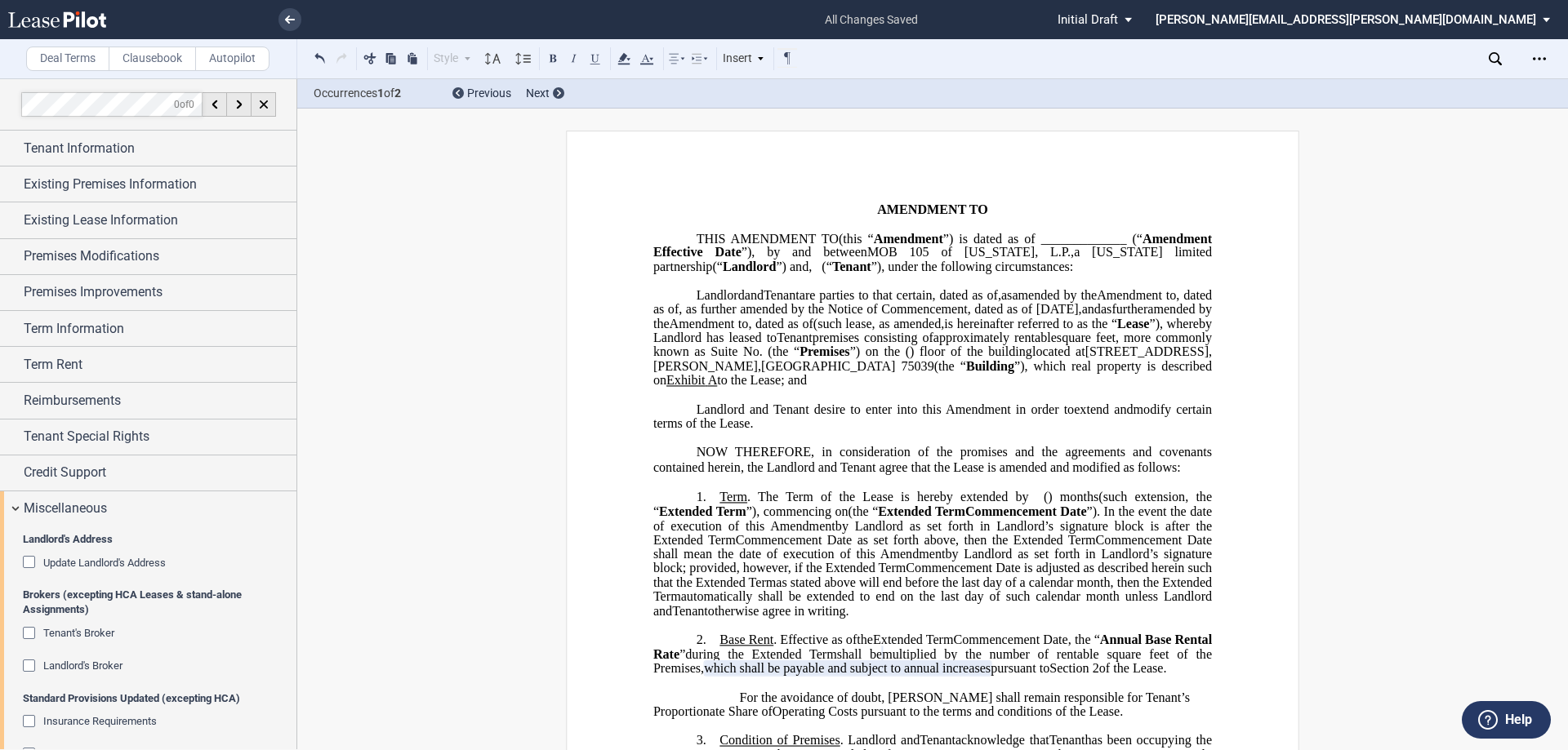
scroll to position [437, 0]
